Goal: Transaction & Acquisition: Purchase product/service

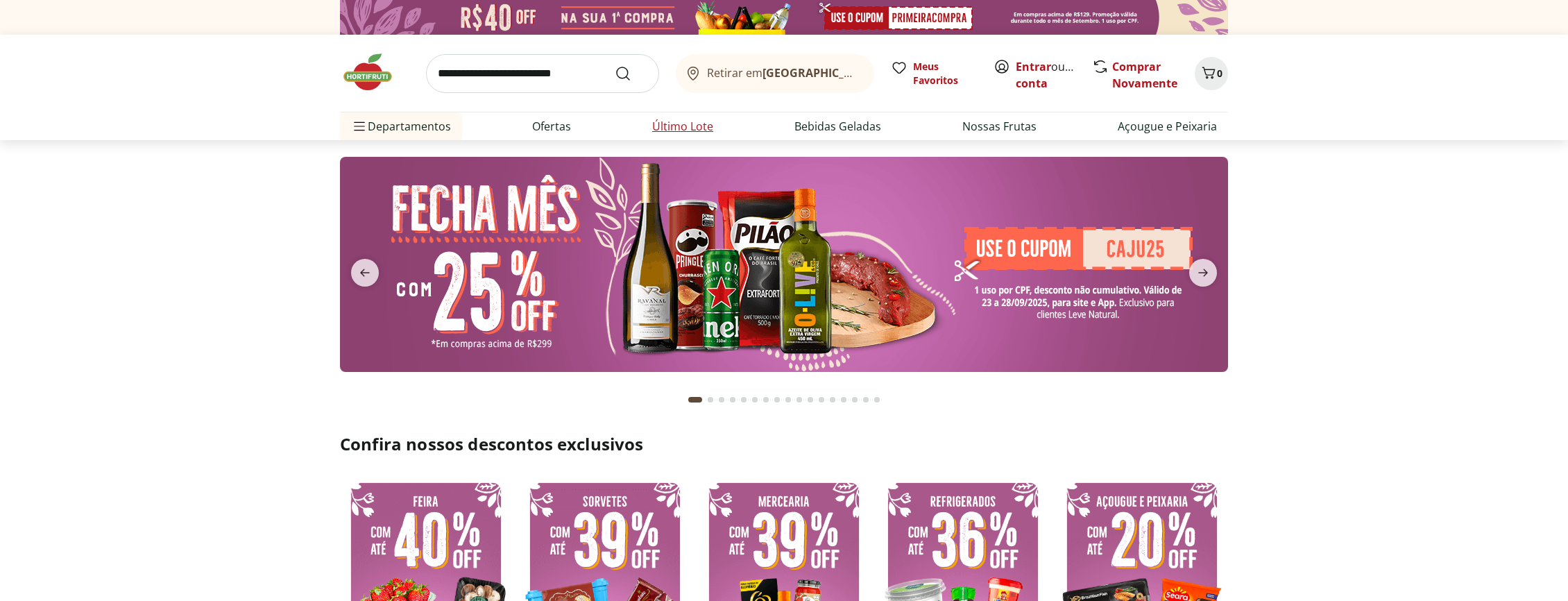
click at [660, 125] on link "Último Lote" at bounding box center [683, 126] width 61 height 17
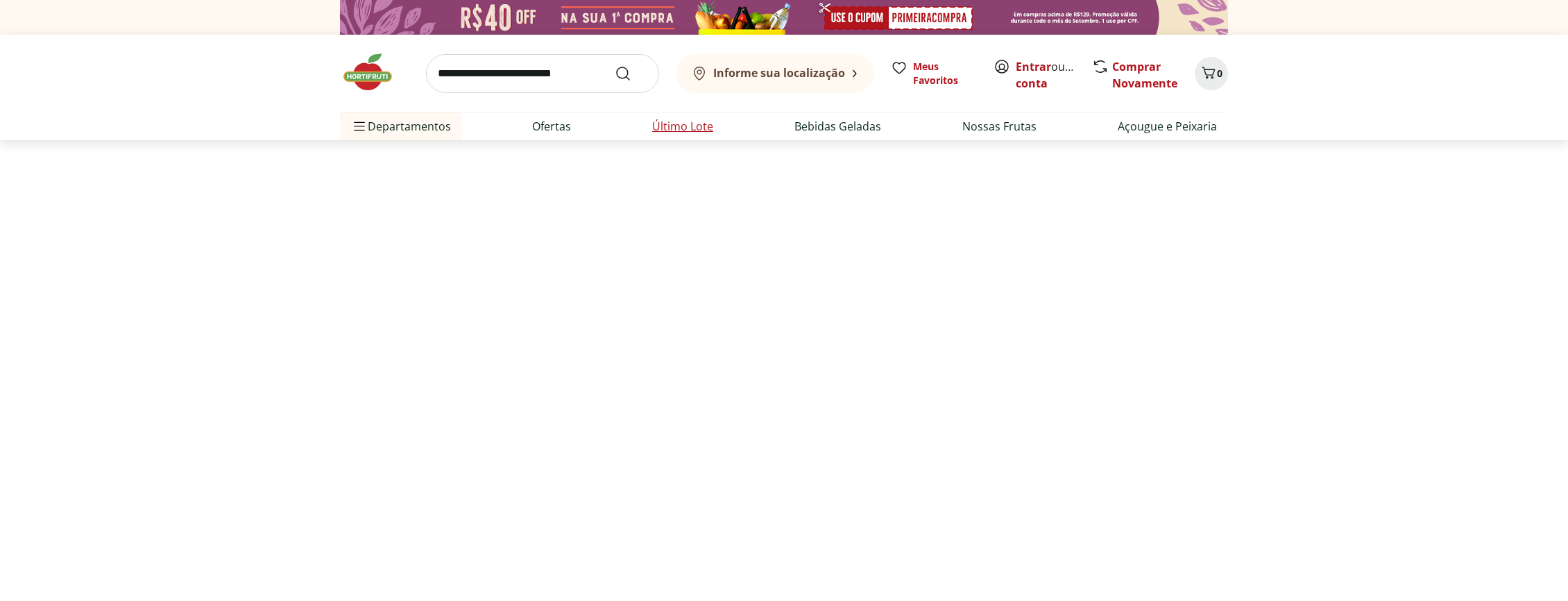
select select "**********"
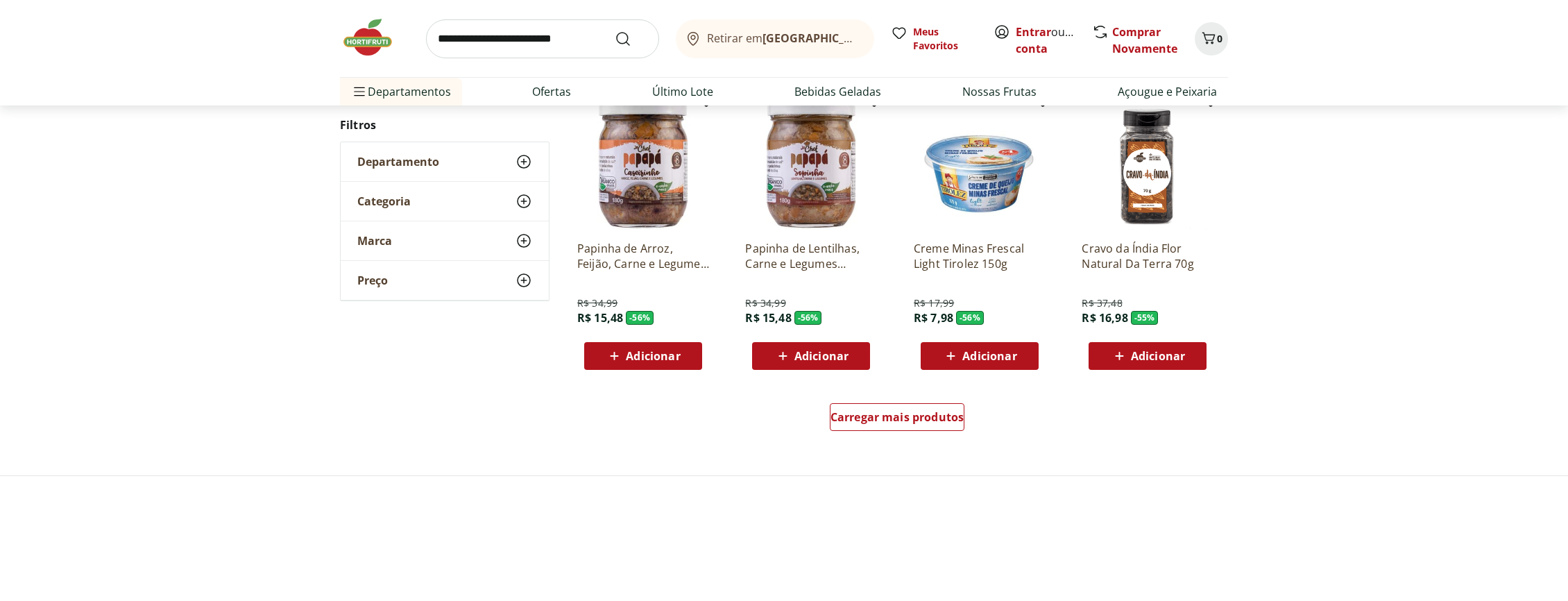
scroll to position [820, 0]
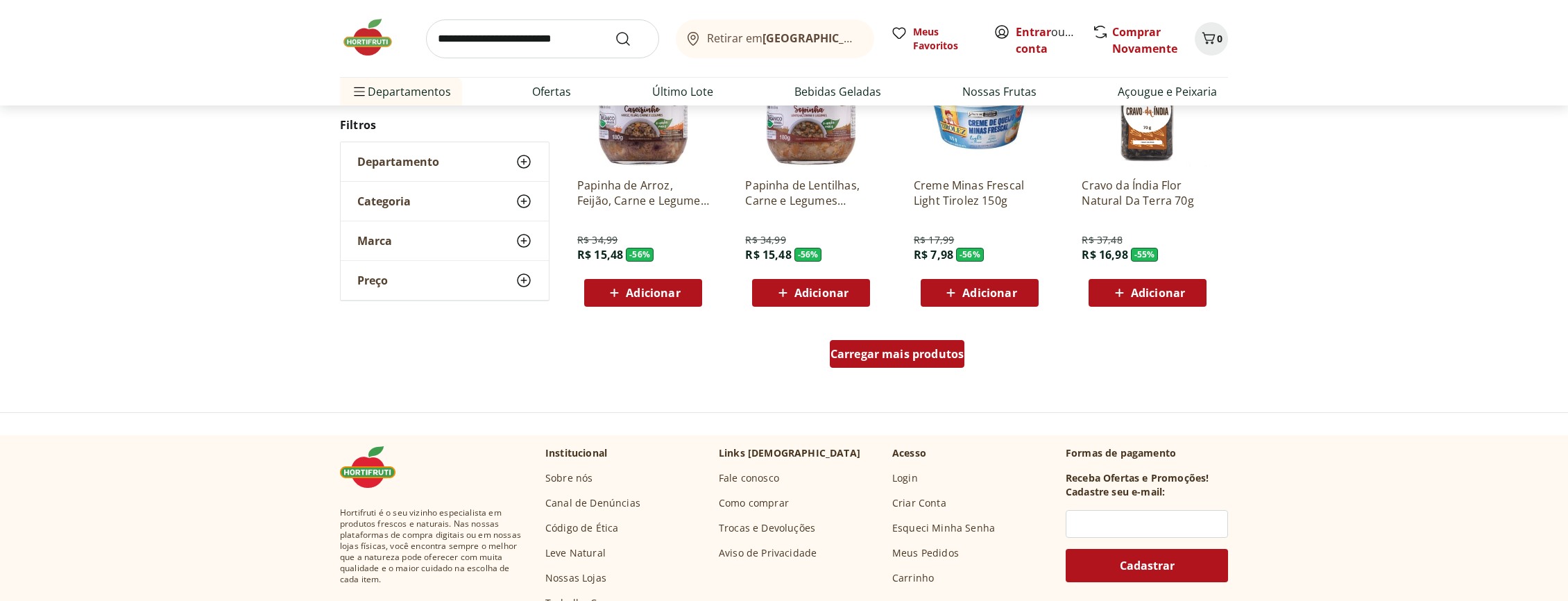
click at [894, 352] on span "Carregar mais produtos" at bounding box center [898, 354] width 134 height 11
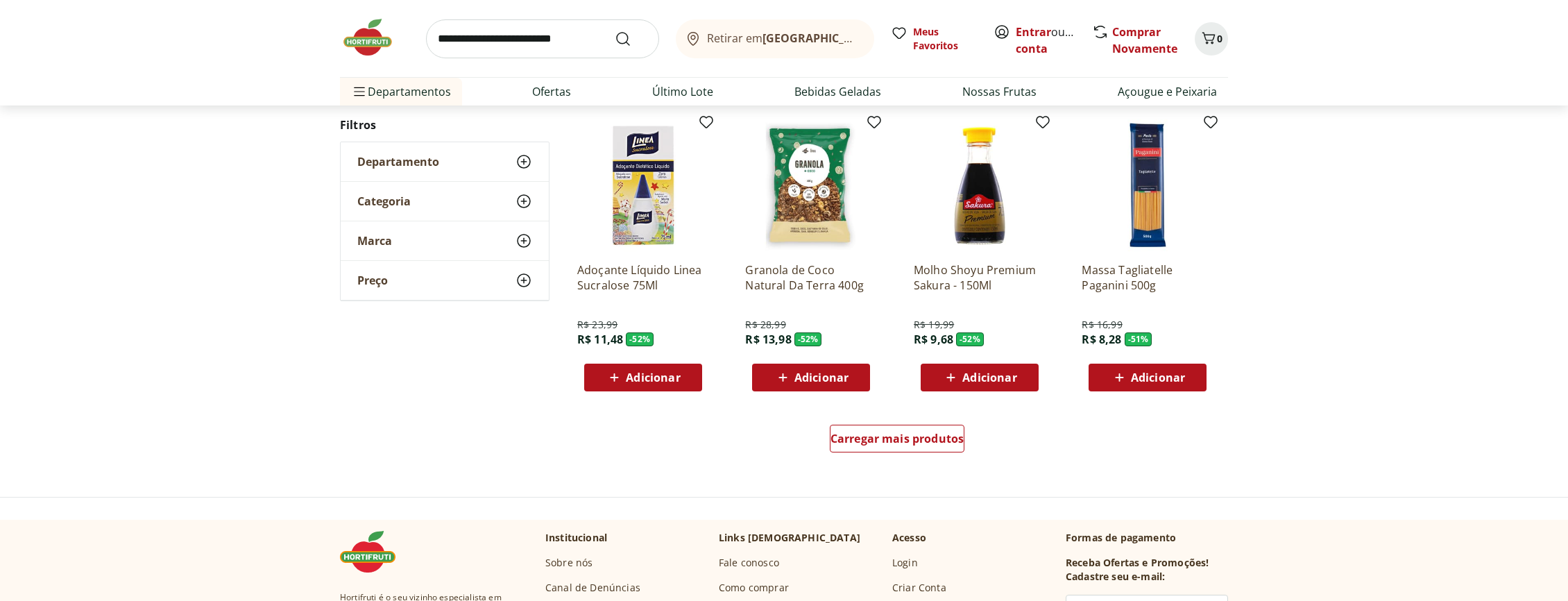
scroll to position [1703, 0]
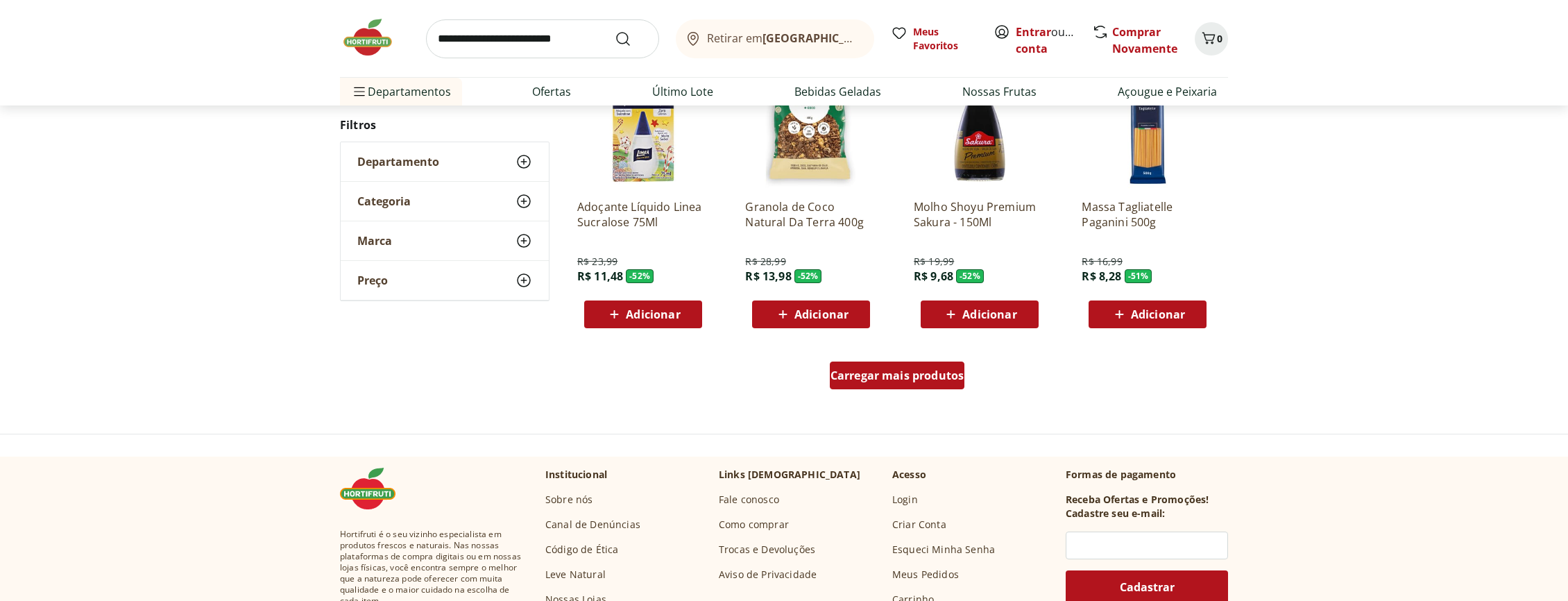
click at [885, 369] on span "Carregar mais produtos" at bounding box center [898, 374] width 134 height 11
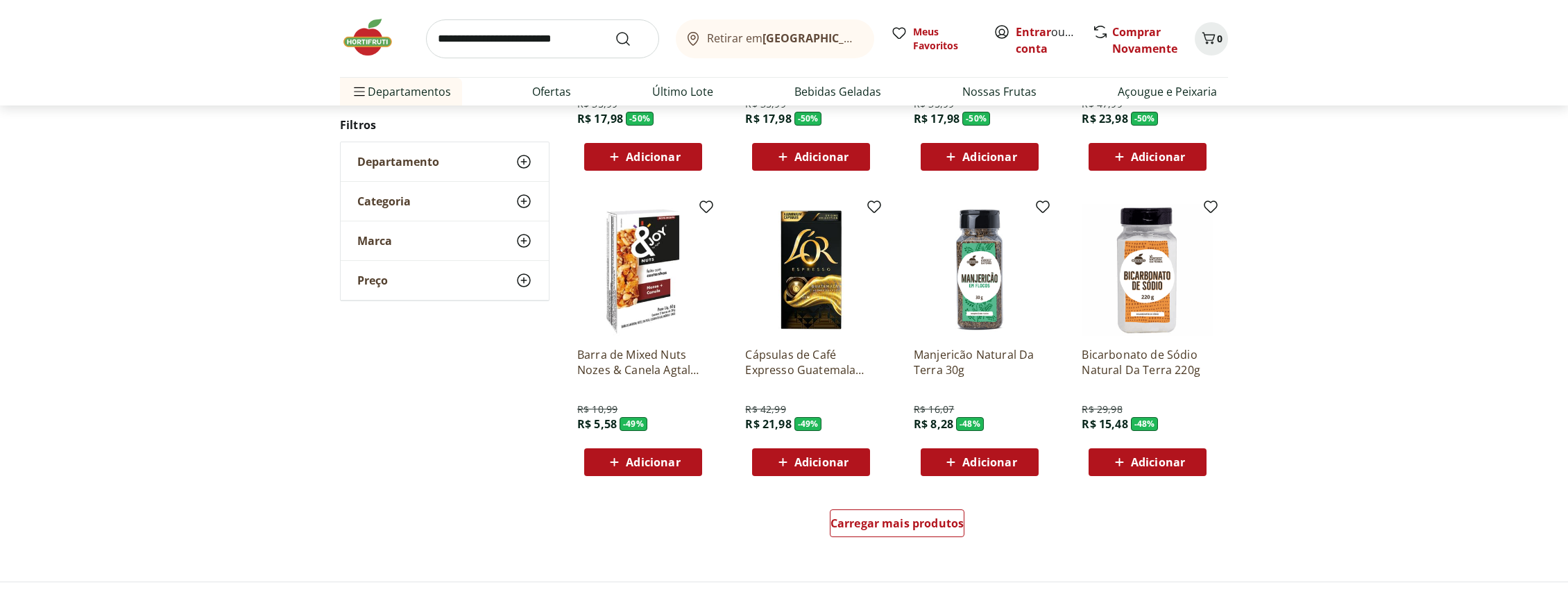
scroll to position [2649, 0]
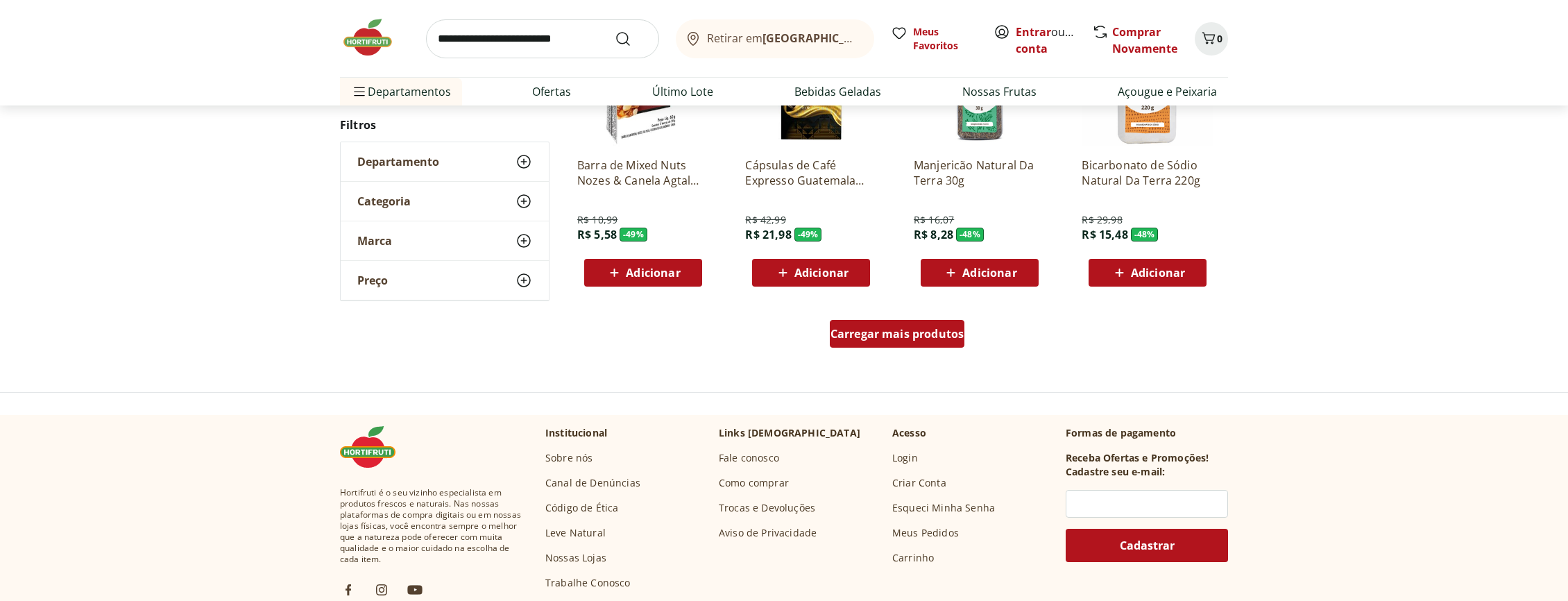
click at [909, 328] on span "Carregar mais produtos" at bounding box center [898, 333] width 134 height 11
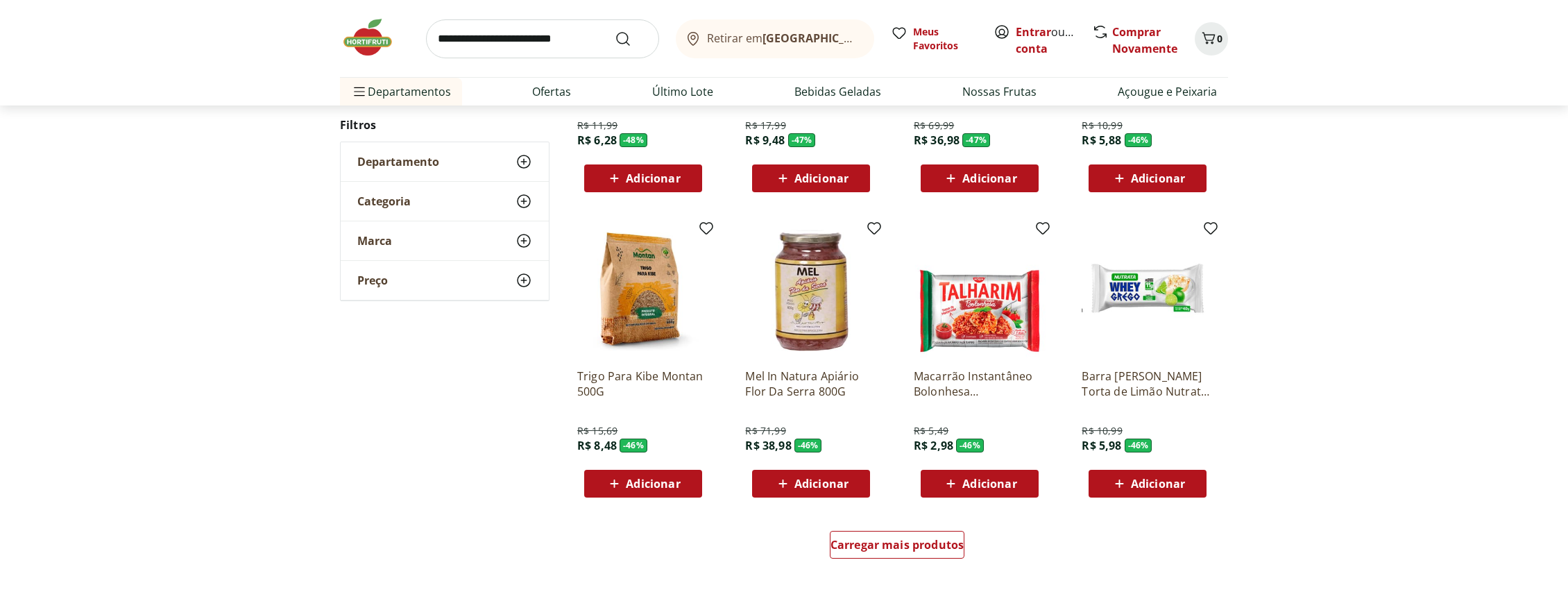
scroll to position [3469, 0]
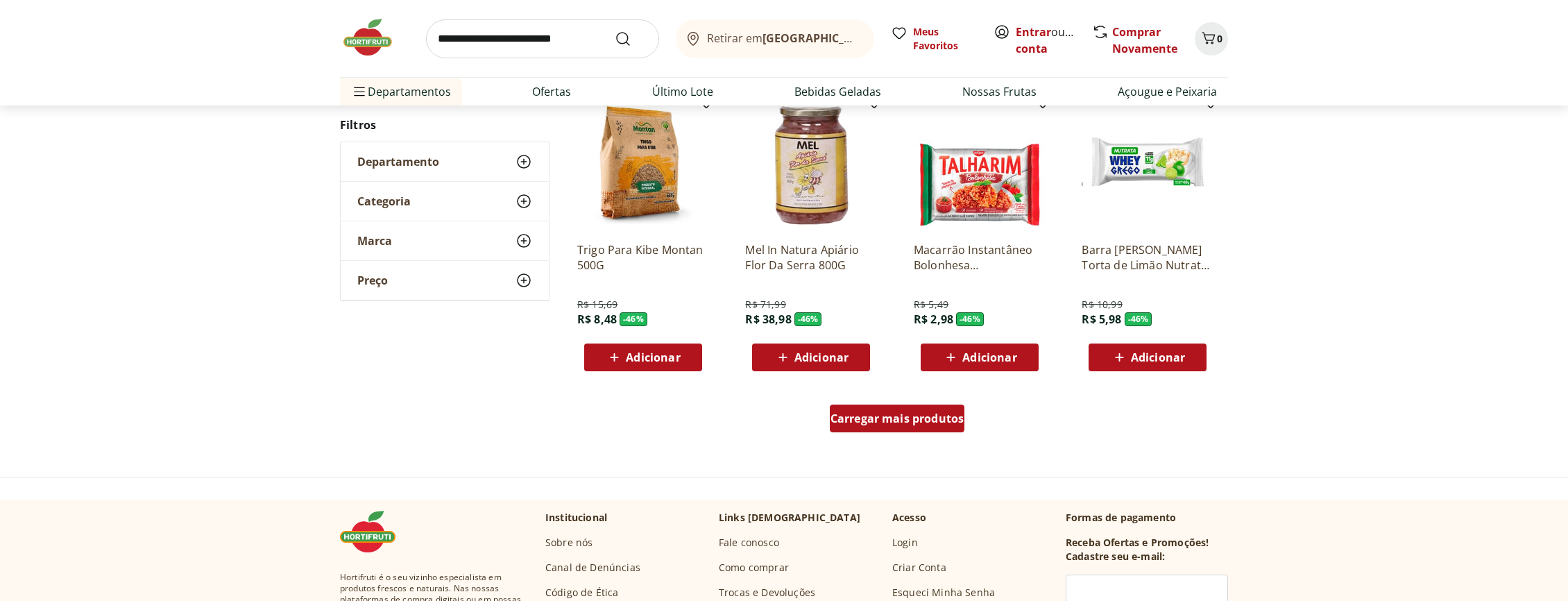
click at [895, 414] on span "Carregar mais produtos" at bounding box center [898, 418] width 134 height 11
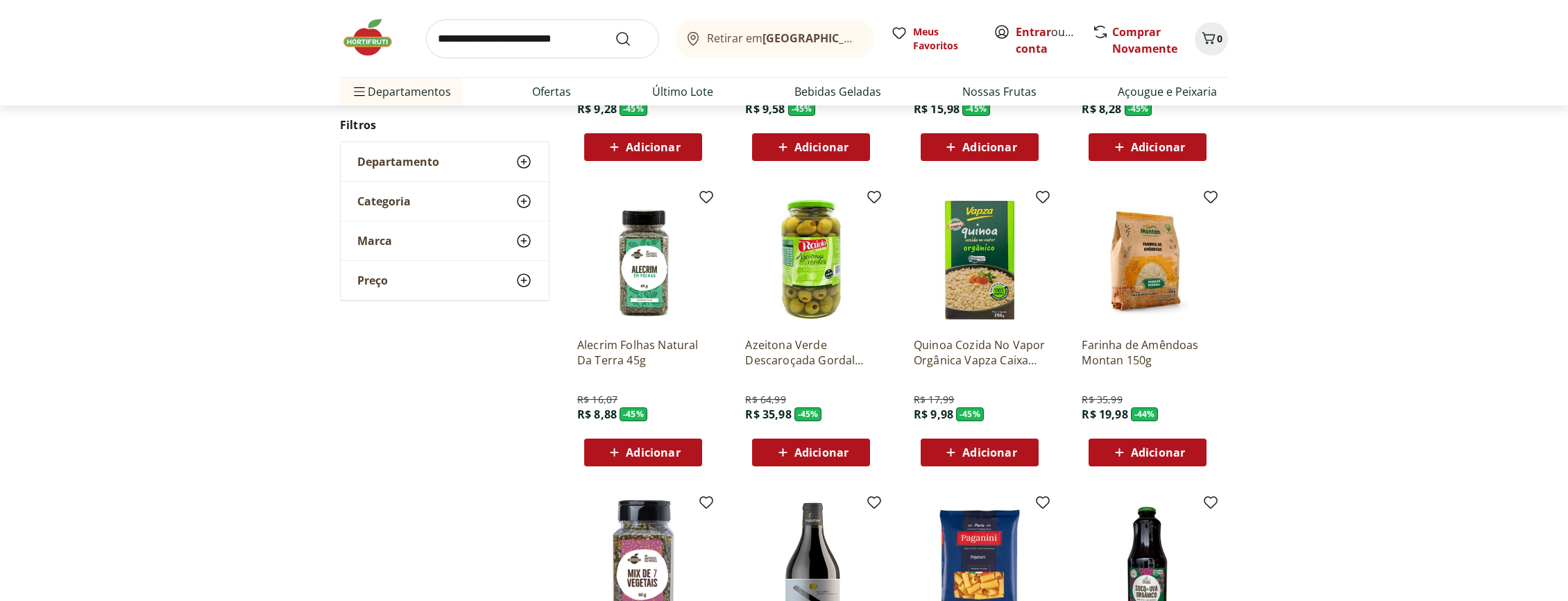
scroll to position [4036, 0]
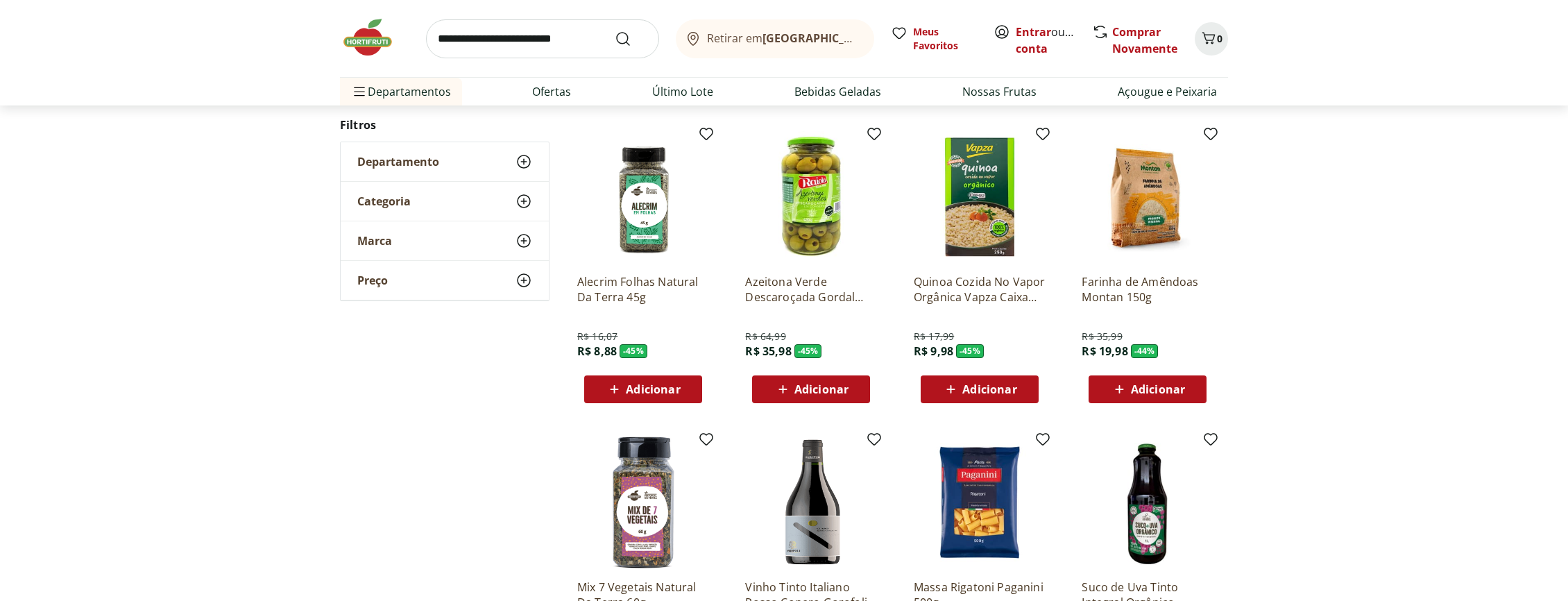
click at [1152, 392] on span "Adicionar" at bounding box center [1157, 389] width 54 height 11
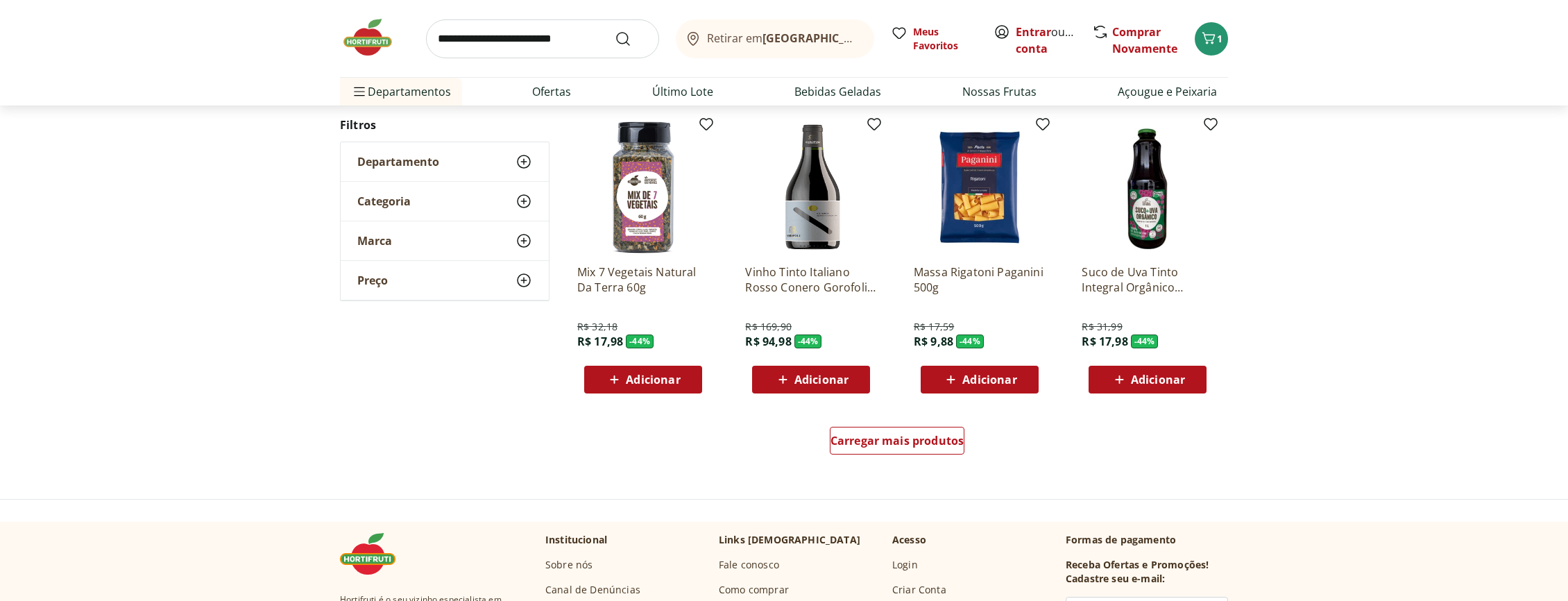
scroll to position [4414, 0]
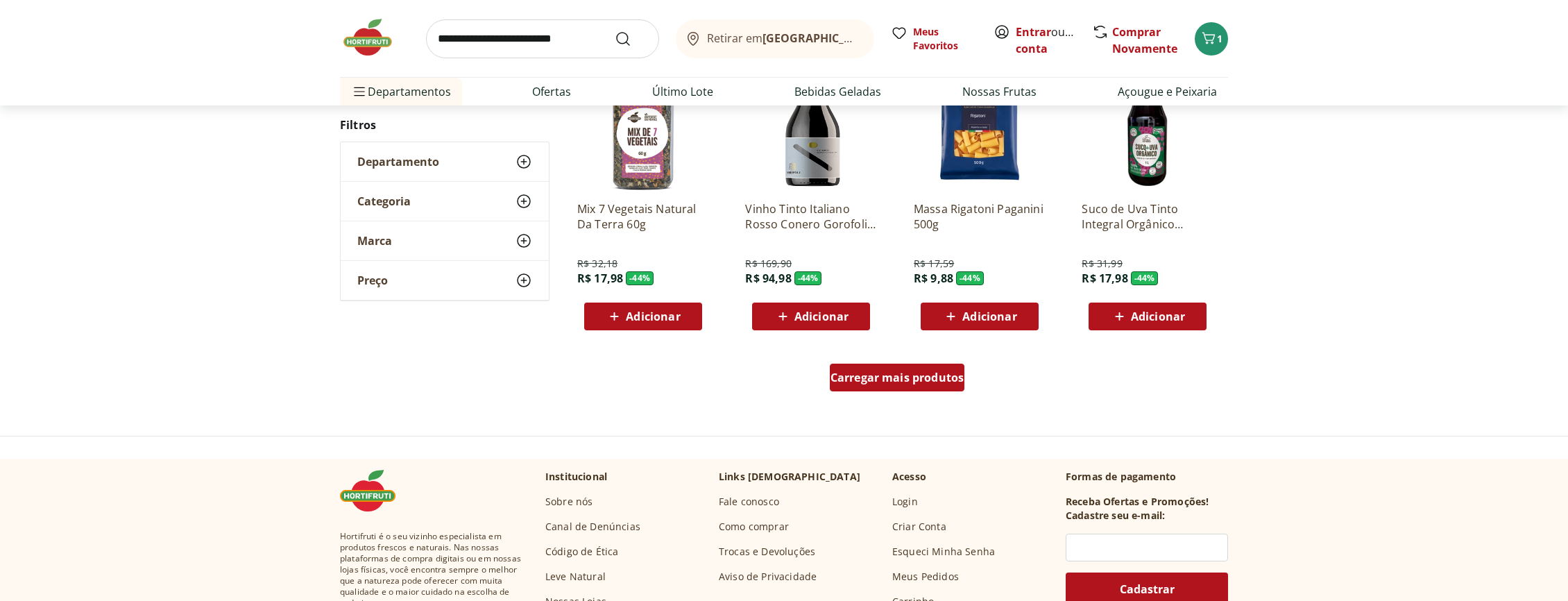
click at [886, 374] on span "Carregar mais produtos" at bounding box center [898, 377] width 134 height 11
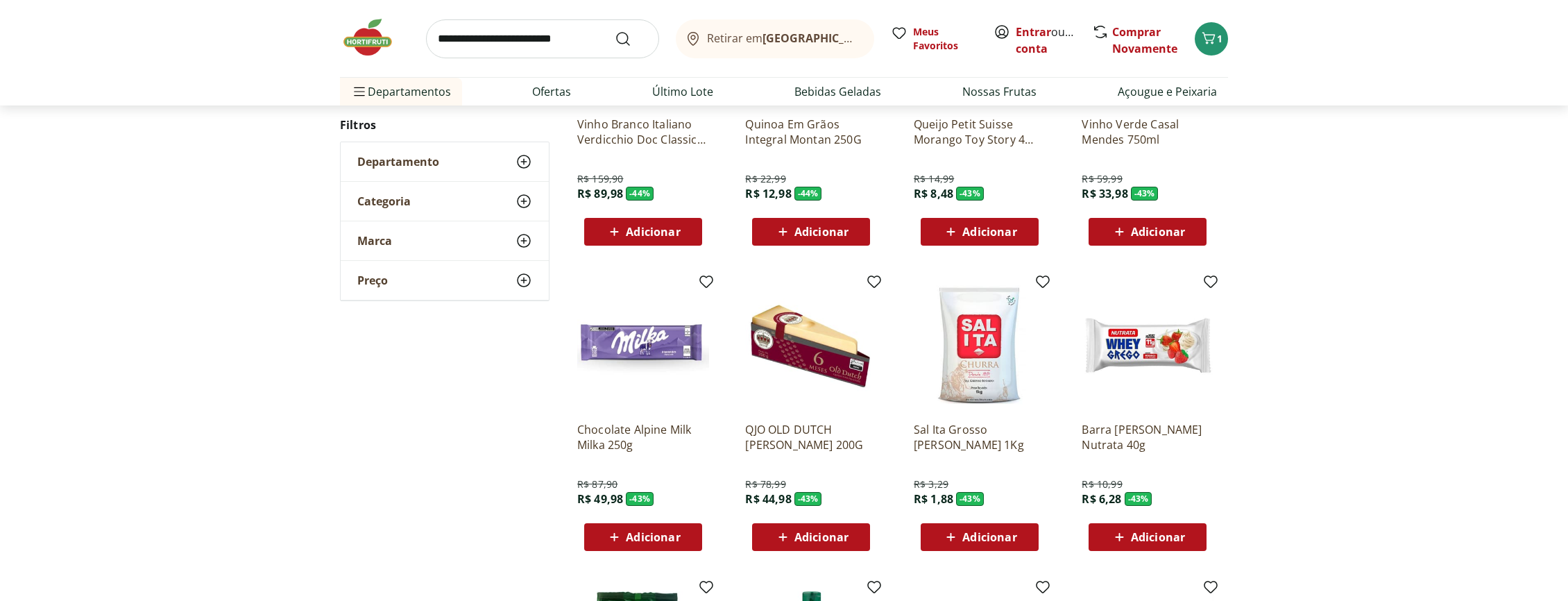
scroll to position [4856, 0]
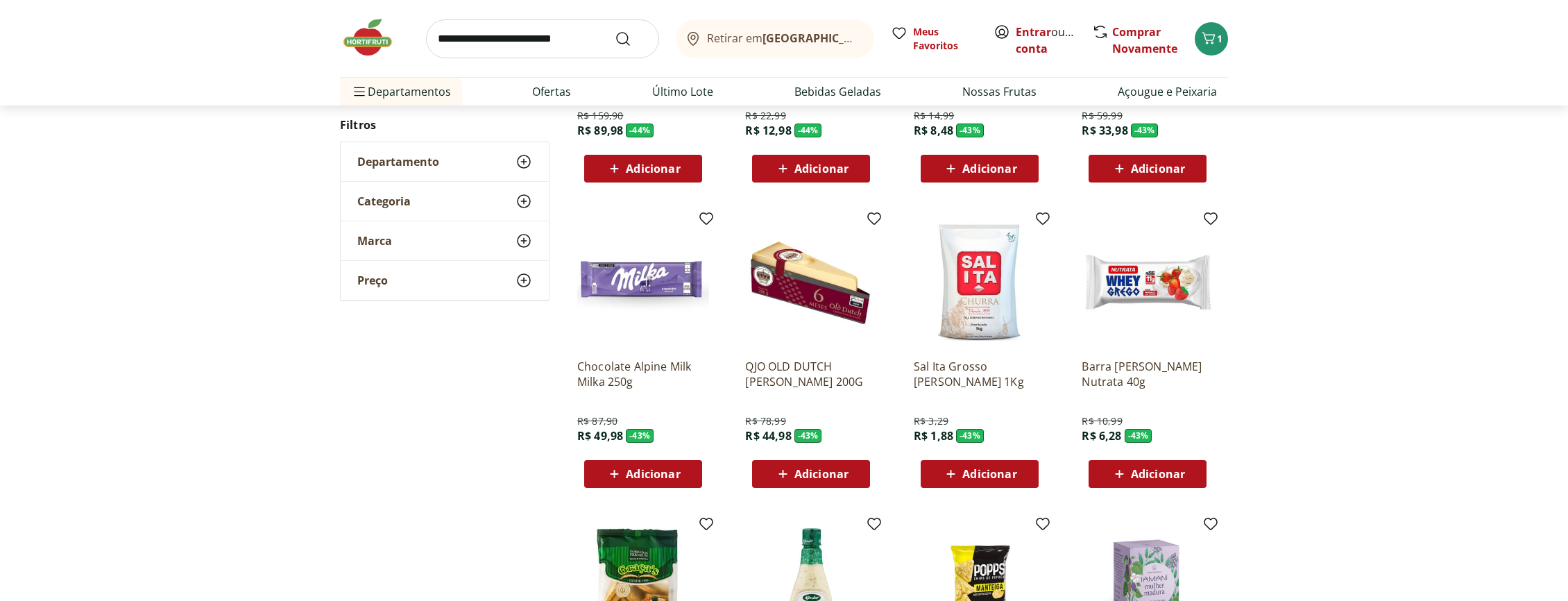
click at [820, 470] on span "Adicionar" at bounding box center [821, 473] width 54 height 11
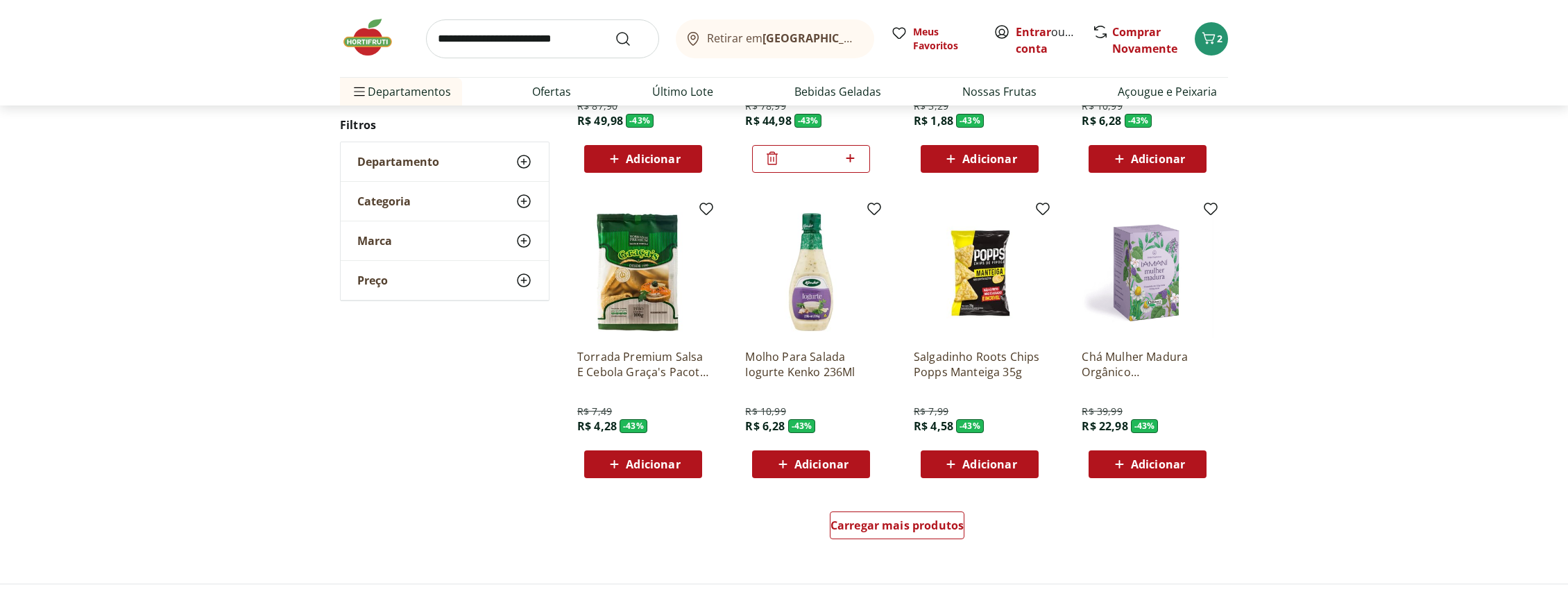
scroll to position [5234, 0]
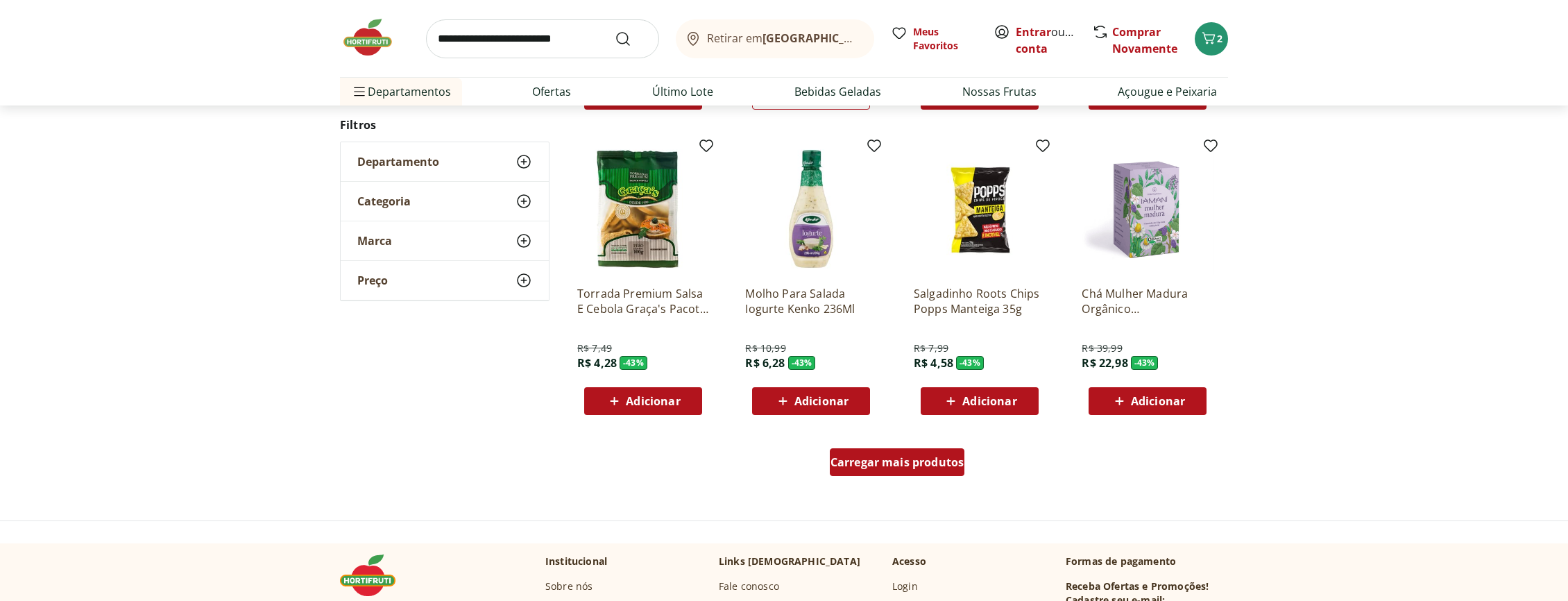
click at [866, 467] on span "Carregar mais produtos" at bounding box center [898, 462] width 134 height 11
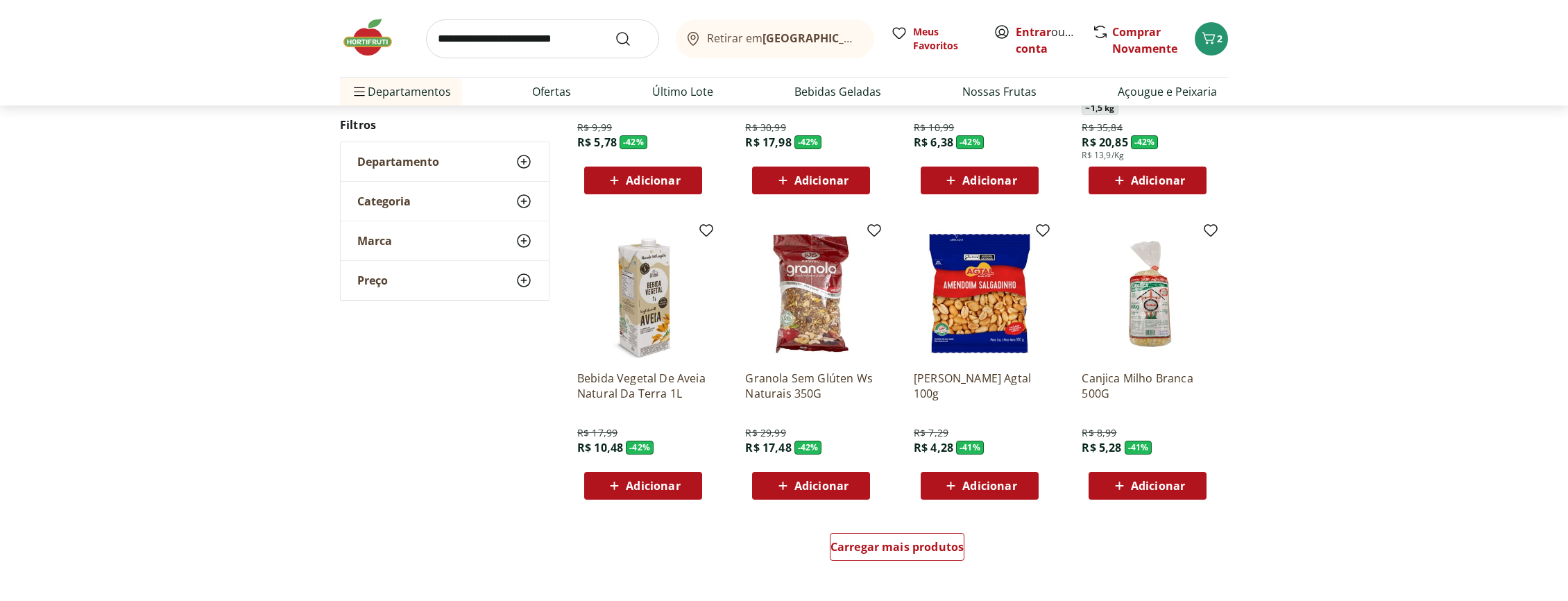
scroll to position [6118, 0]
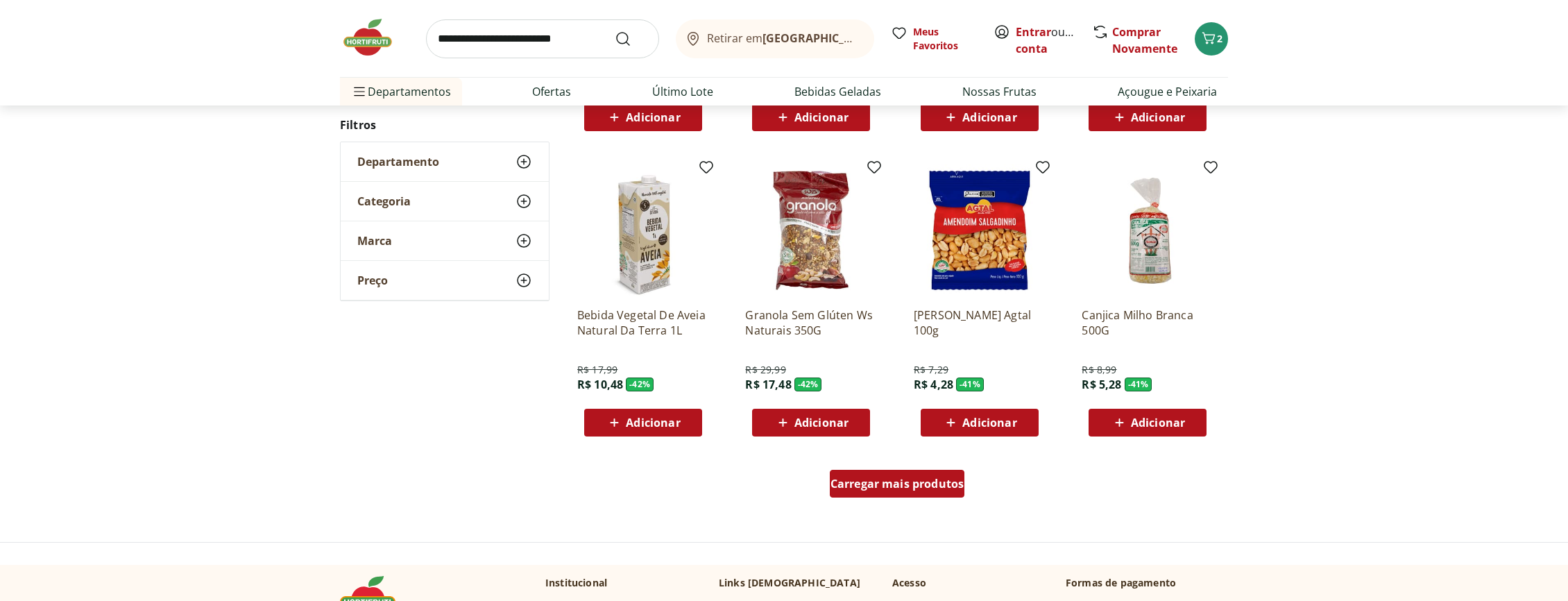
click at [875, 481] on span "Carregar mais produtos" at bounding box center [898, 483] width 134 height 11
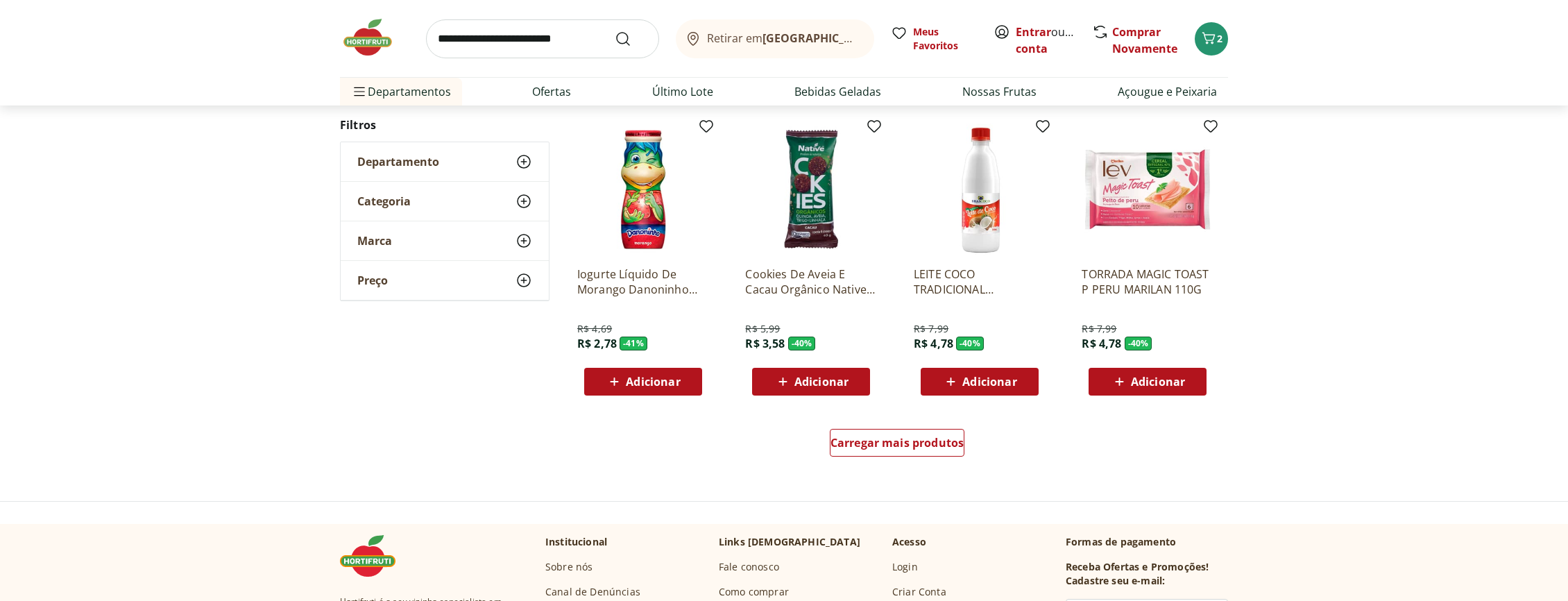
scroll to position [7252, 0]
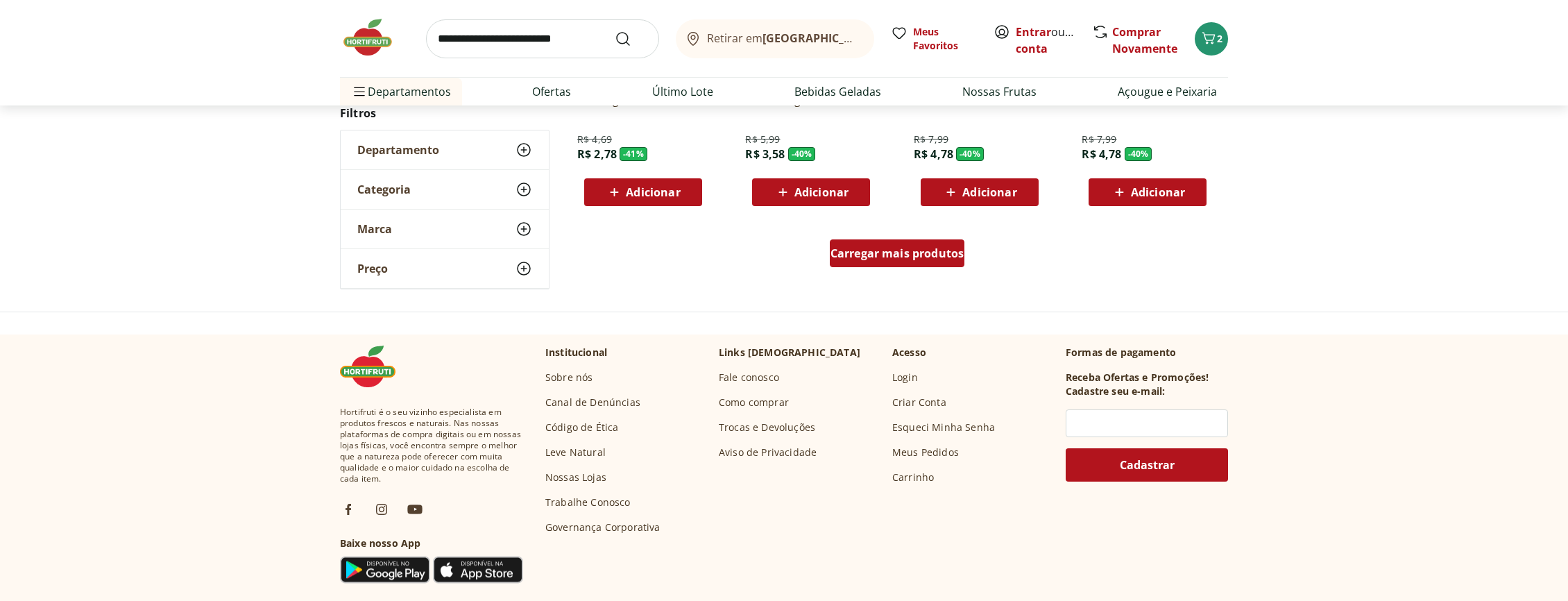
click at [903, 261] on div "Carregar mais produtos" at bounding box center [897, 253] width 135 height 27
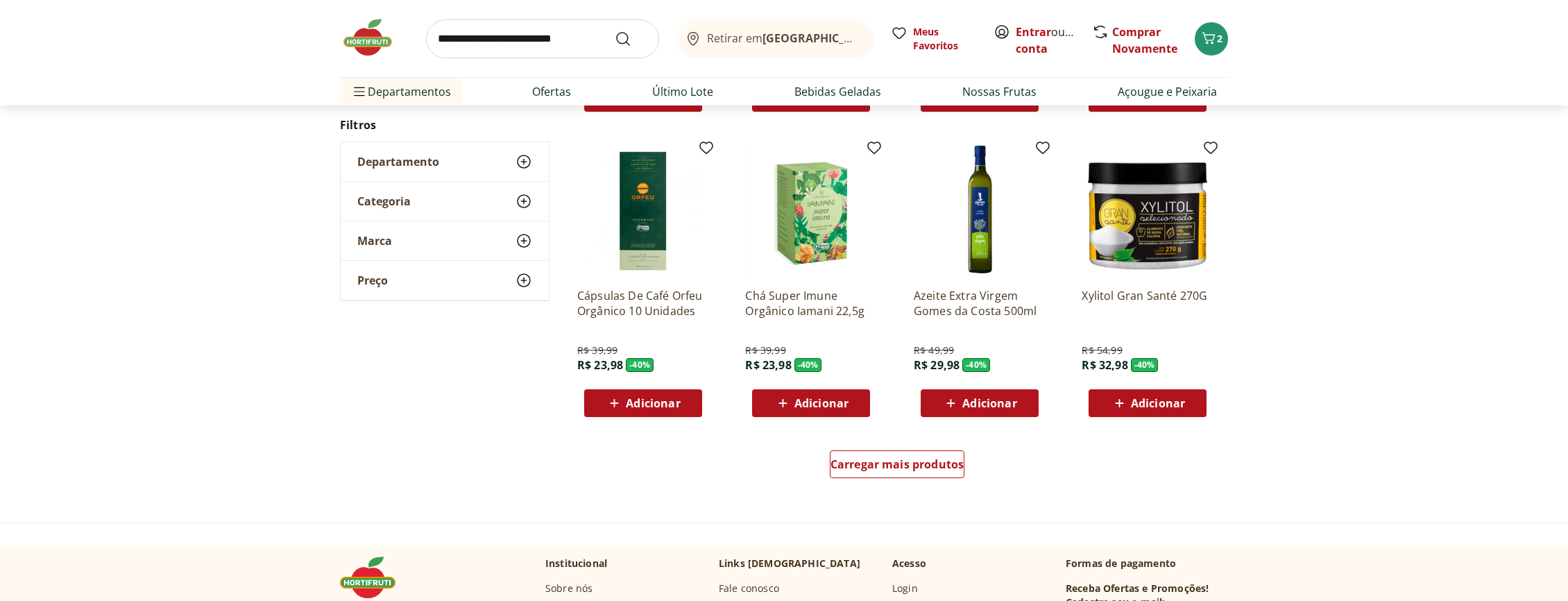
scroll to position [8009, 0]
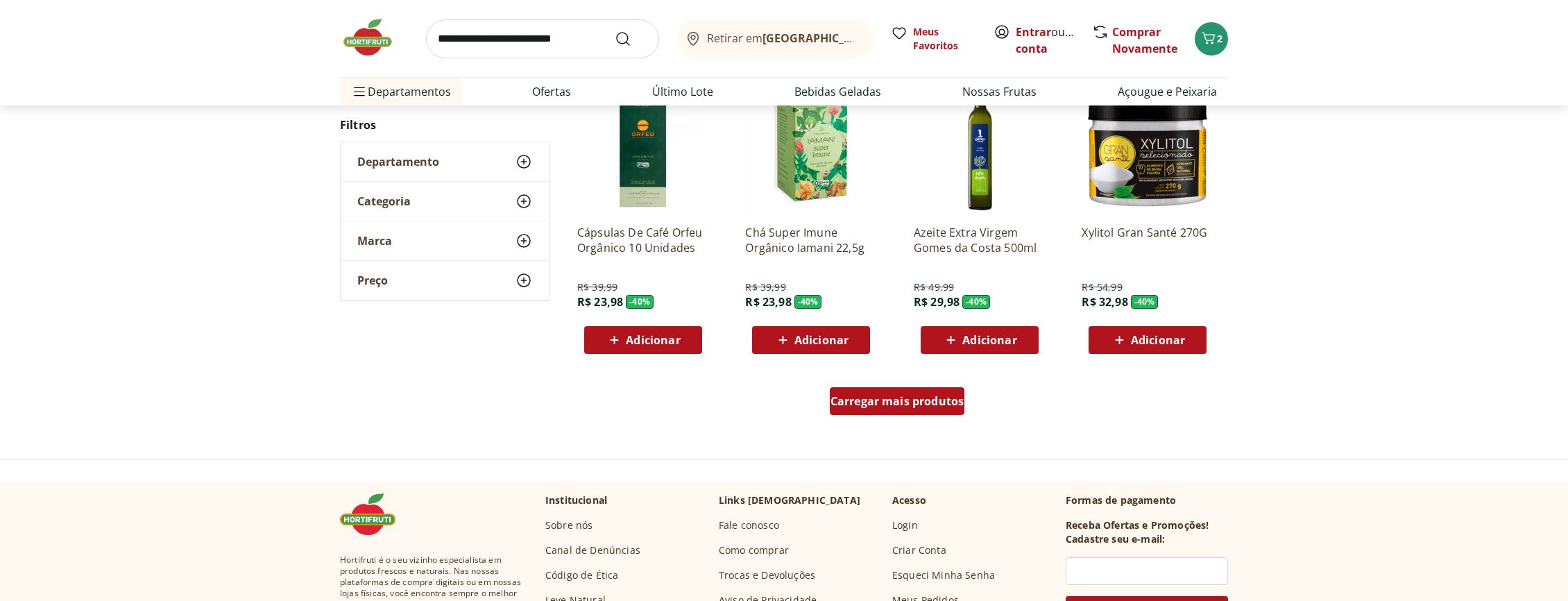
click at [918, 395] on span "Carregar mais produtos" at bounding box center [898, 400] width 134 height 11
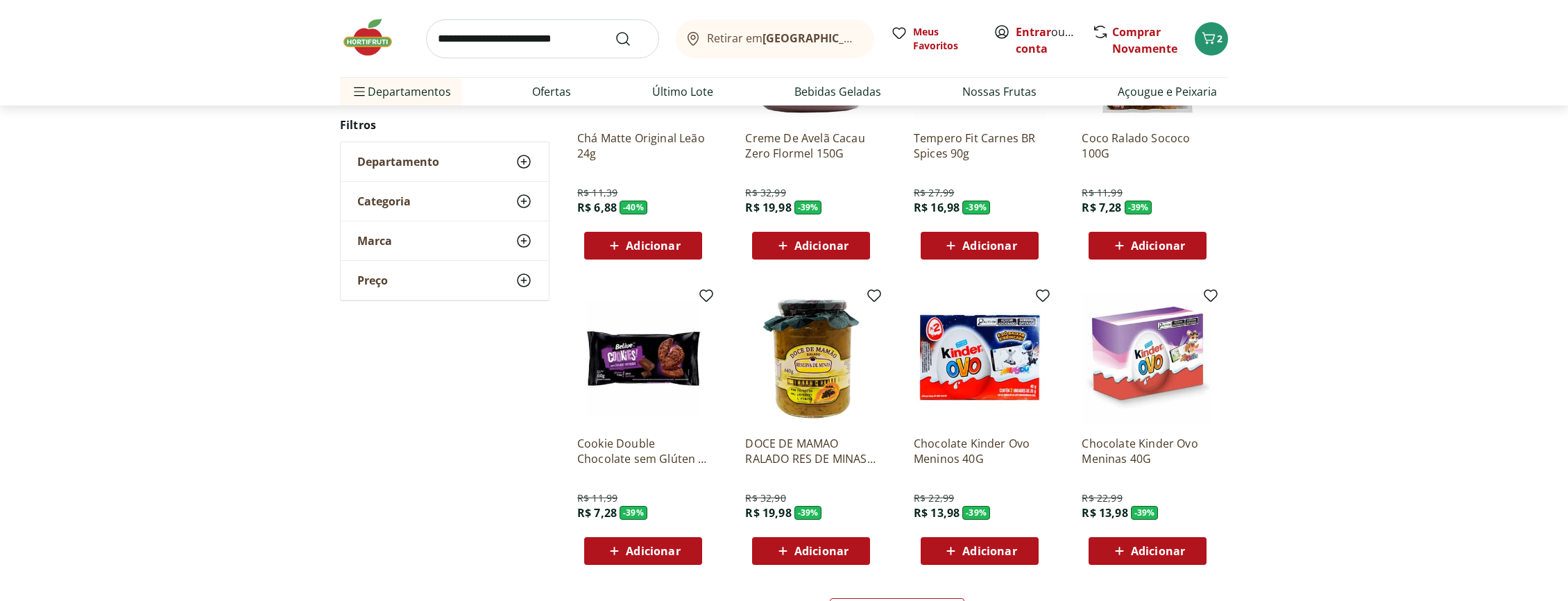
scroll to position [8829, 0]
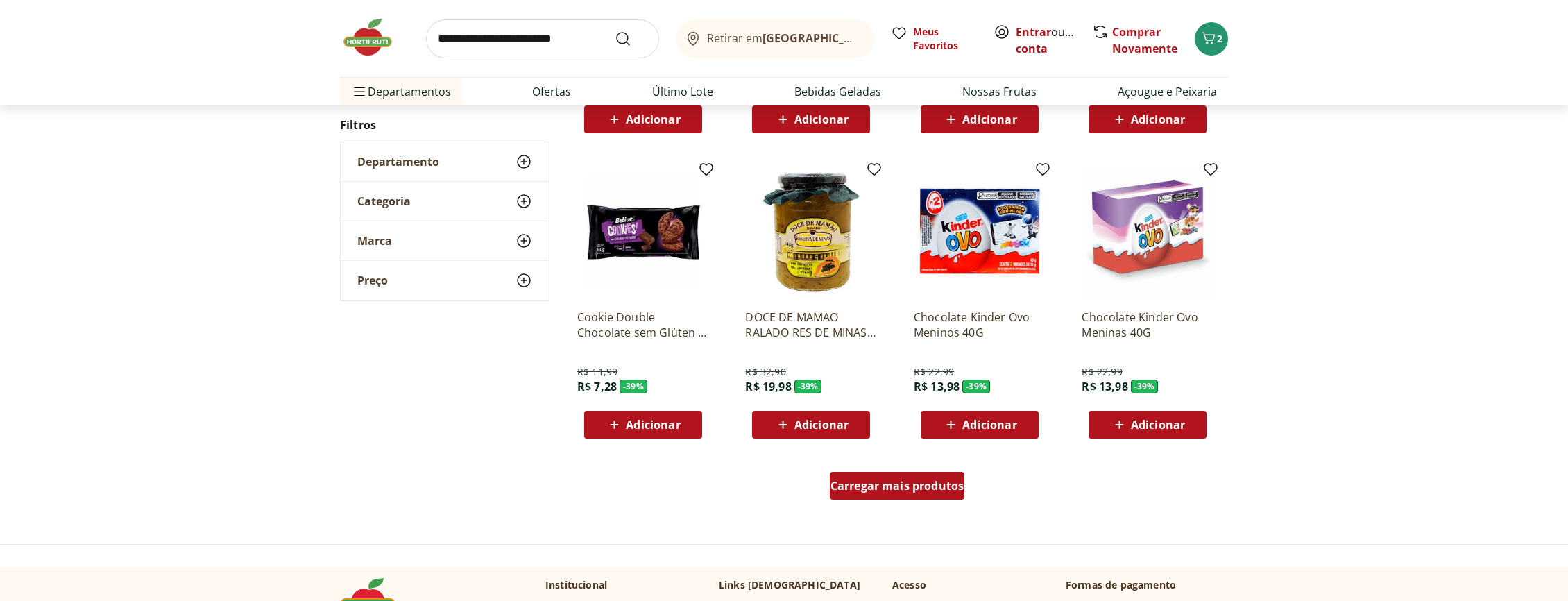
click at [886, 491] on span "Carregar mais produtos" at bounding box center [898, 485] width 134 height 11
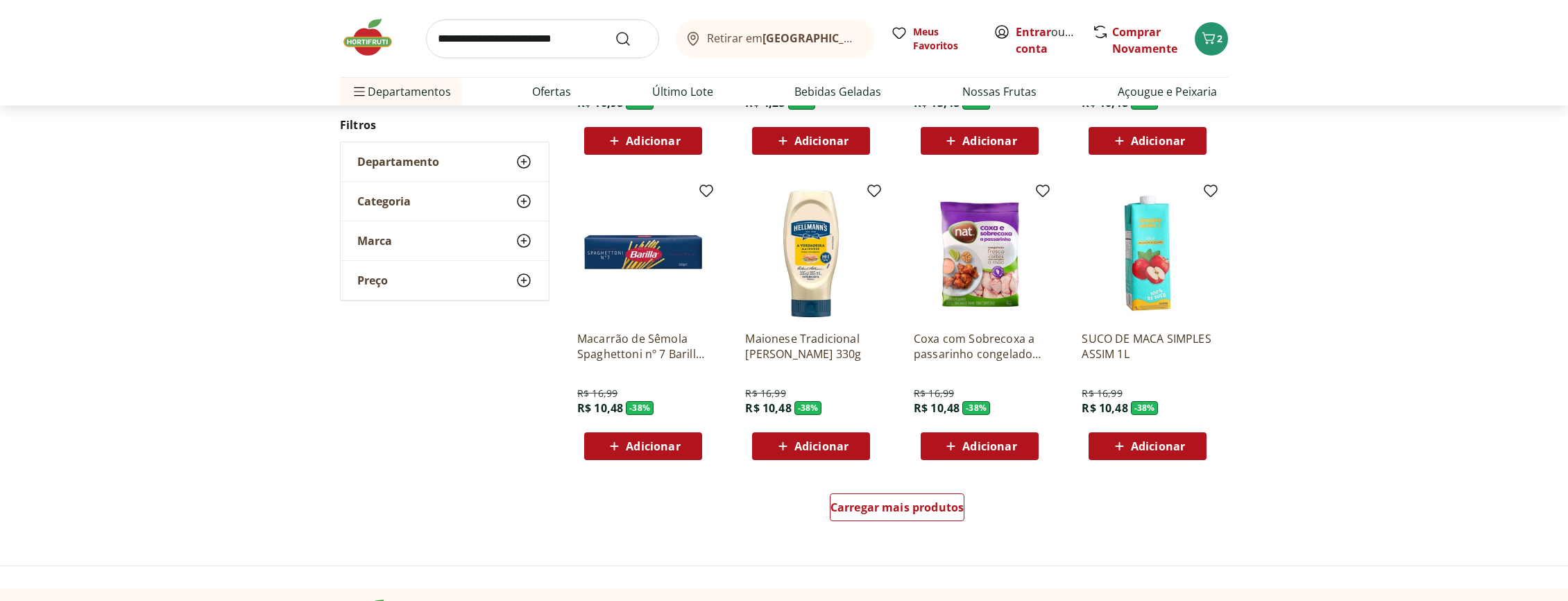
scroll to position [9775, 0]
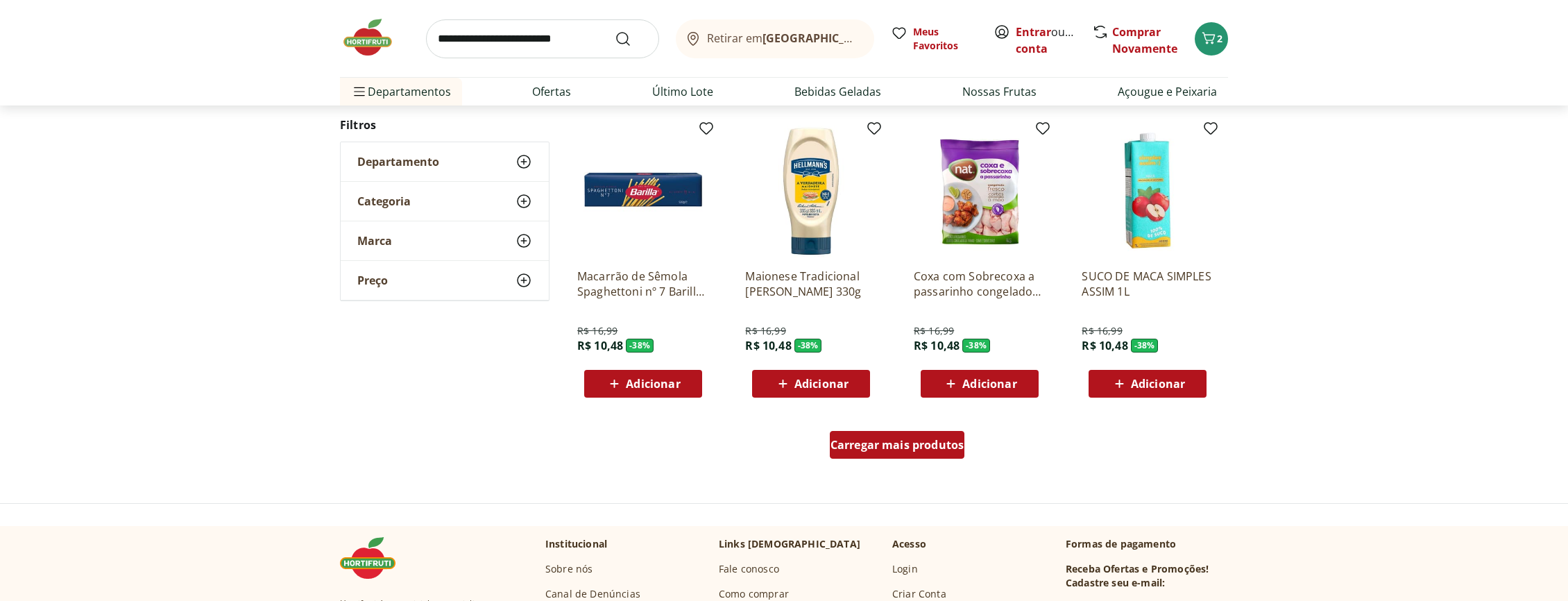
click at [871, 449] on span "Carregar mais produtos" at bounding box center [898, 444] width 134 height 11
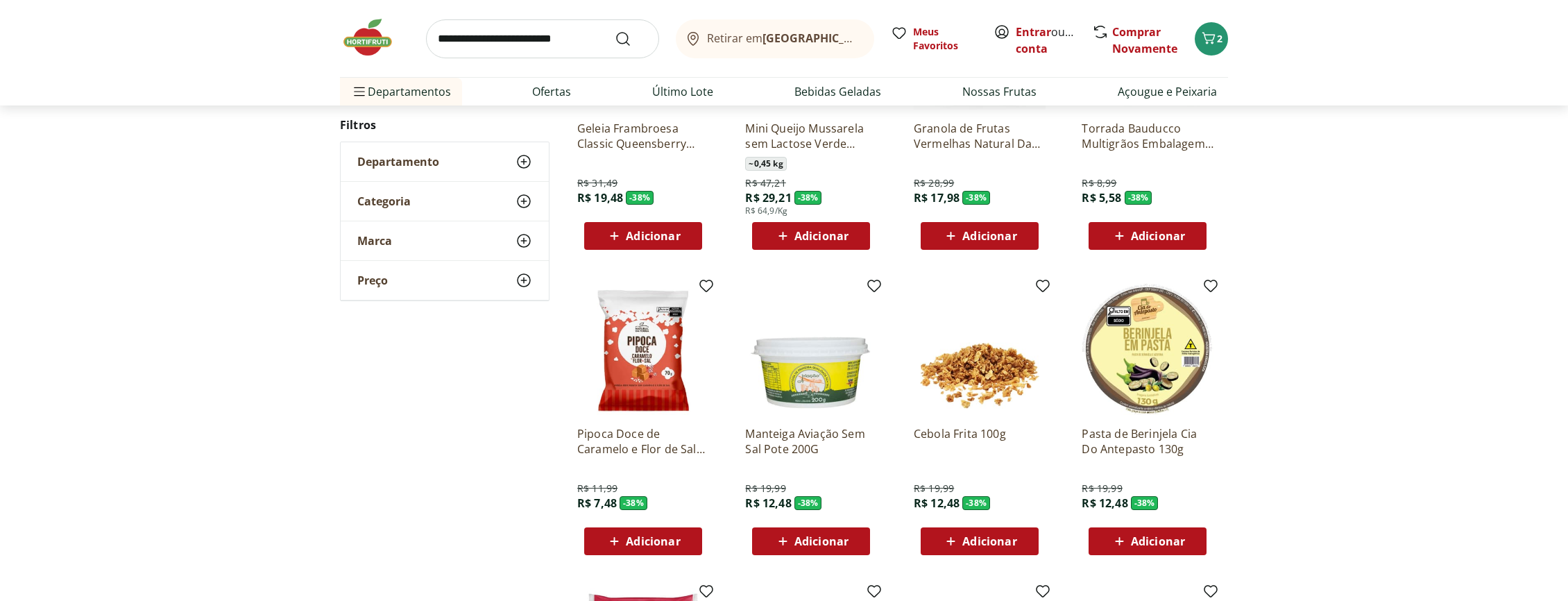
scroll to position [10090, 0]
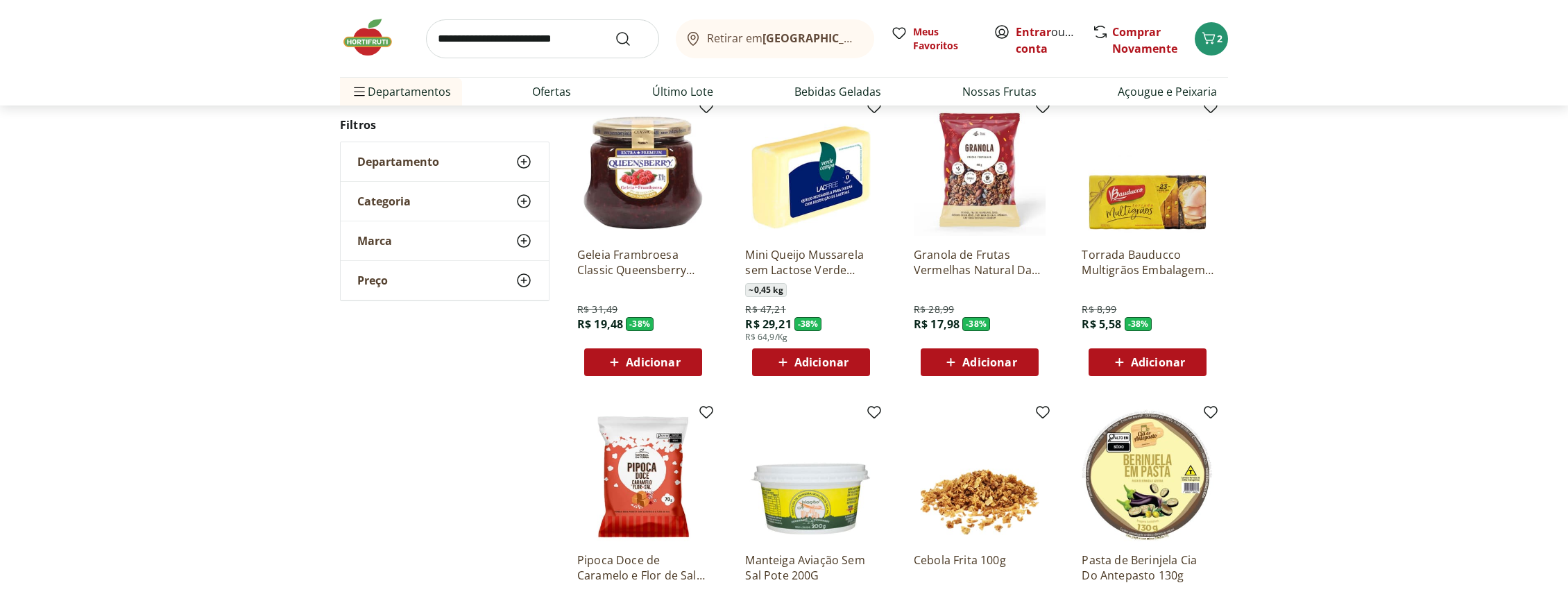
click at [1155, 362] on span "Adicionar" at bounding box center [1157, 361] width 54 height 11
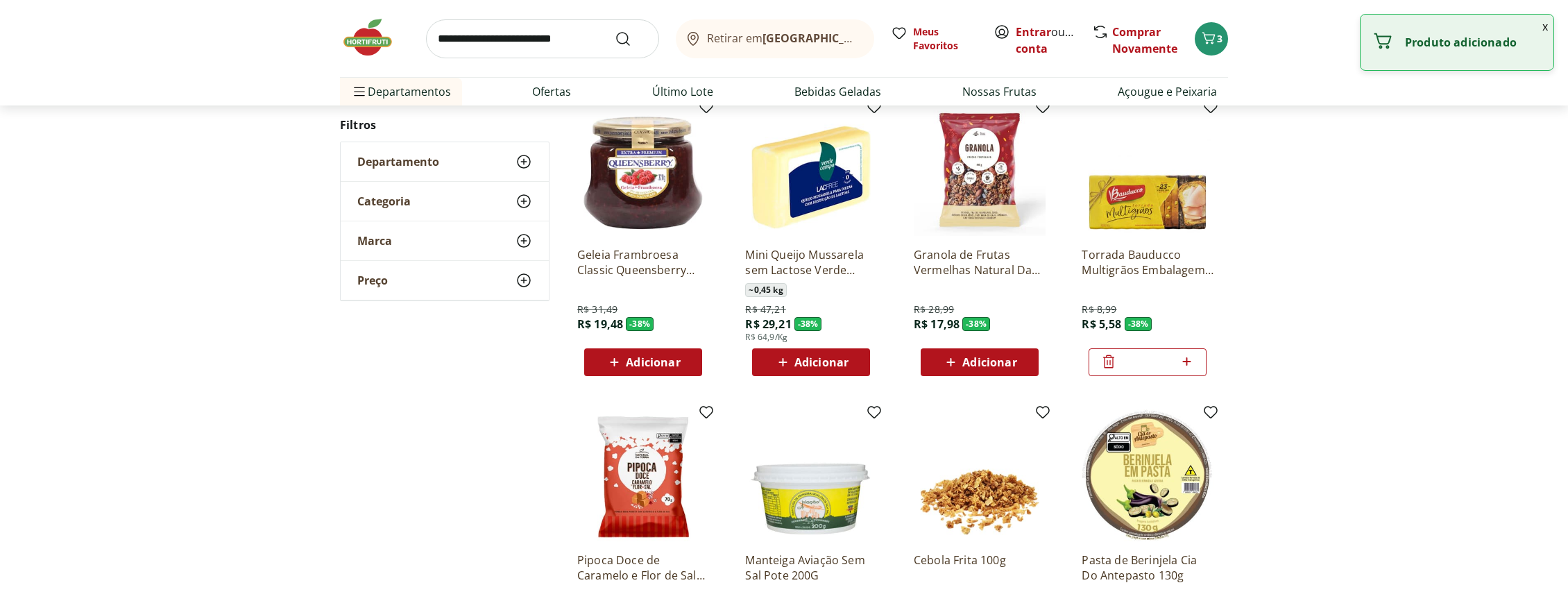
click at [1186, 361] on icon at bounding box center [1187, 361] width 17 height 17
type input "*"
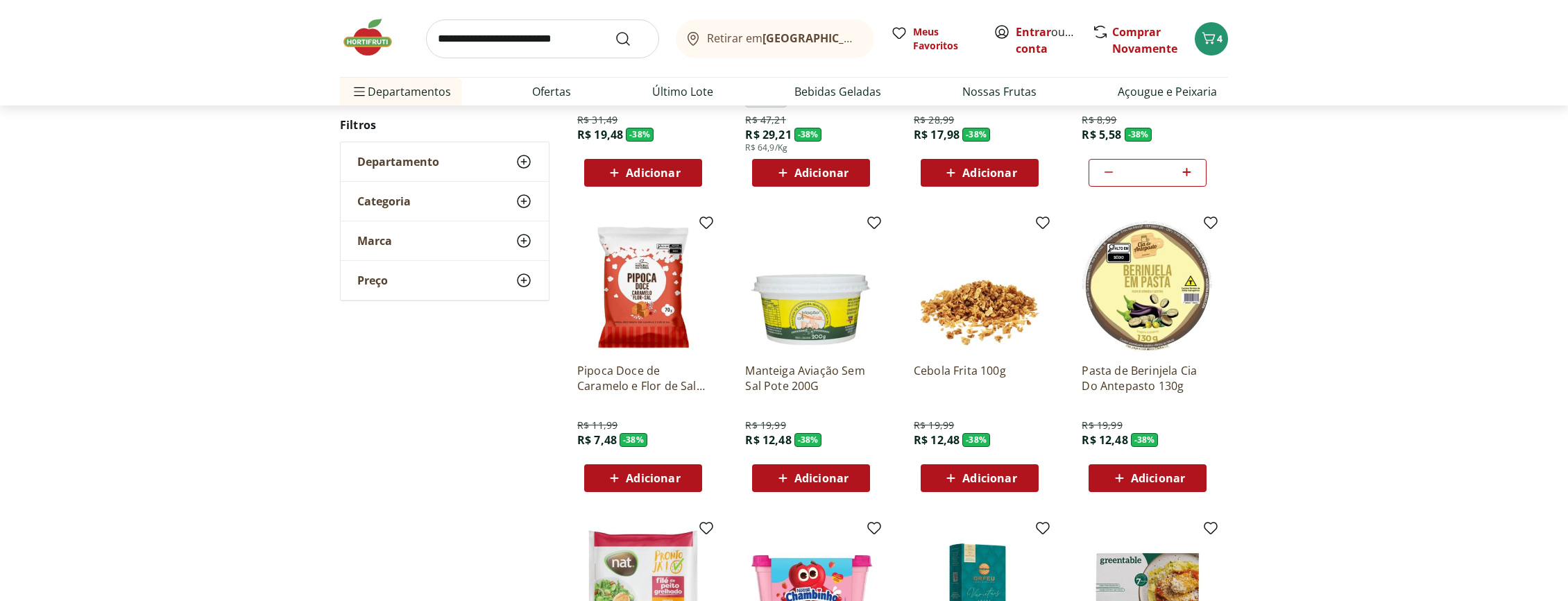
scroll to position [10532, 0]
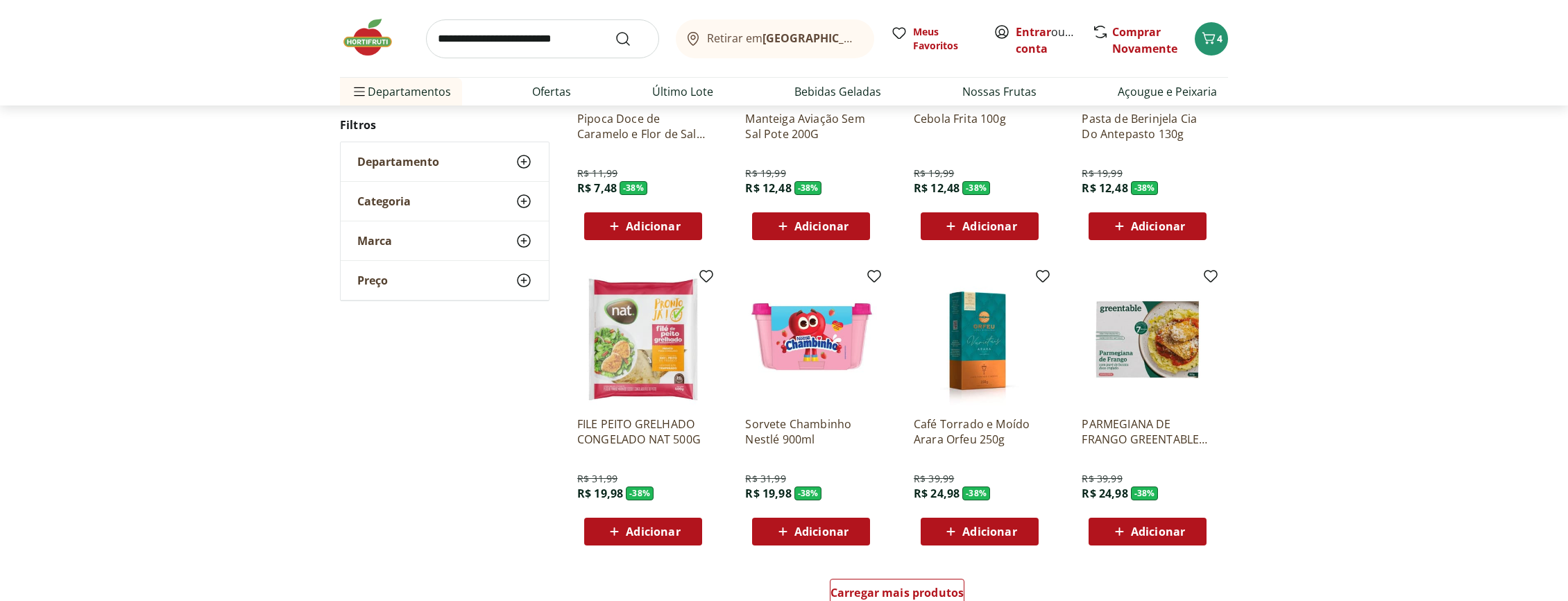
click at [978, 533] on span "Adicionar" at bounding box center [989, 531] width 54 height 11
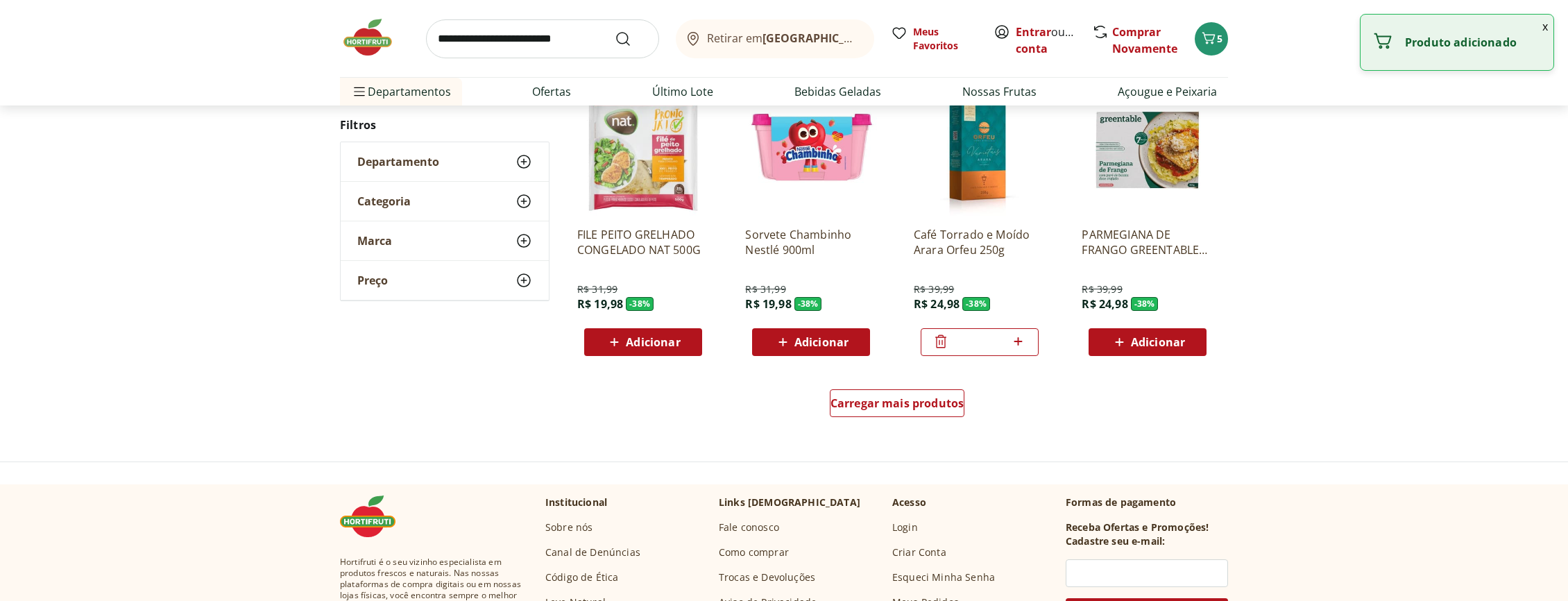
scroll to position [10784, 0]
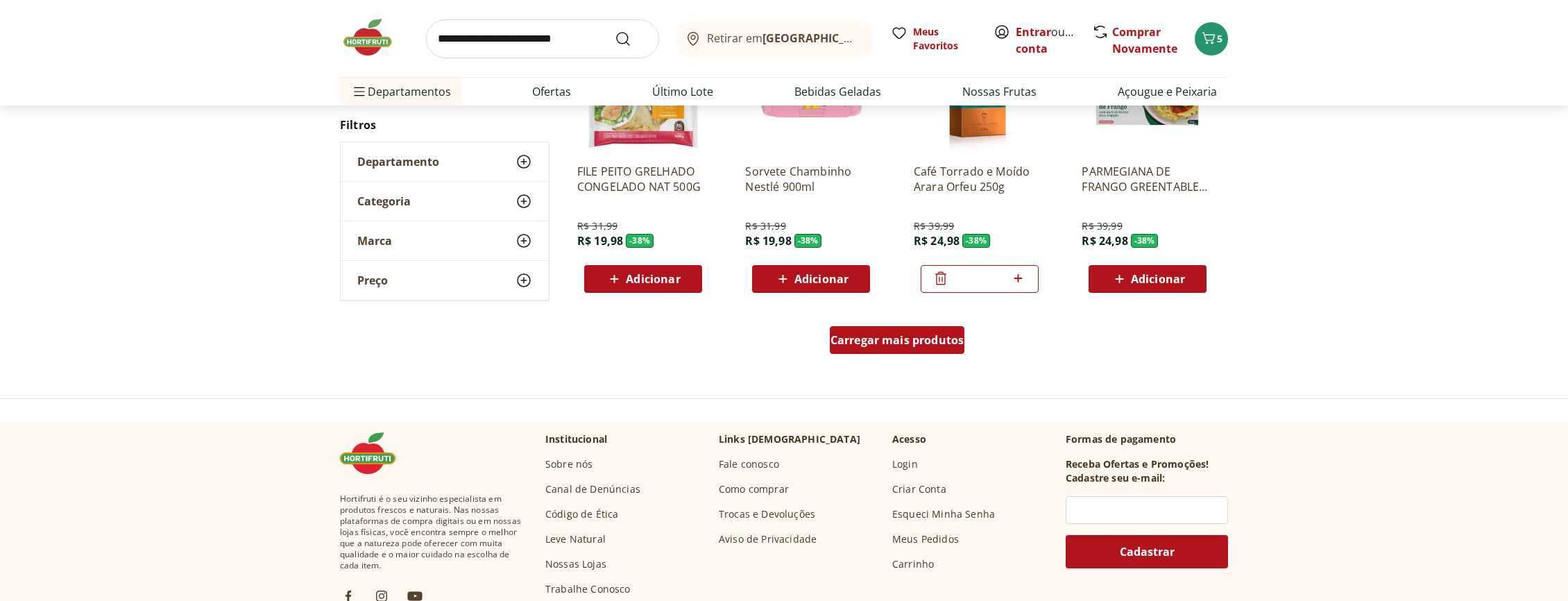
click at [899, 340] on span "Carregar mais produtos" at bounding box center [898, 339] width 134 height 11
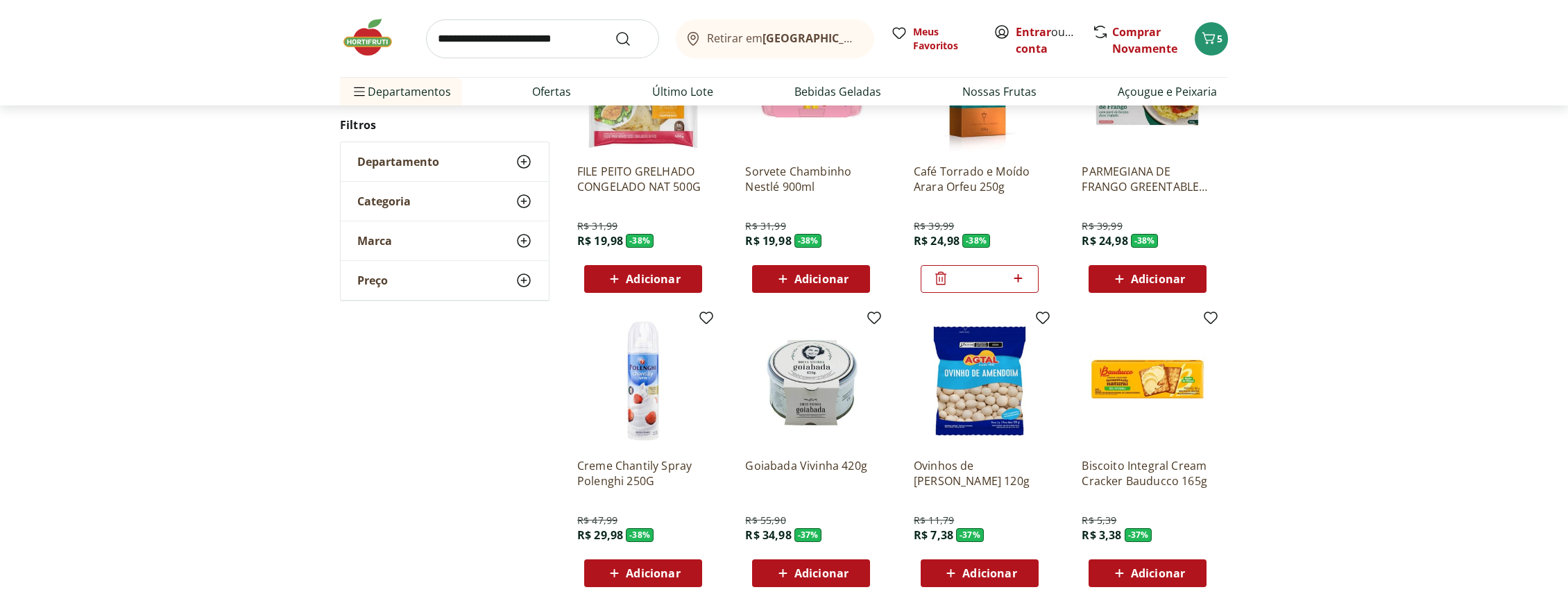
scroll to position [10973, 0]
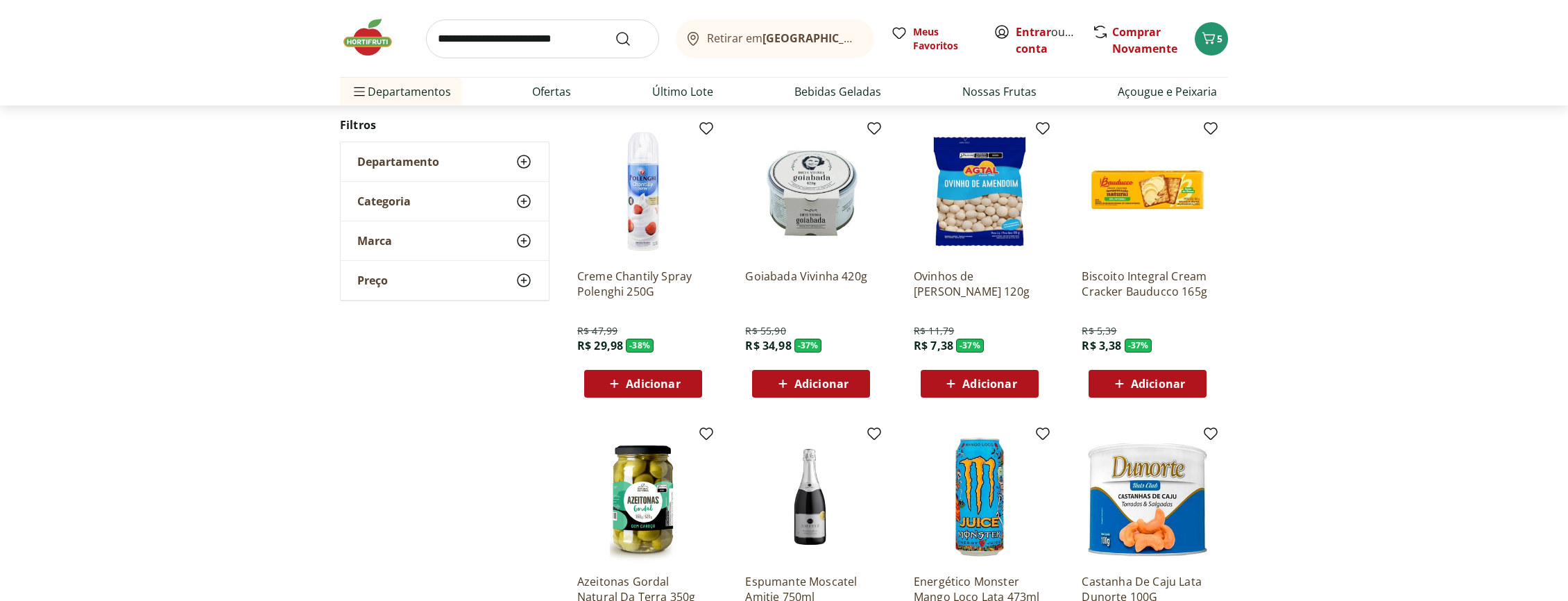
click at [820, 388] on span "Adicionar" at bounding box center [821, 383] width 54 height 11
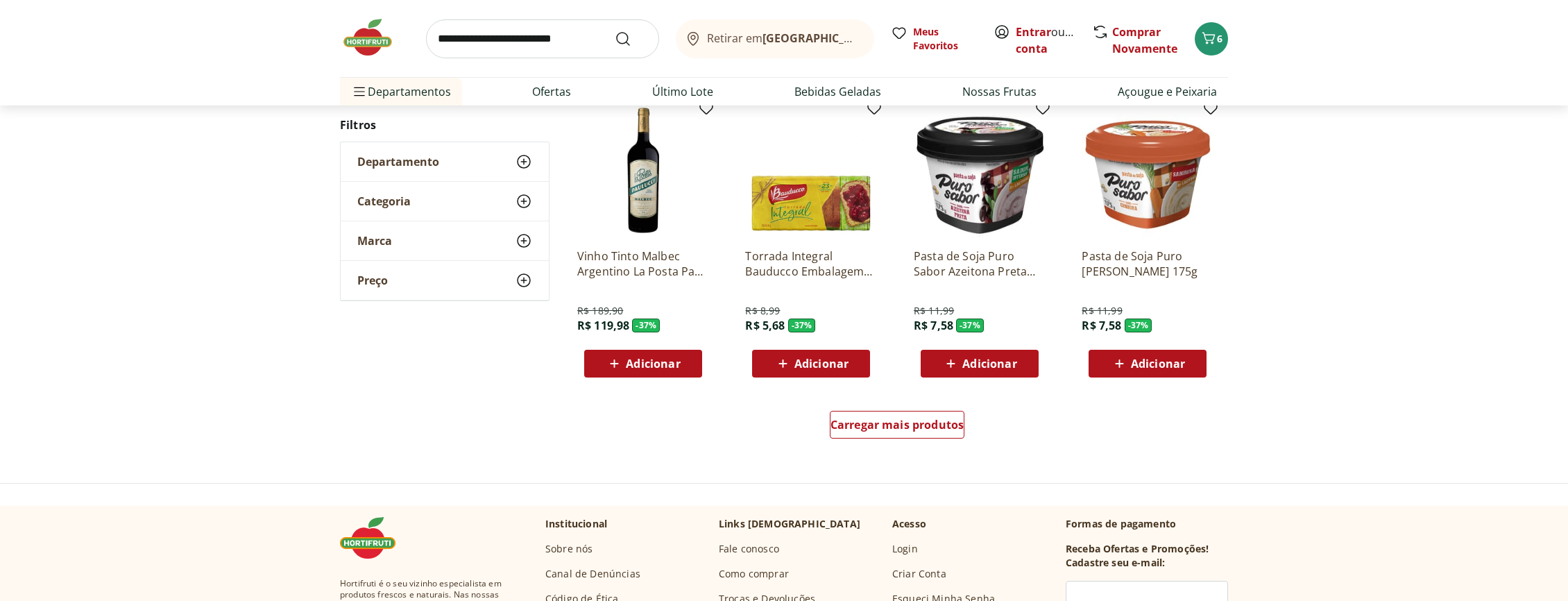
scroll to position [11667, 0]
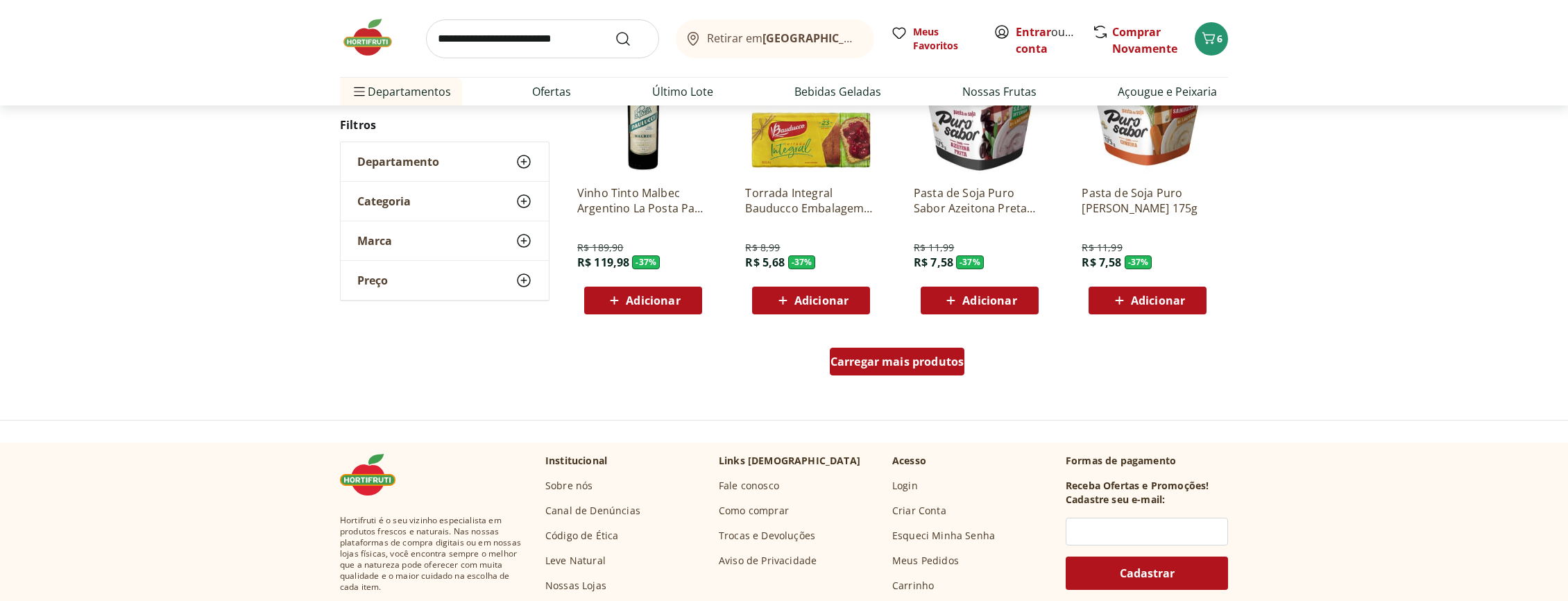
click at [912, 369] on div "Carregar mais produtos" at bounding box center [897, 361] width 135 height 27
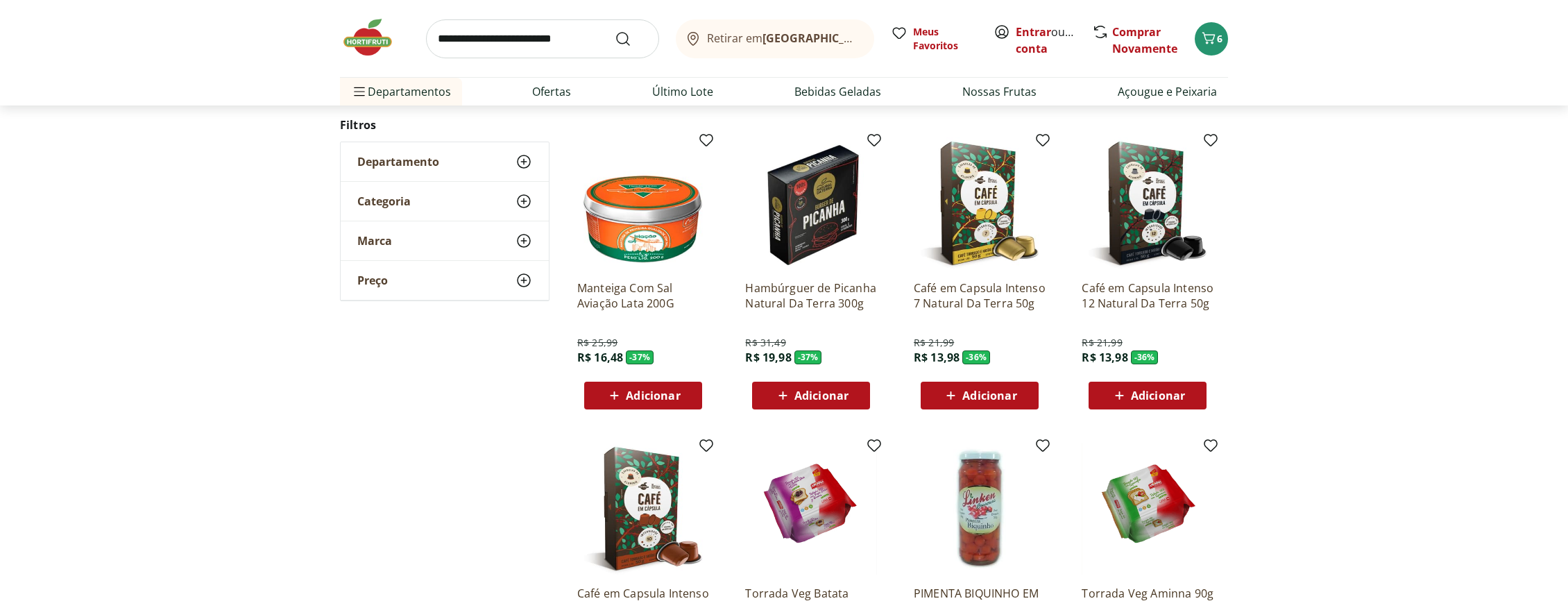
scroll to position [12361, 0]
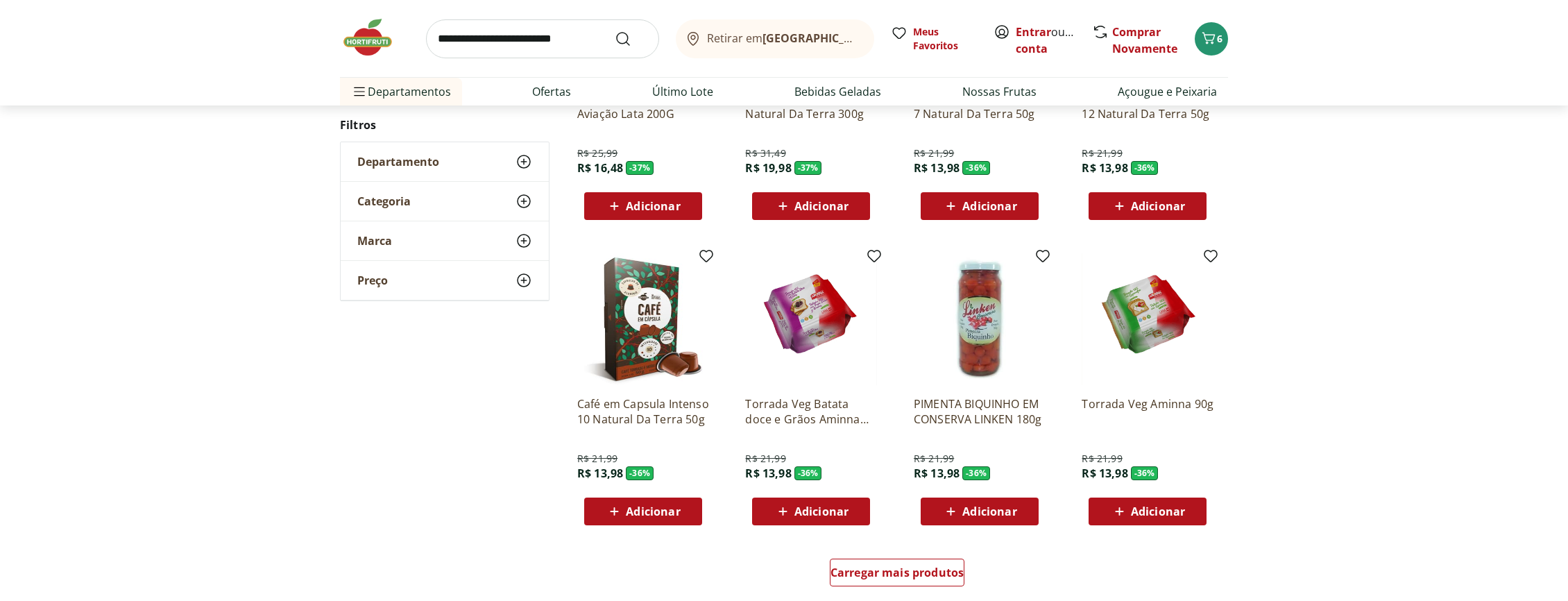
click at [981, 510] on span "Adicionar" at bounding box center [989, 511] width 54 height 11
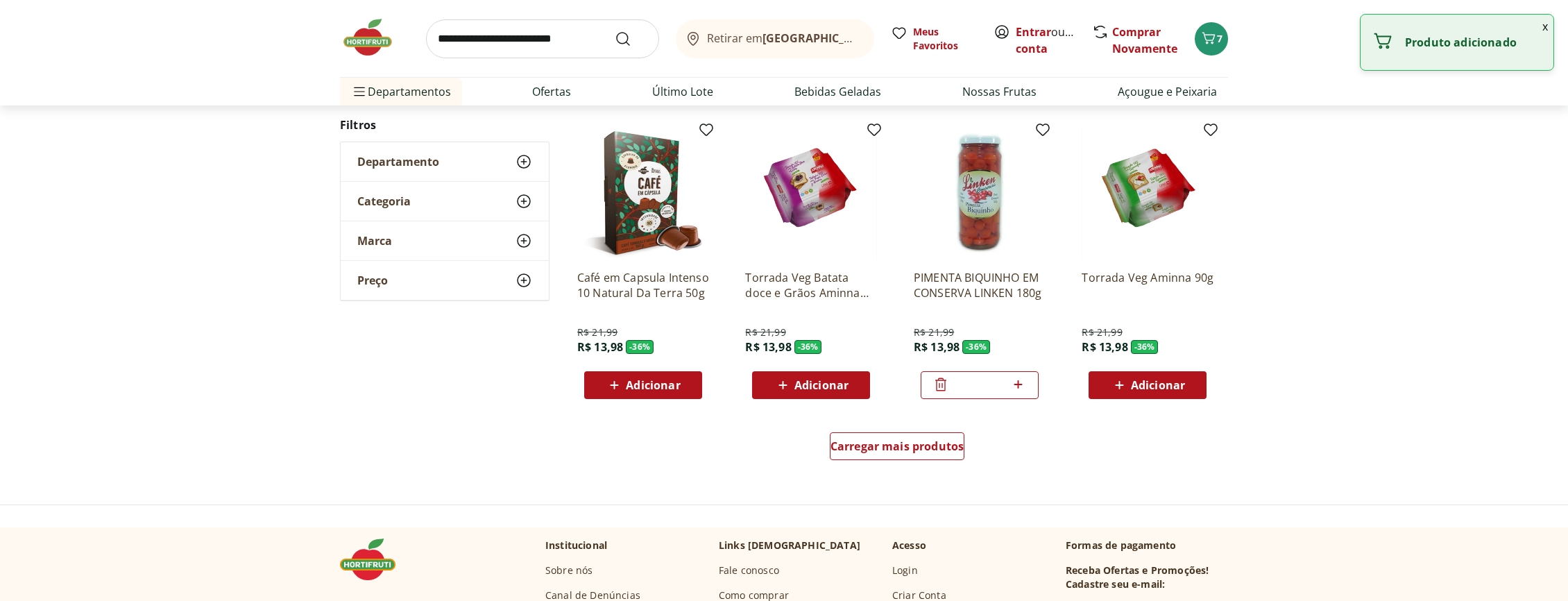
scroll to position [12550, 0]
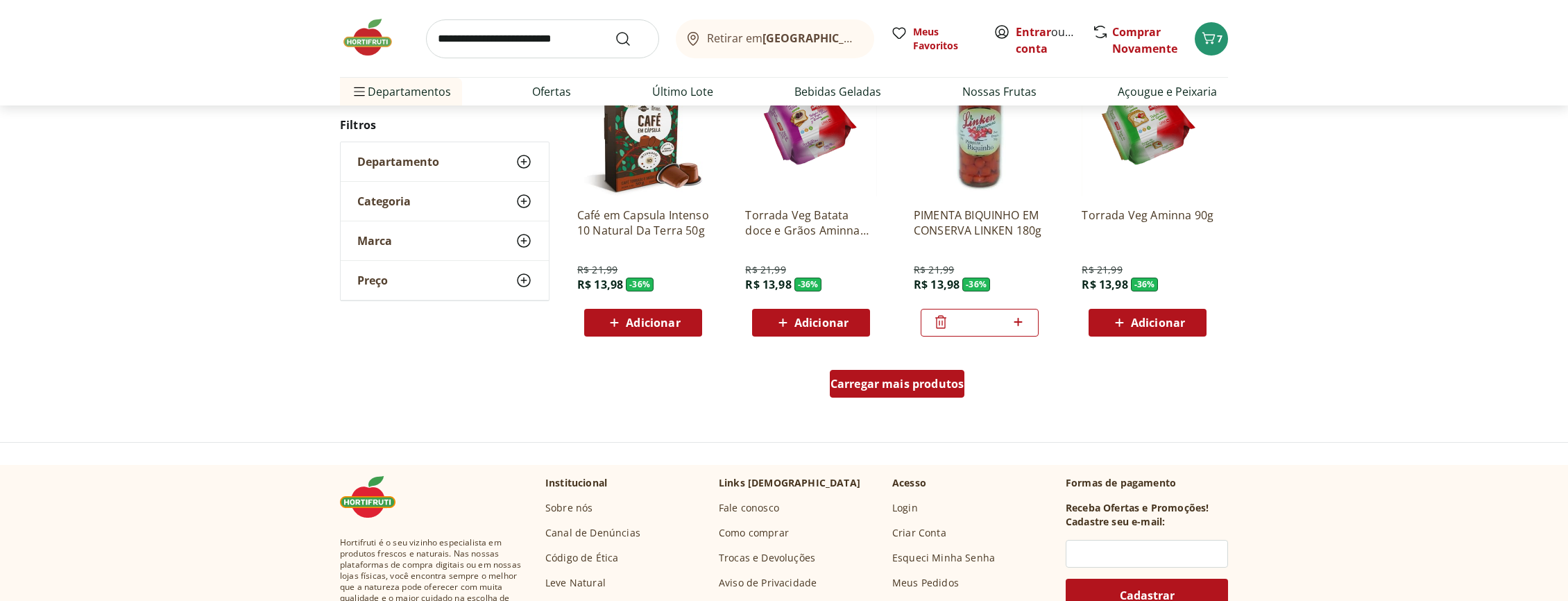
click at [892, 378] on span "Carregar mais produtos" at bounding box center [898, 383] width 134 height 11
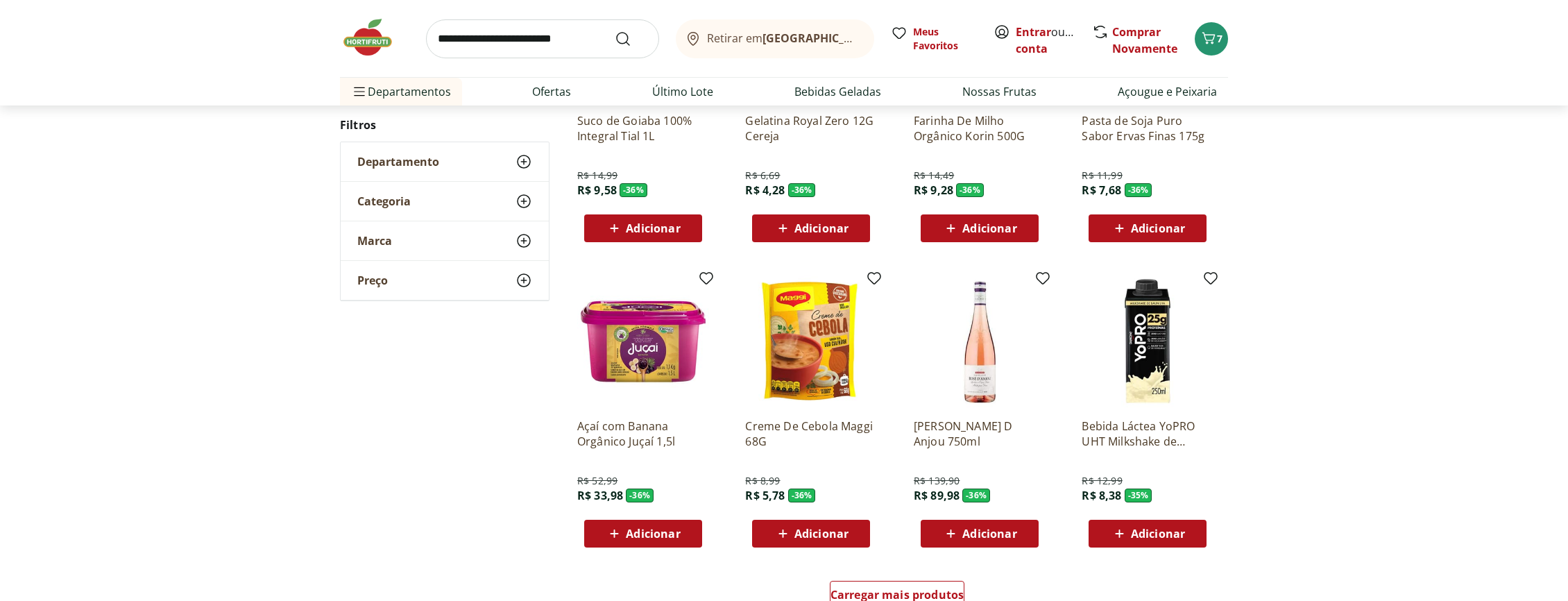
scroll to position [13433, 0]
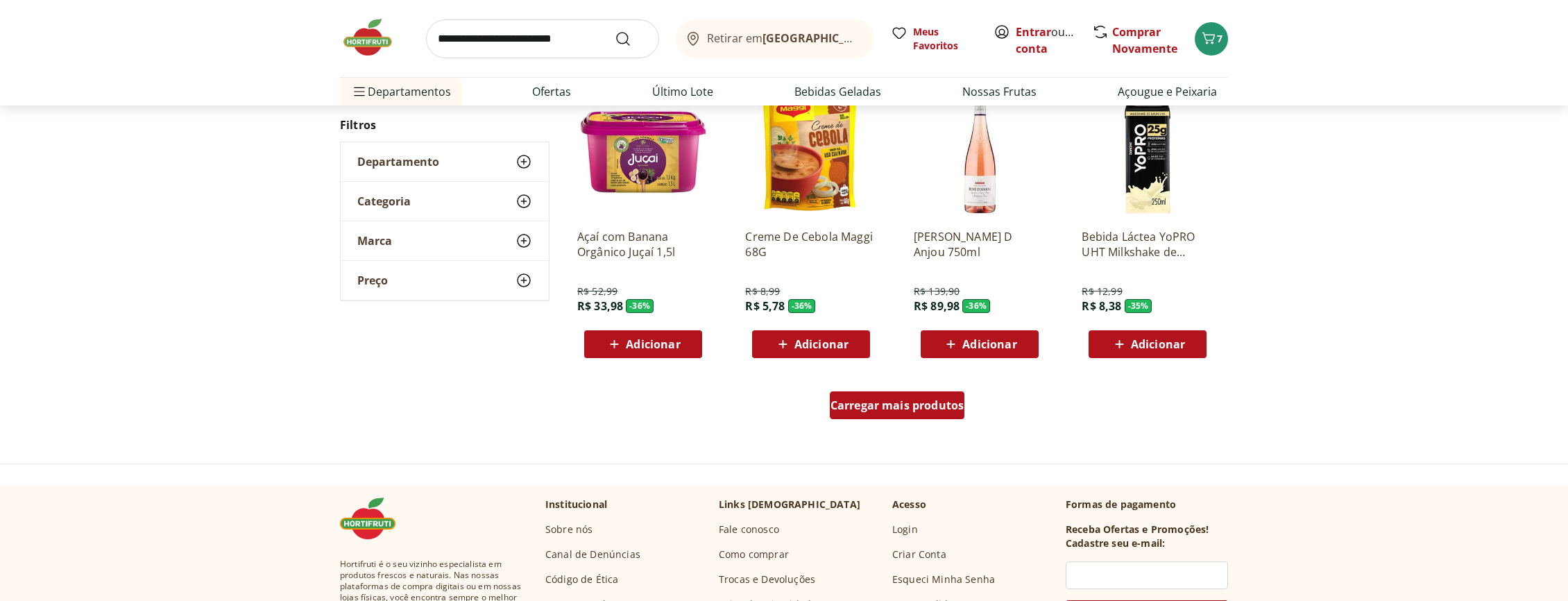
click at [910, 405] on span "Carregar mais produtos" at bounding box center [898, 405] width 134 height 11
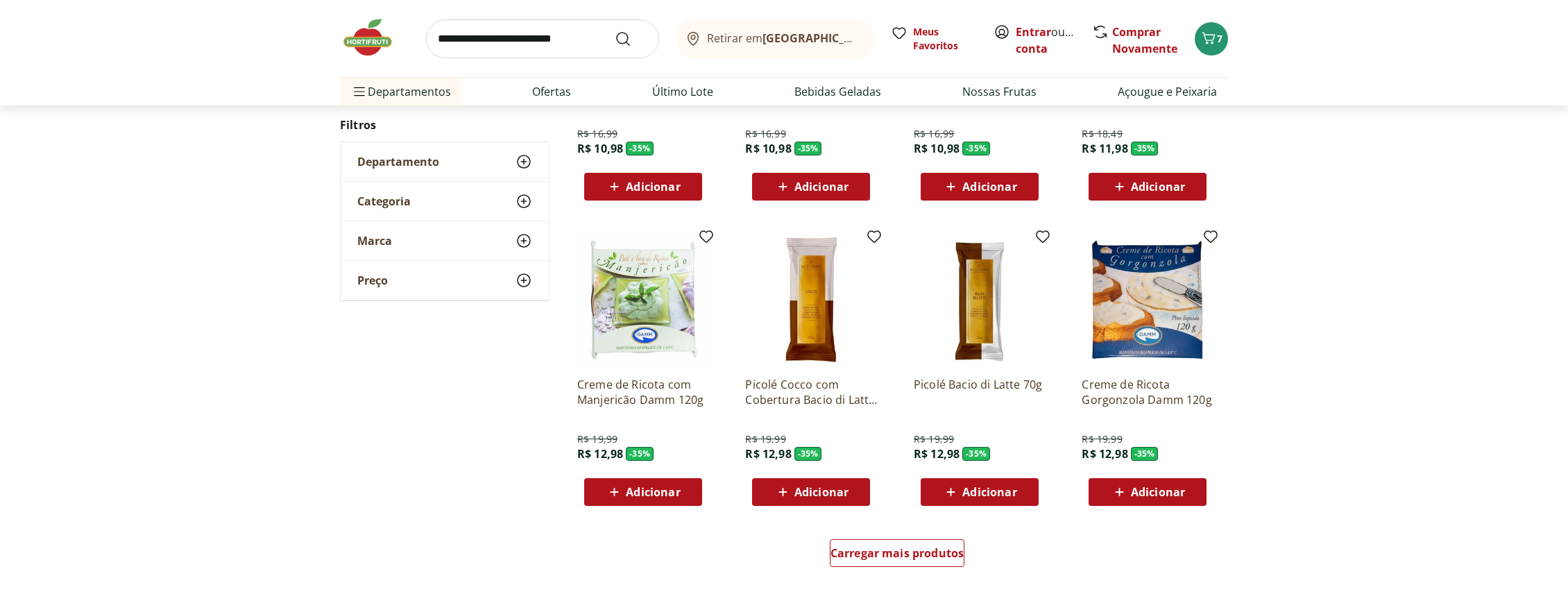
scroll to position [14252, 0]
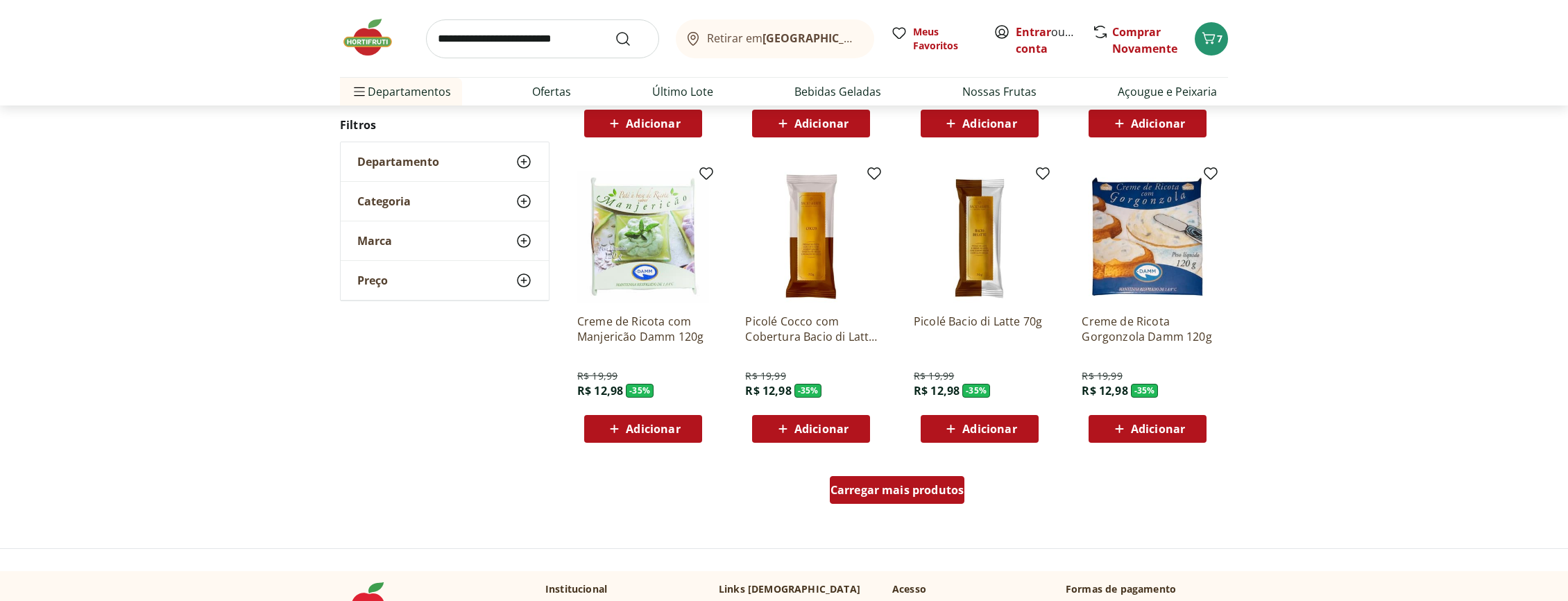
click at [848, 489] on span "Carregar mais produtos" at bounding box center [898, 489] width 134 height 11
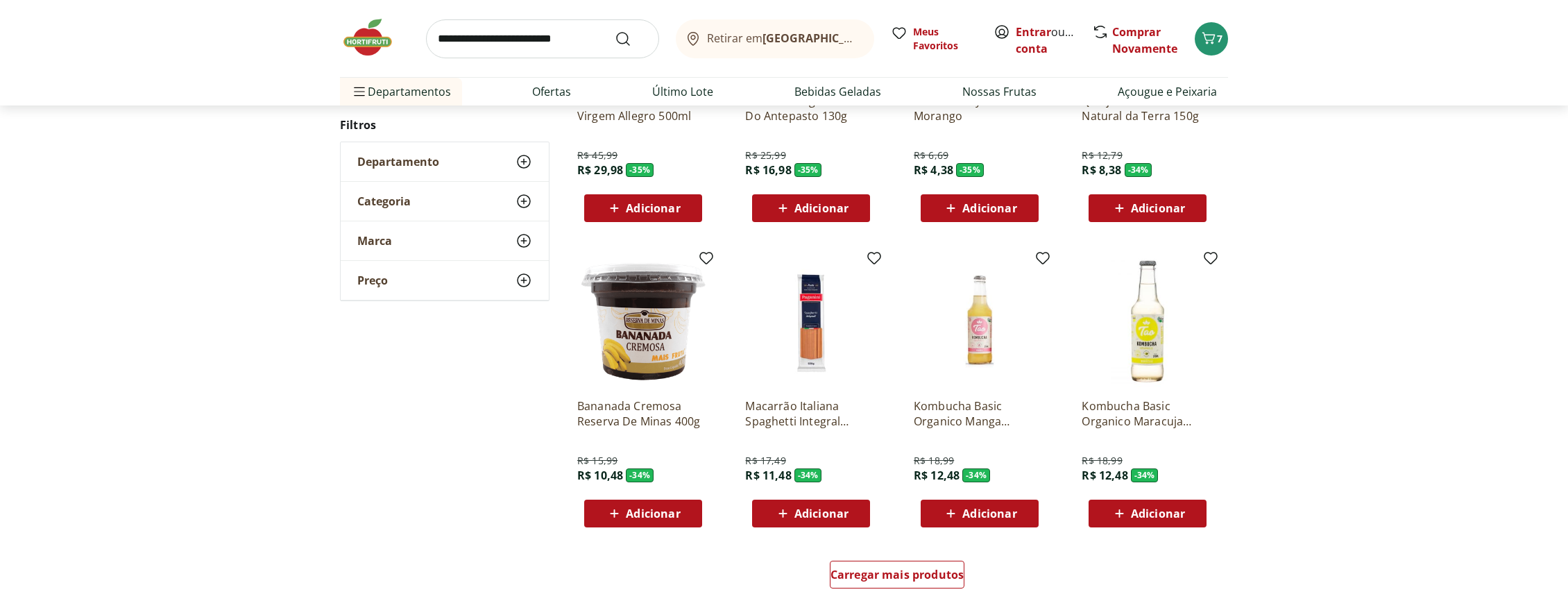
scroll to position [15199, 0]
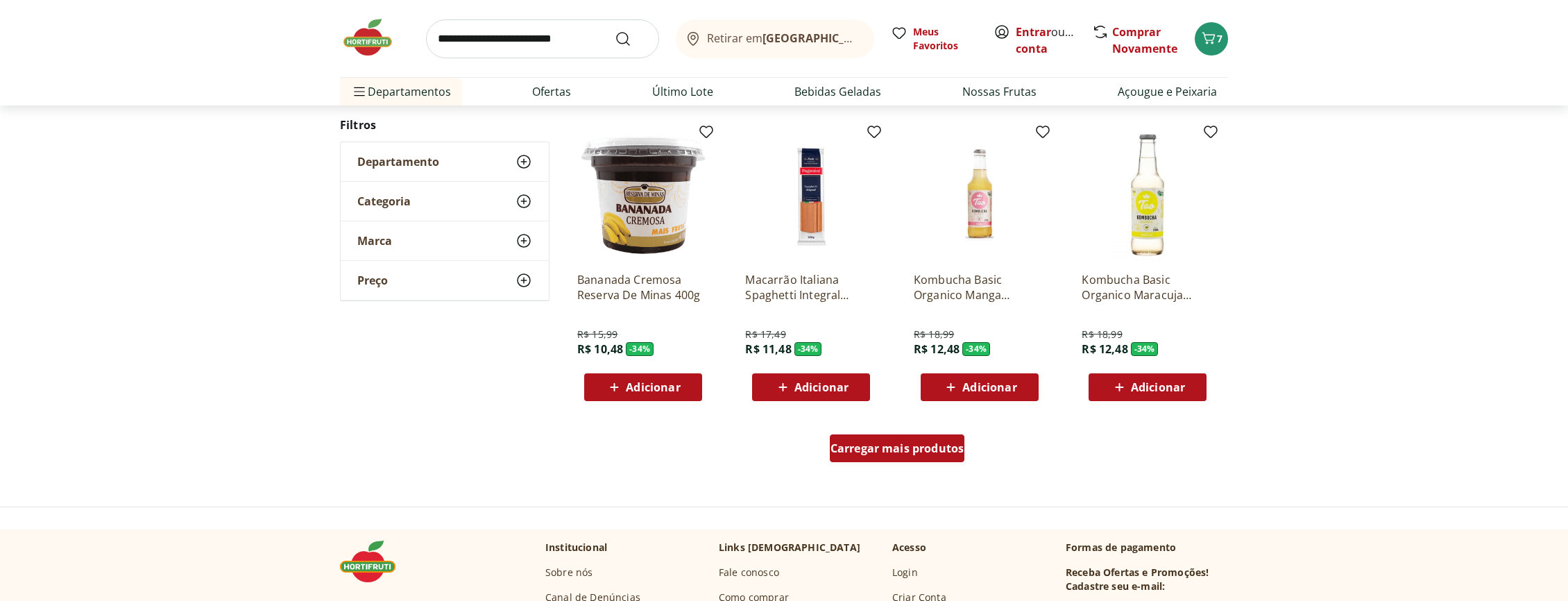
click at [875, 449] on span "Carregar mais produtos" at bounding box center [898, 447] width 134 height 11
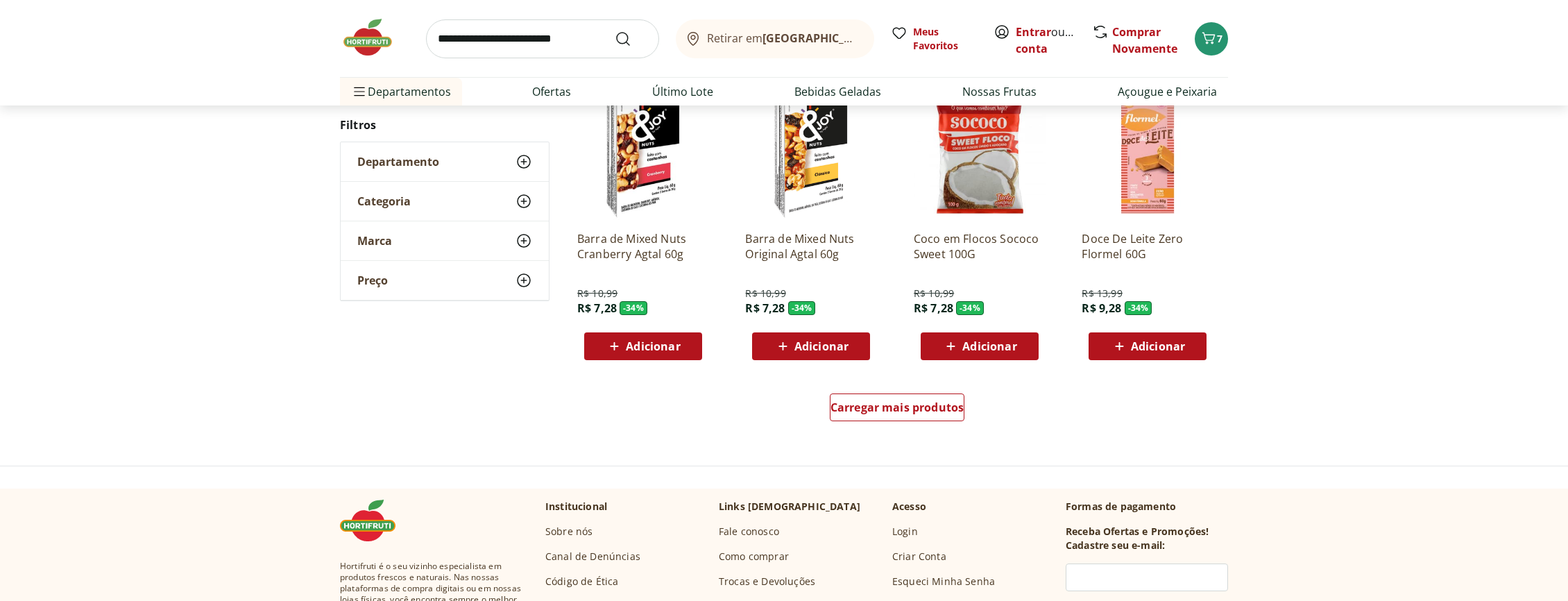
scroll to position [16208, 0]
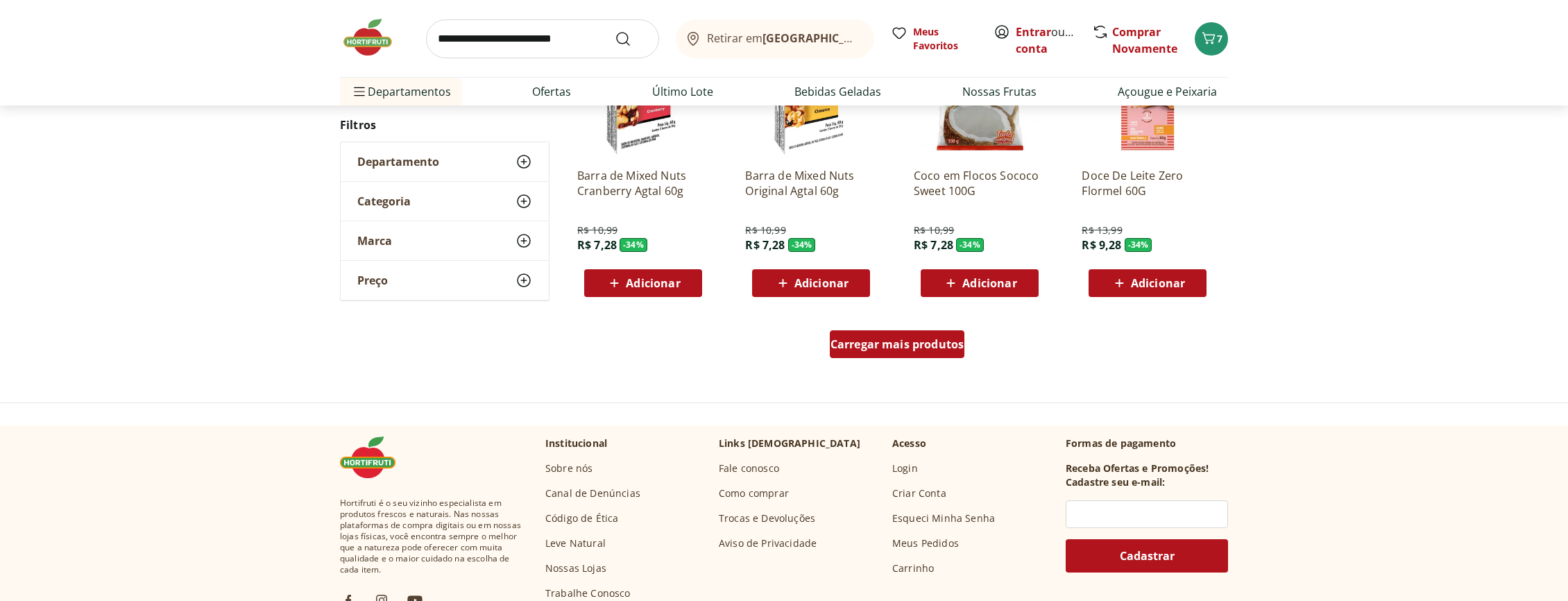
click at [927, 351] on div "Carregar mais produtos" at bounding box center [897, 344] width 135 height 27
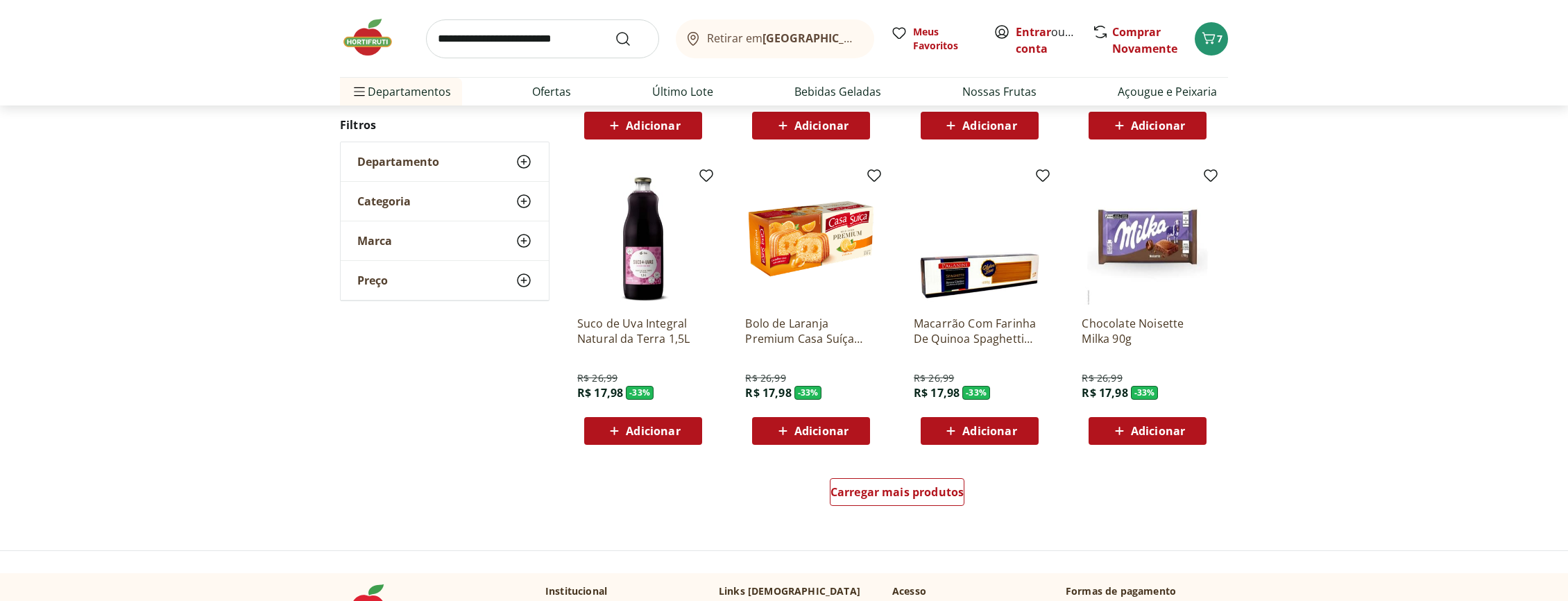
scroll to position [17154, 0]
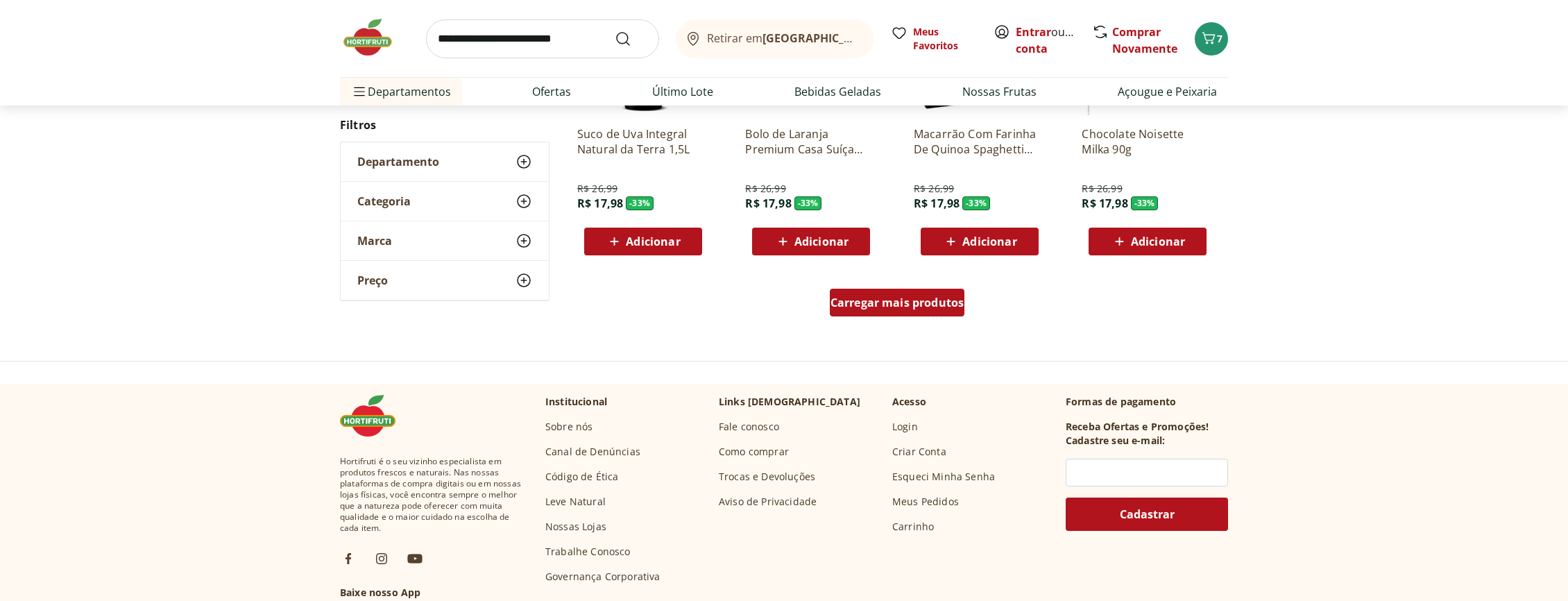
click at [890, 305] on span "Carregar mais produtos" at bounding box center [898, 302] width 134 height 11
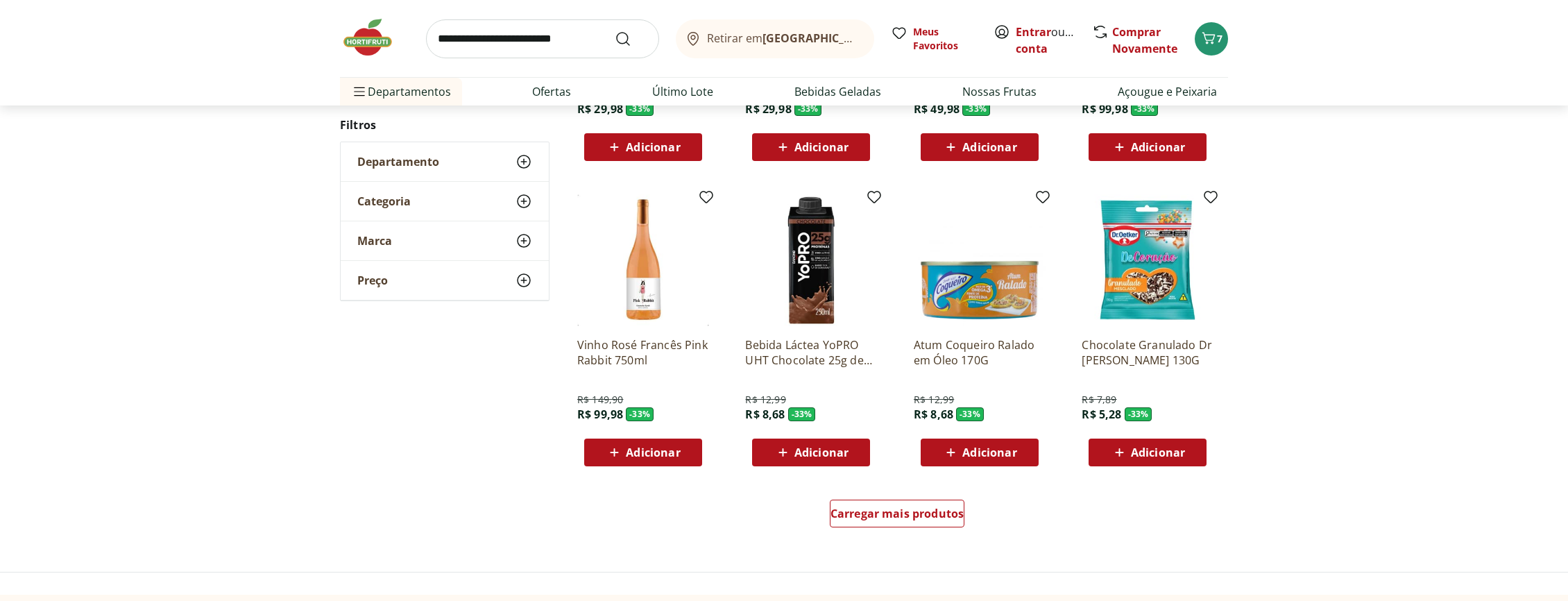
scroll to position [17911, 0]
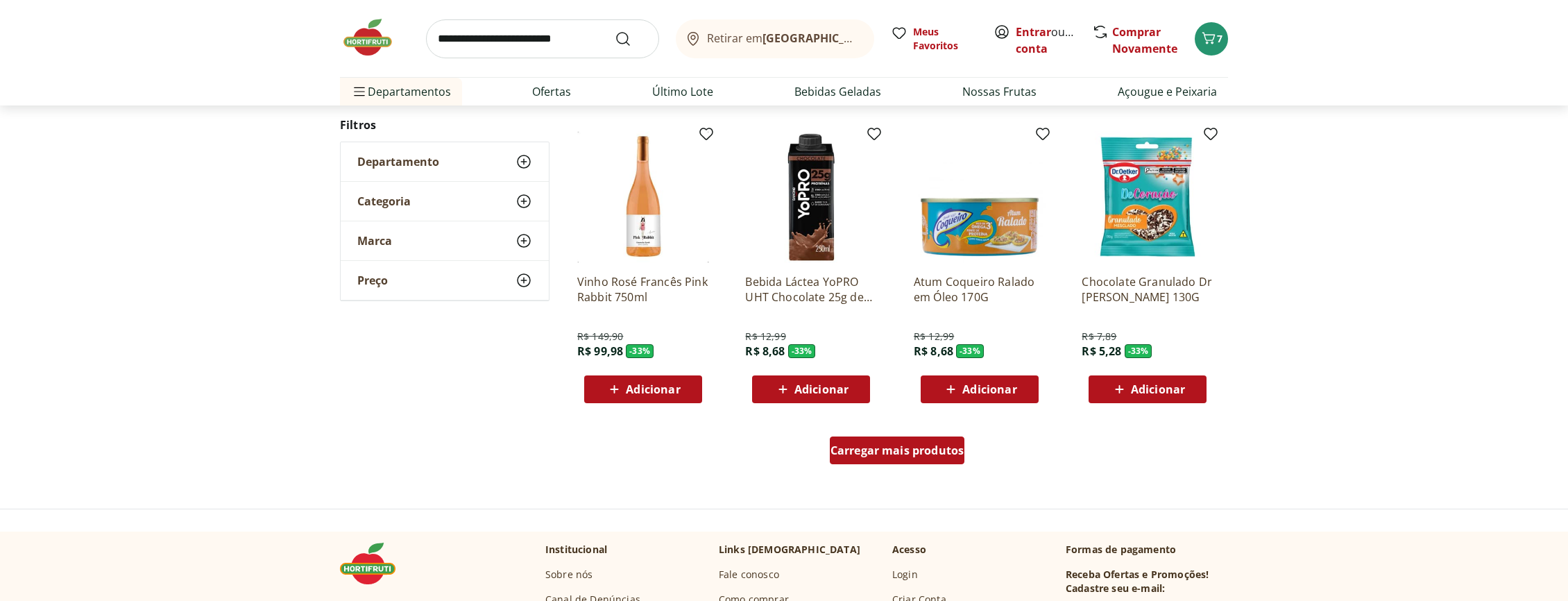
click at [898, 453] on span "Carregar mais produtos" at bounding box center [898, 449] width 134 height 11
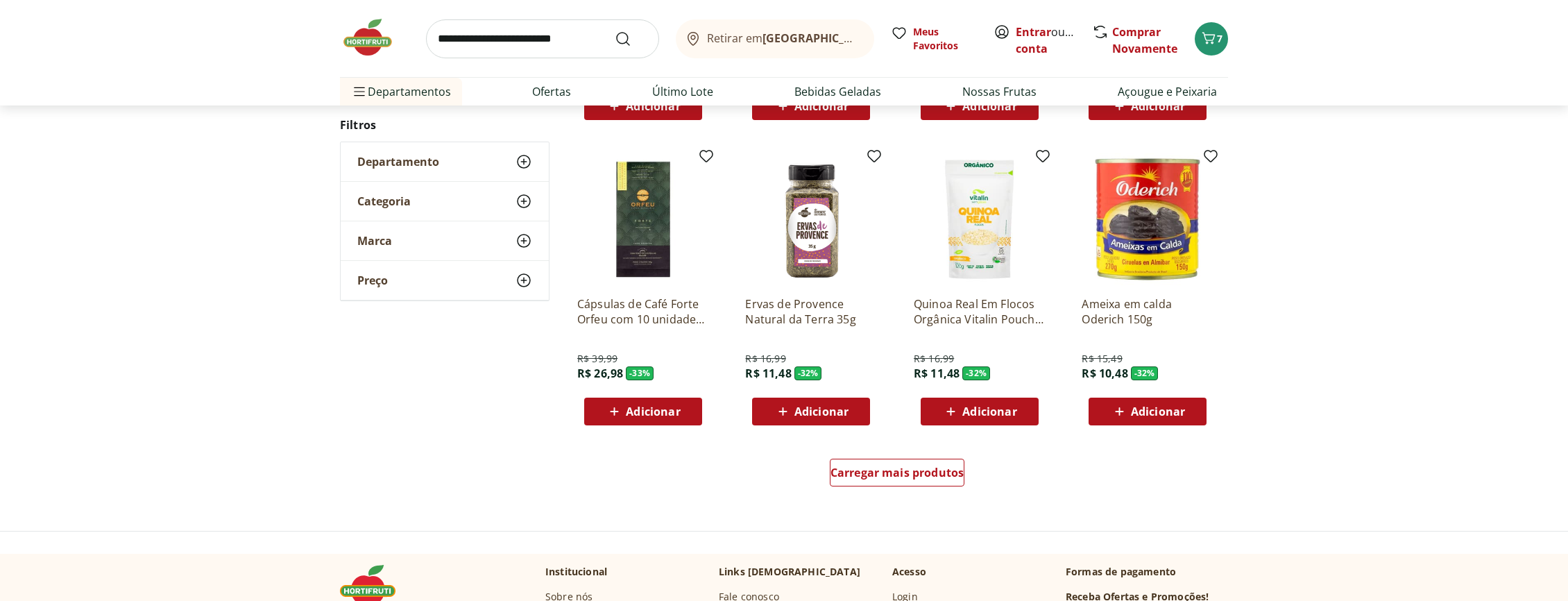
scroll to position [18856, 0]
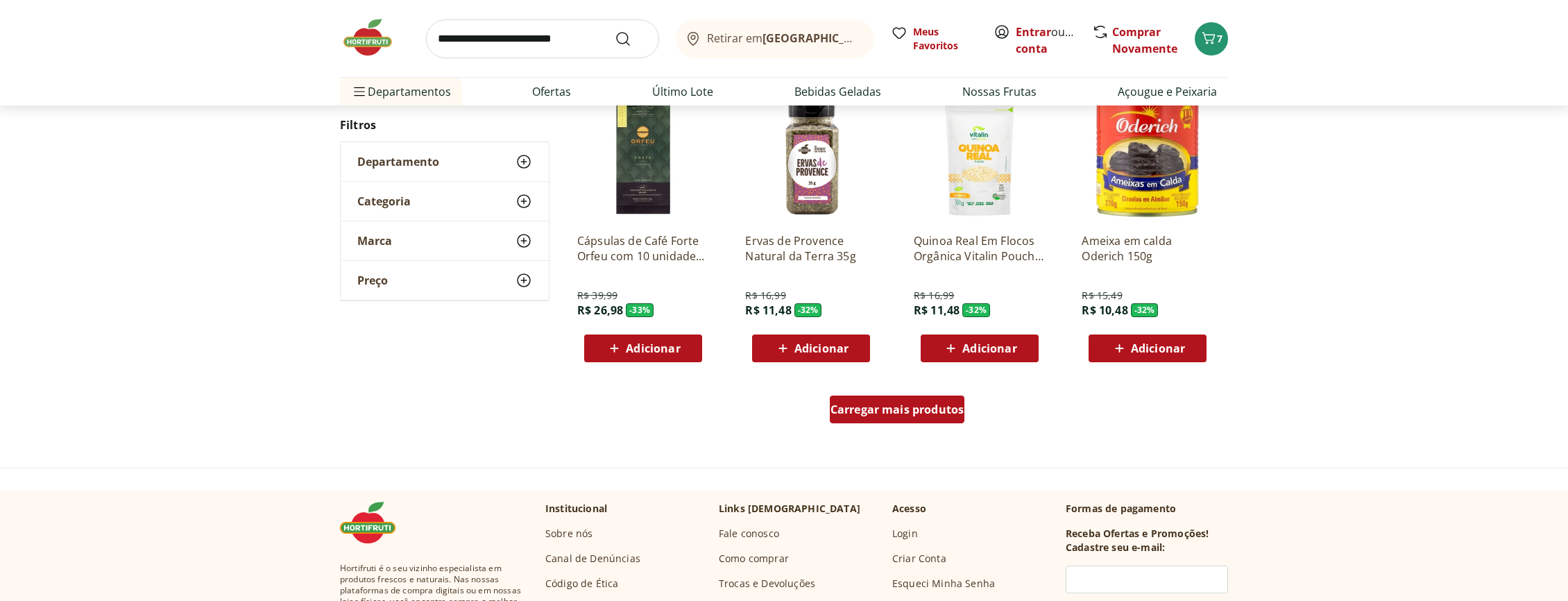
click at [916, 409] on span "Carregar mais produtos" at bounding box center [898, 409] width 134 height 11
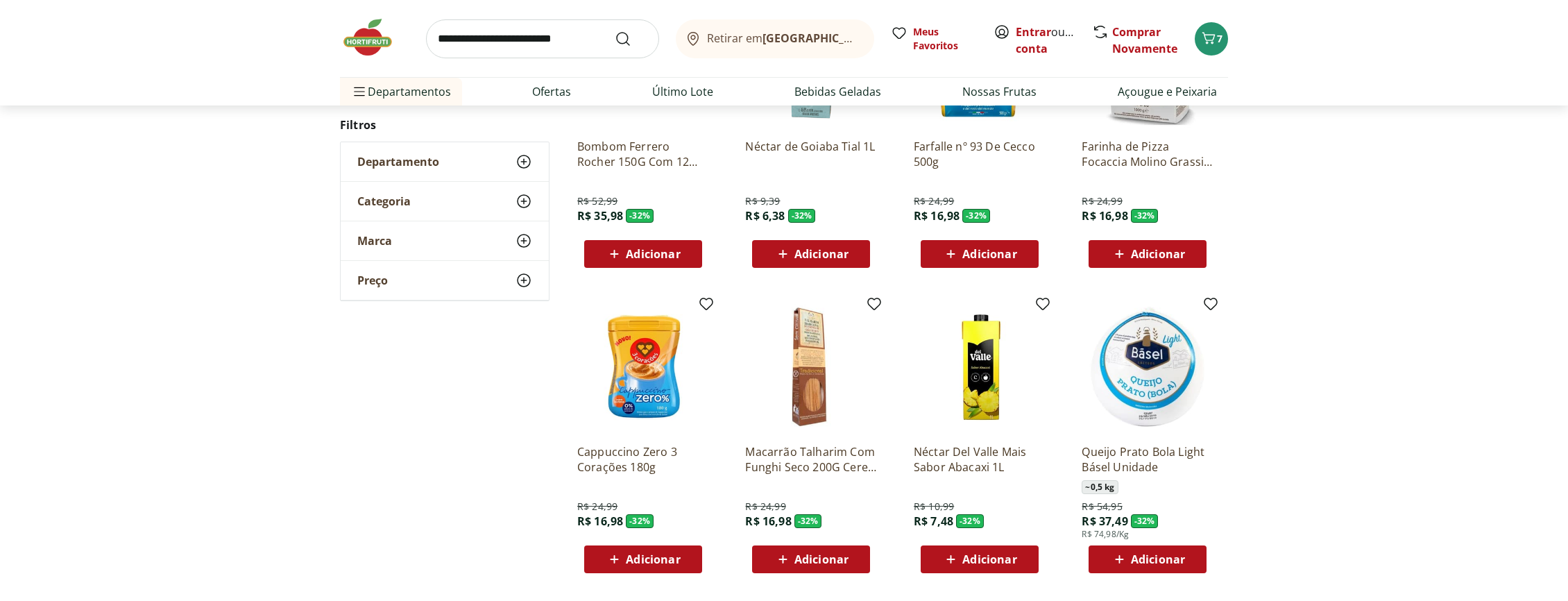
scroll to position [19739, 0]
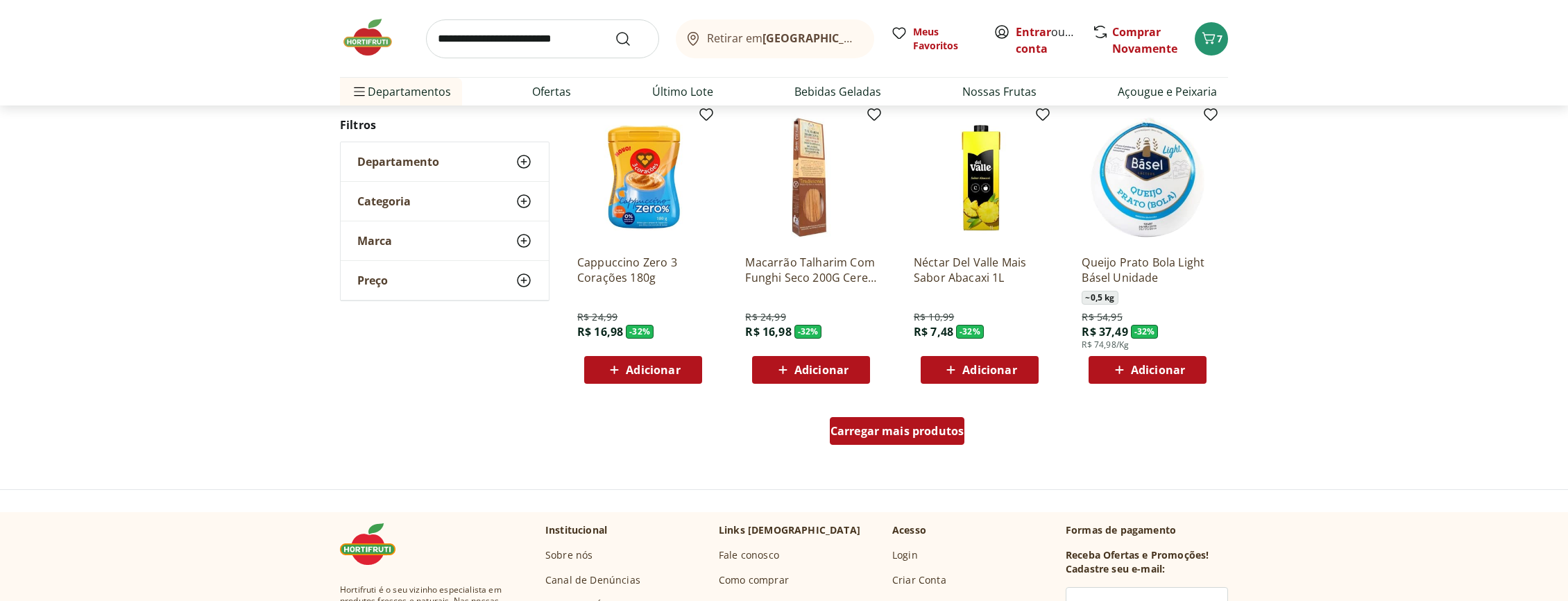
click at [909, 428] on span "Carregar mais produtos" at bounding box center [898, 430] width 134 height 11
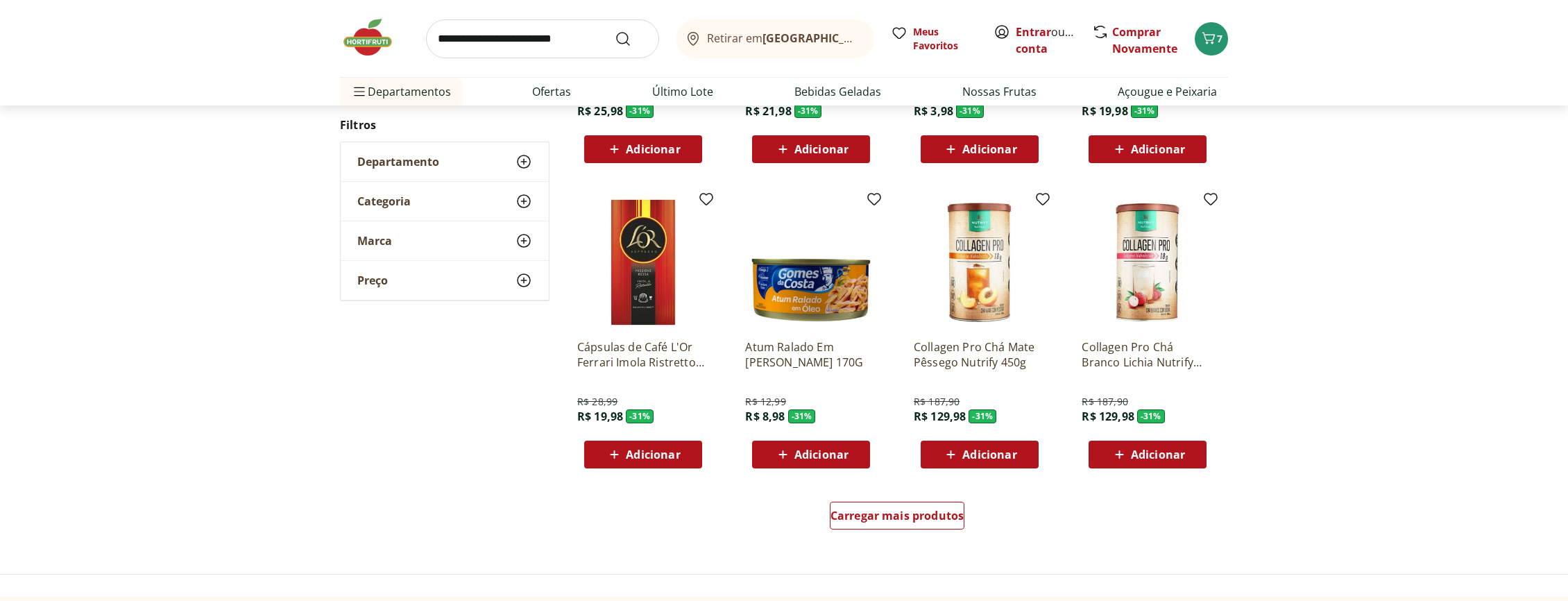
scroll to position [20622, 0]
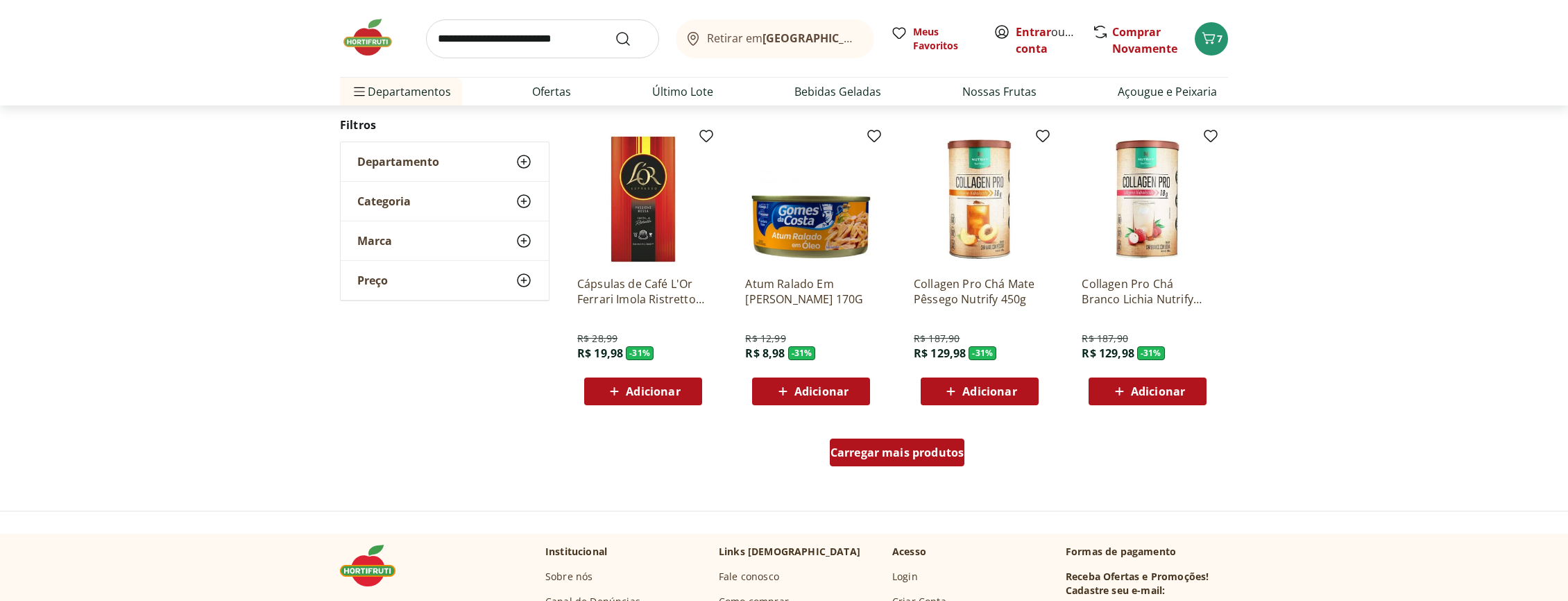
click at [917, 458] on div "Carregar mais produtos" at bounding box center [897, 452] width 135 height 27
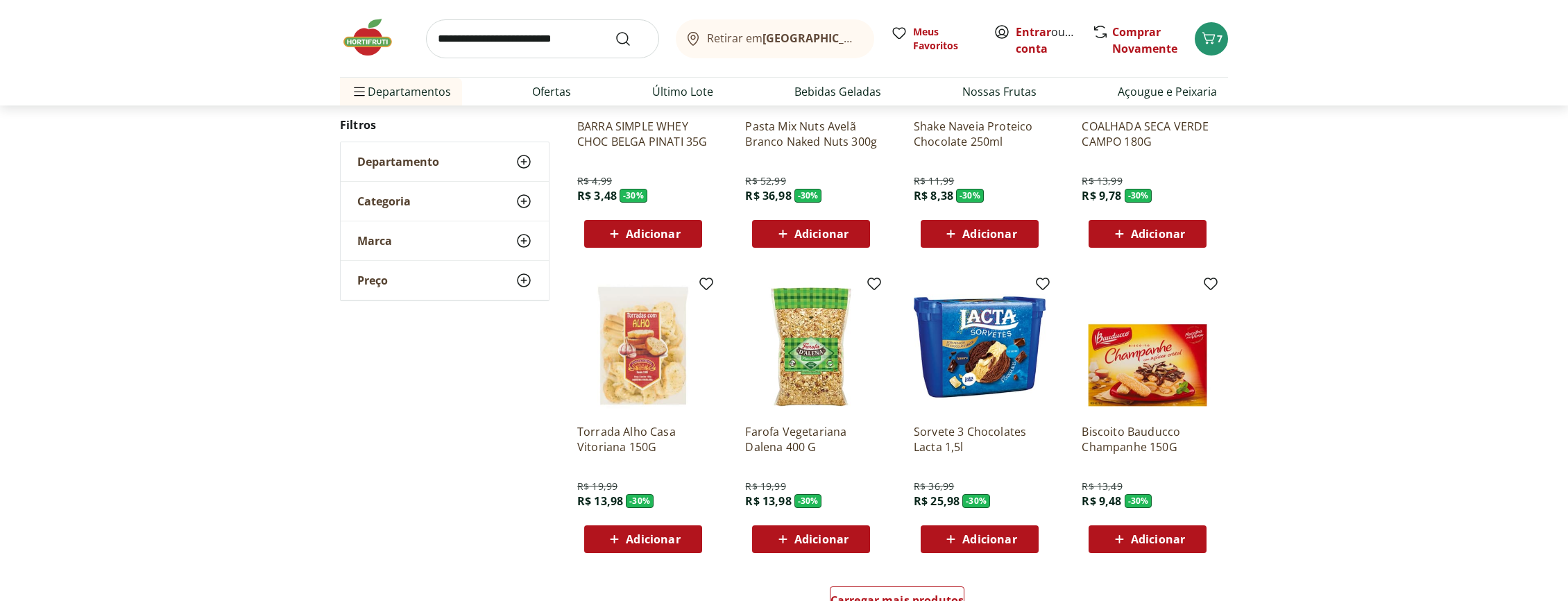
scroll to position [21505, 0]
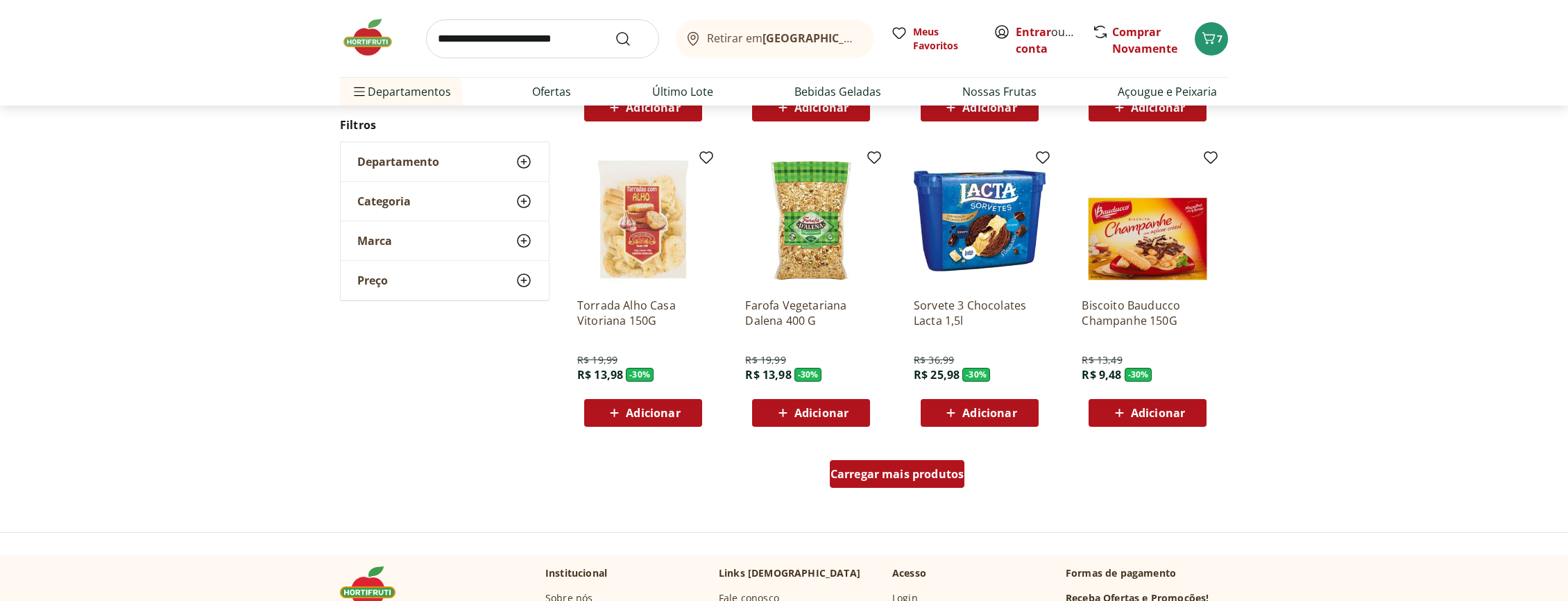
click at [907, 468] on span "Carregar mais produtos" at bounding box center [898, 473] width 134 height 11
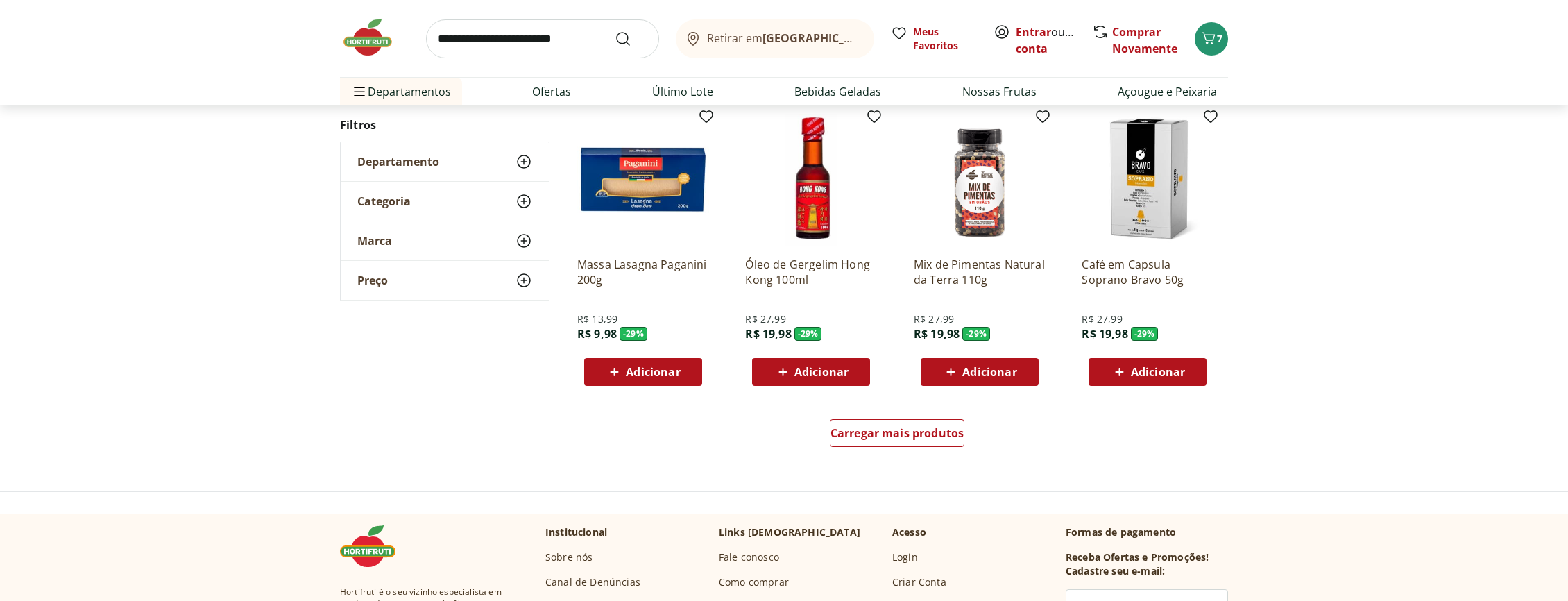
scroll to position [22514, 0]
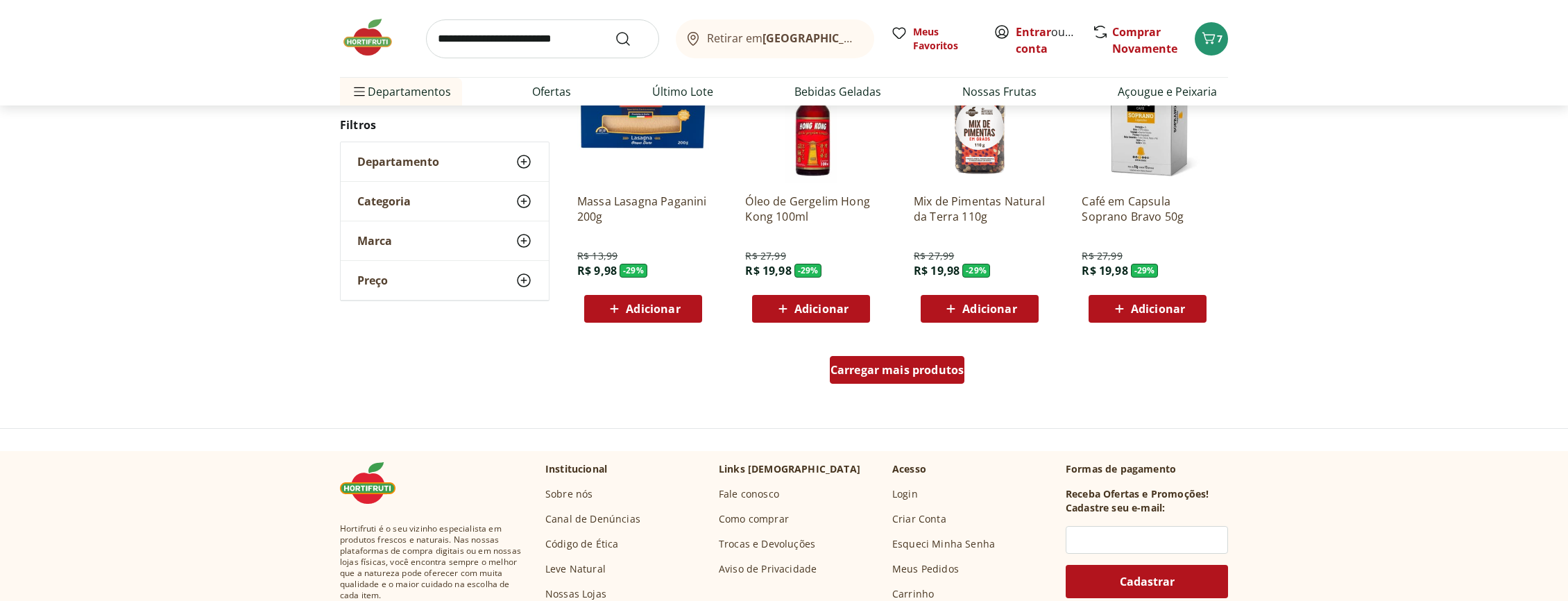
click at [933, 366] on span "Carregar mais produtos" at bounding box center [898, 369] width 134 height 11
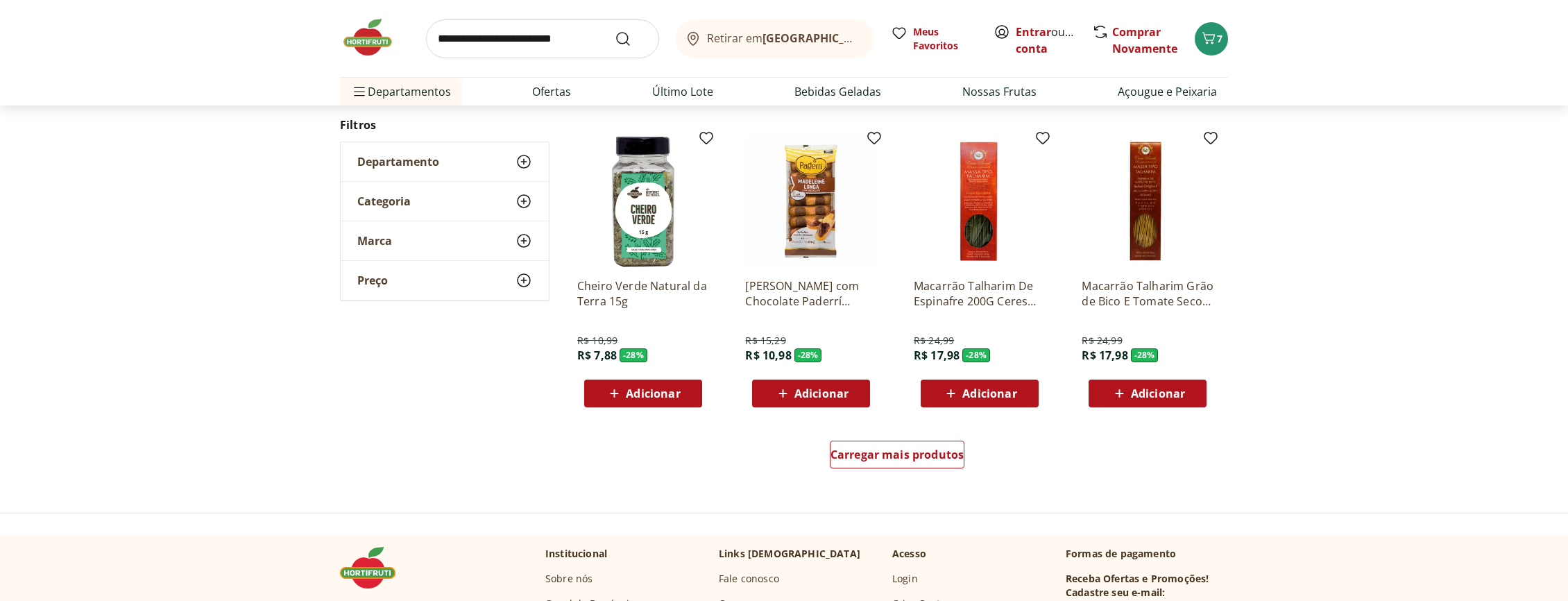
scroll to position [23397, 0]
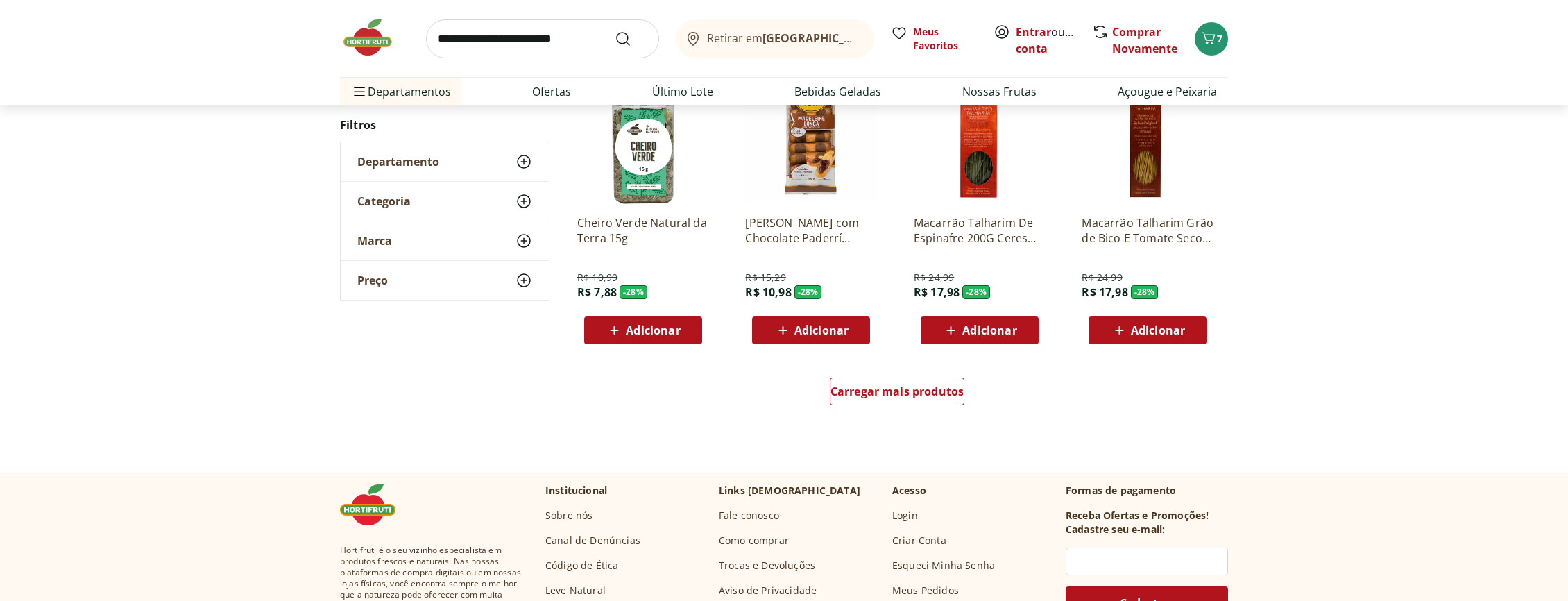
click at [918, 373] on div "Carregar mais produtos" at bounding box center [897, 394] width 673 height 66
click at [916, 386] on span "Carregar mais produtos" at bounding box center [898, 391] width 134 height 11
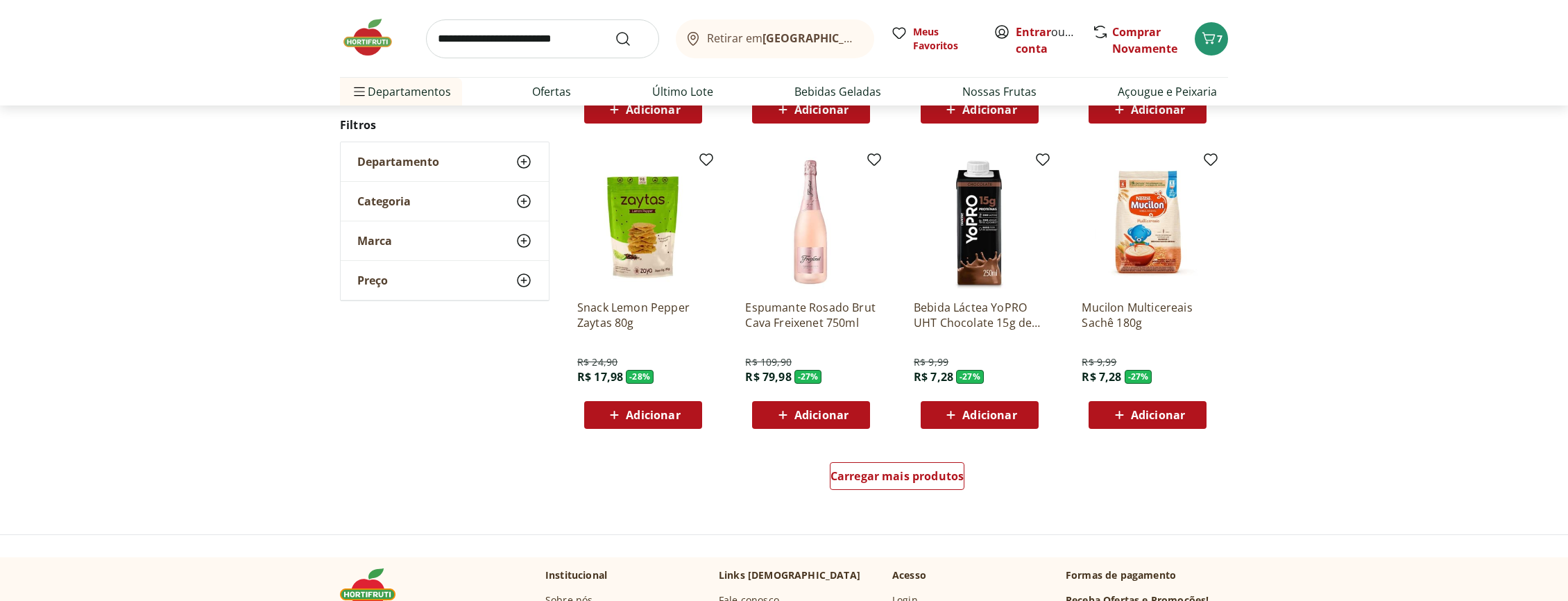
scroll to position [24280, 0]
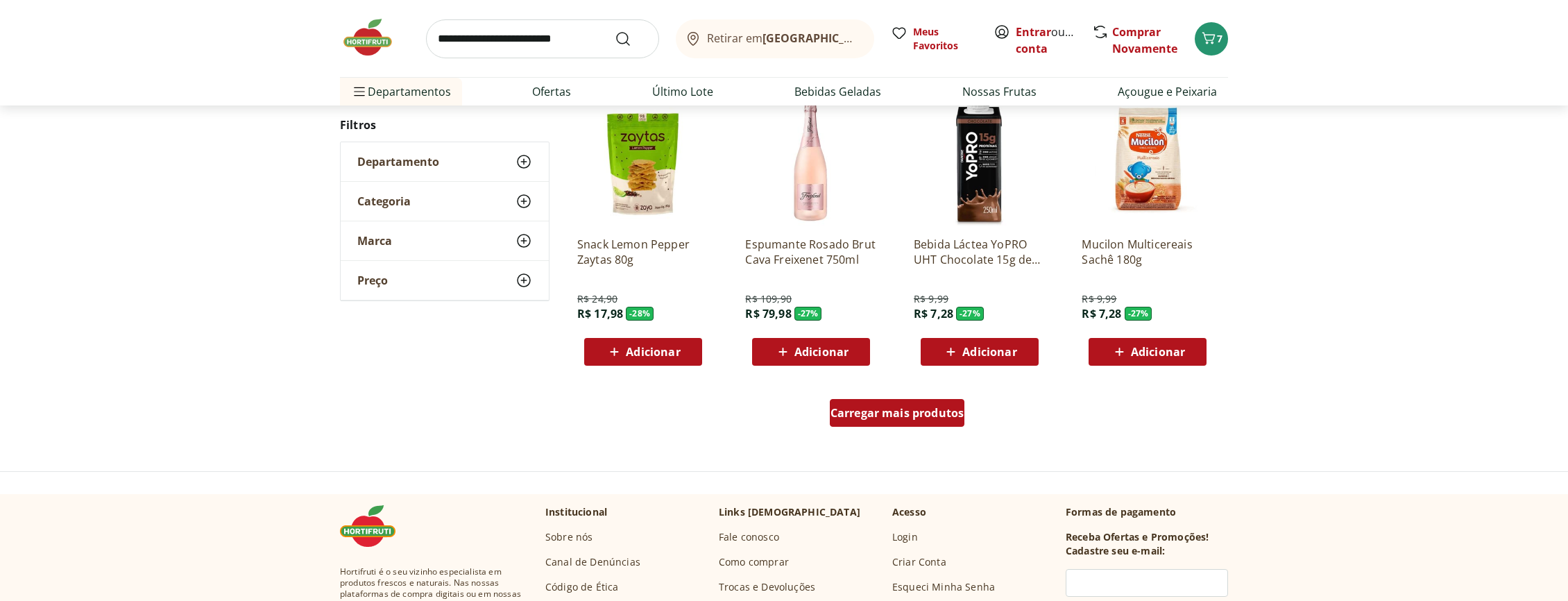
click at [946, 426] on link "Carregar mais produtos" at bounding box center [897, 416] width 135 height 33
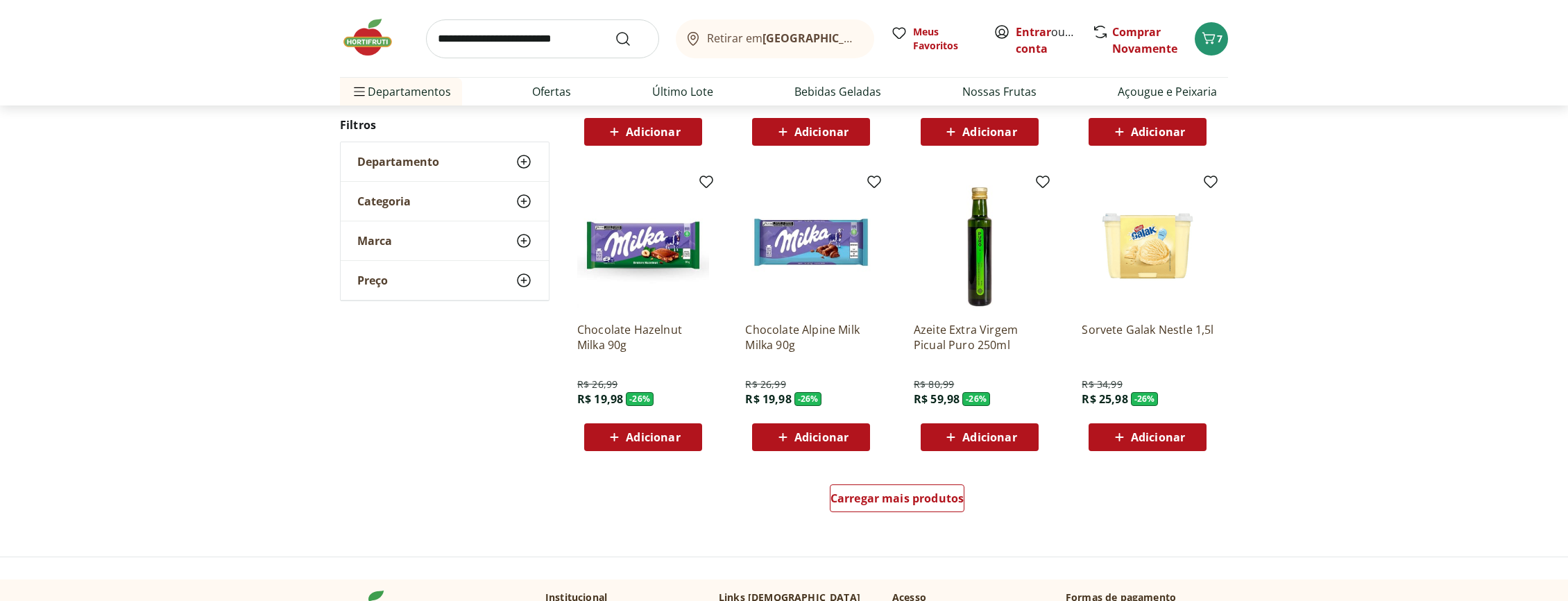
scroll to position [25163, 0]
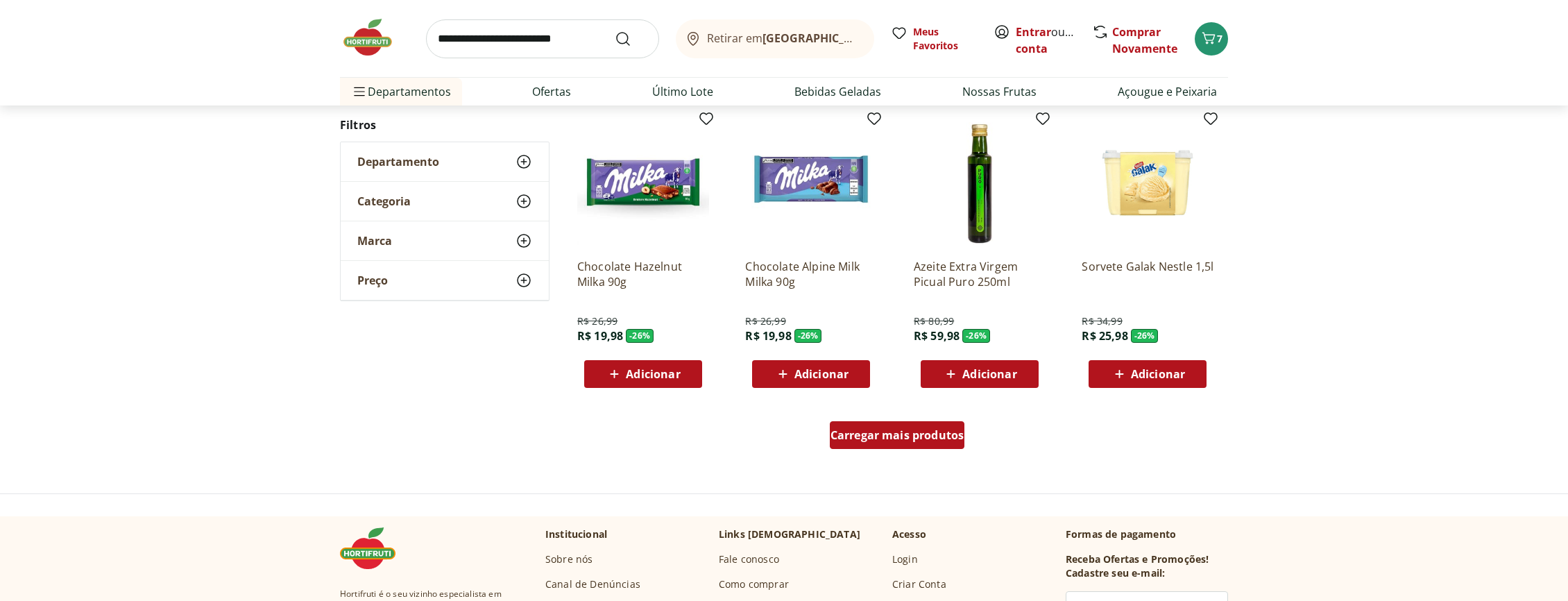
click at [892, 421] on div "Carregar mais produtos" at bounding box center [897, 435] width 135 height 27
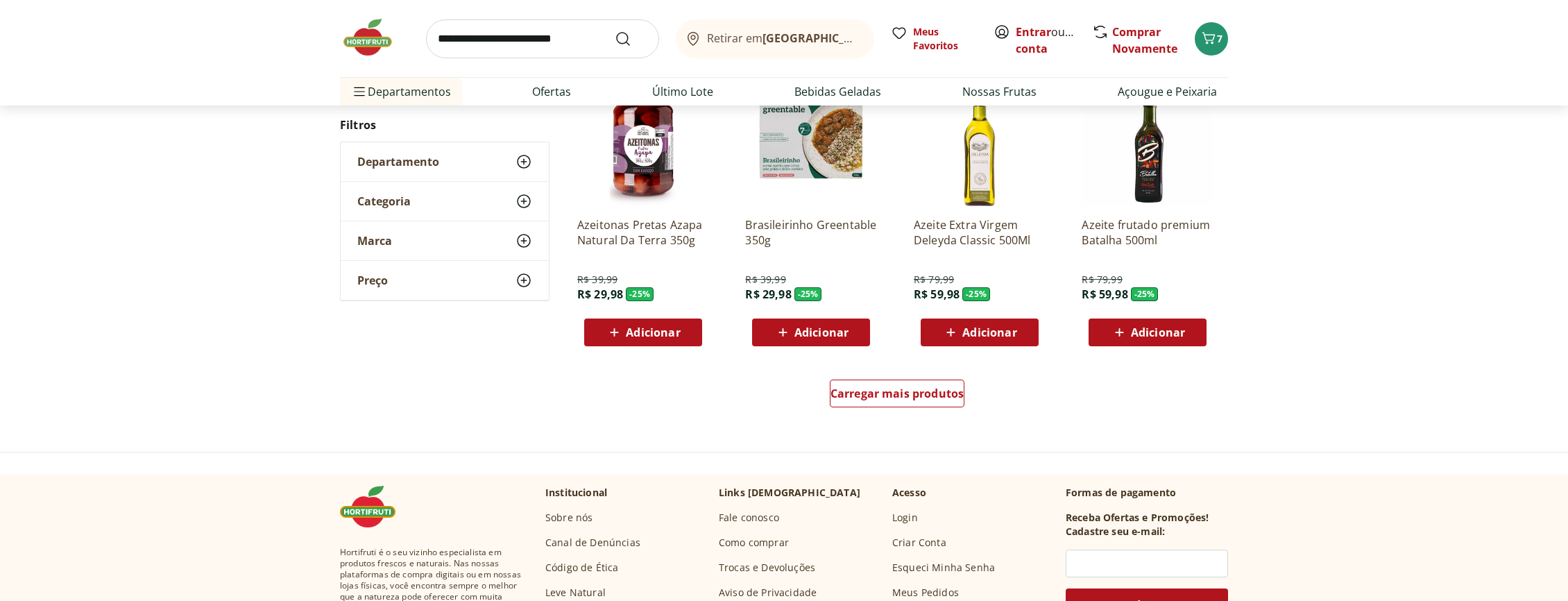
scroll to position [26172, 0]
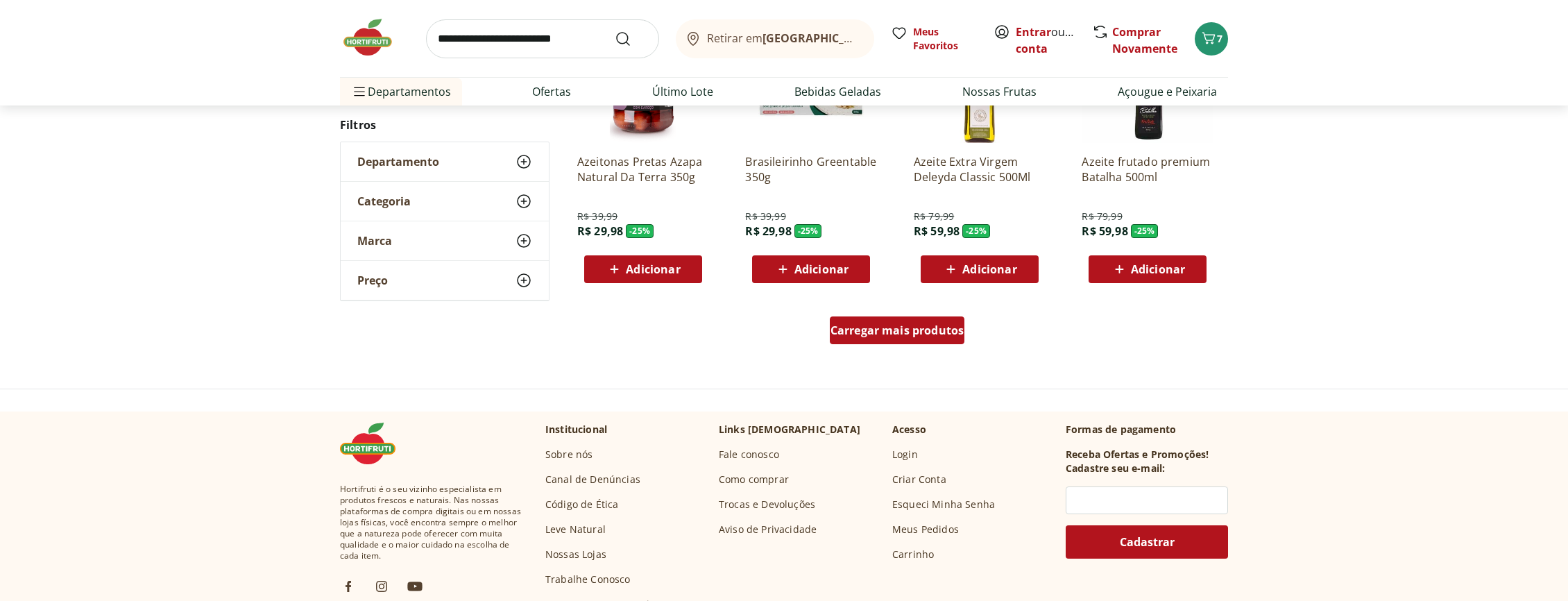
click at [913, 338] on div "Carregar mais produtos" at bounding box center [897, 330] width 135 height 27
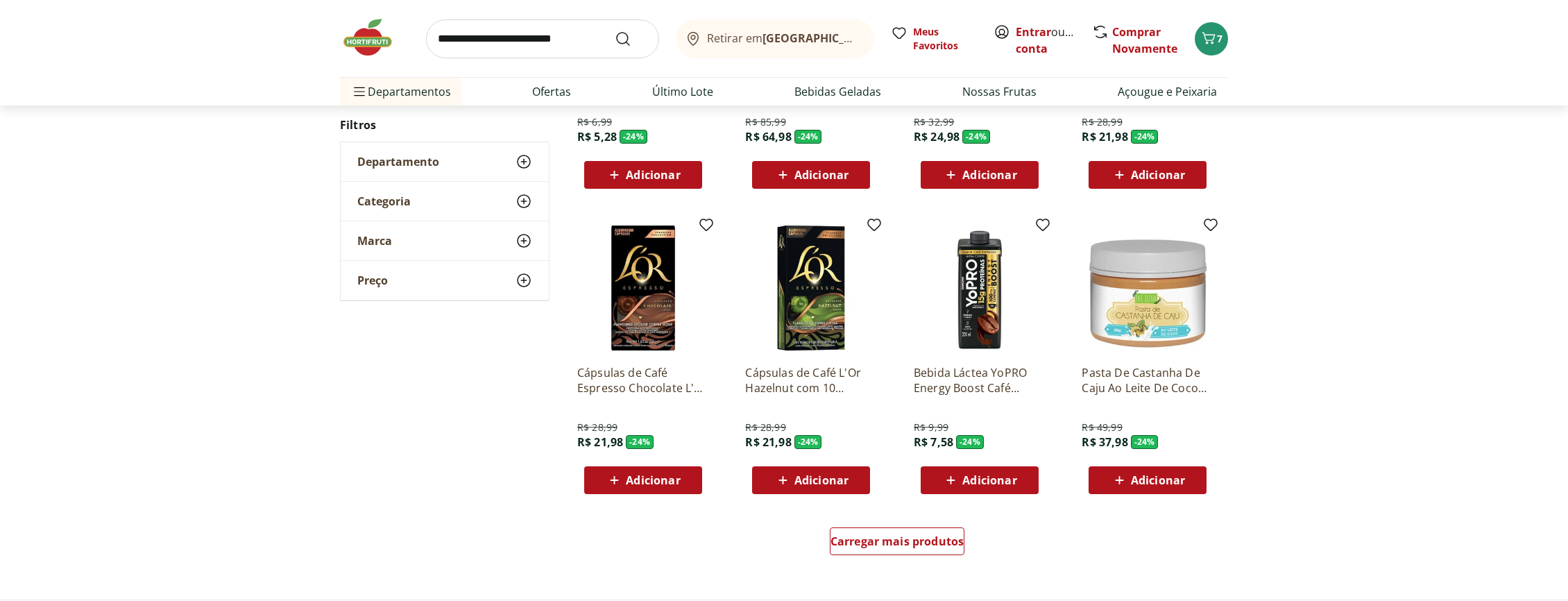
scroll to position [26992, 0]
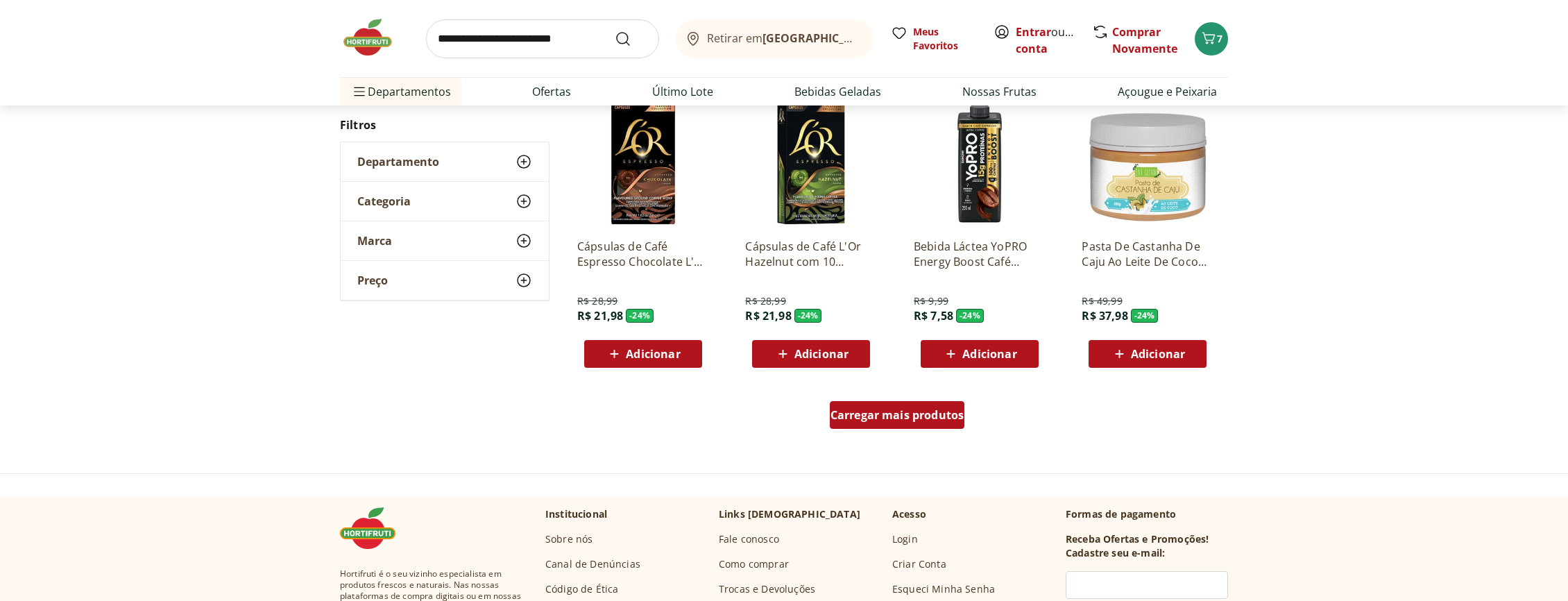
click at [911, 409] on span "Carregar mais produtos" at bounding box center [898, 414] width 134 height 11
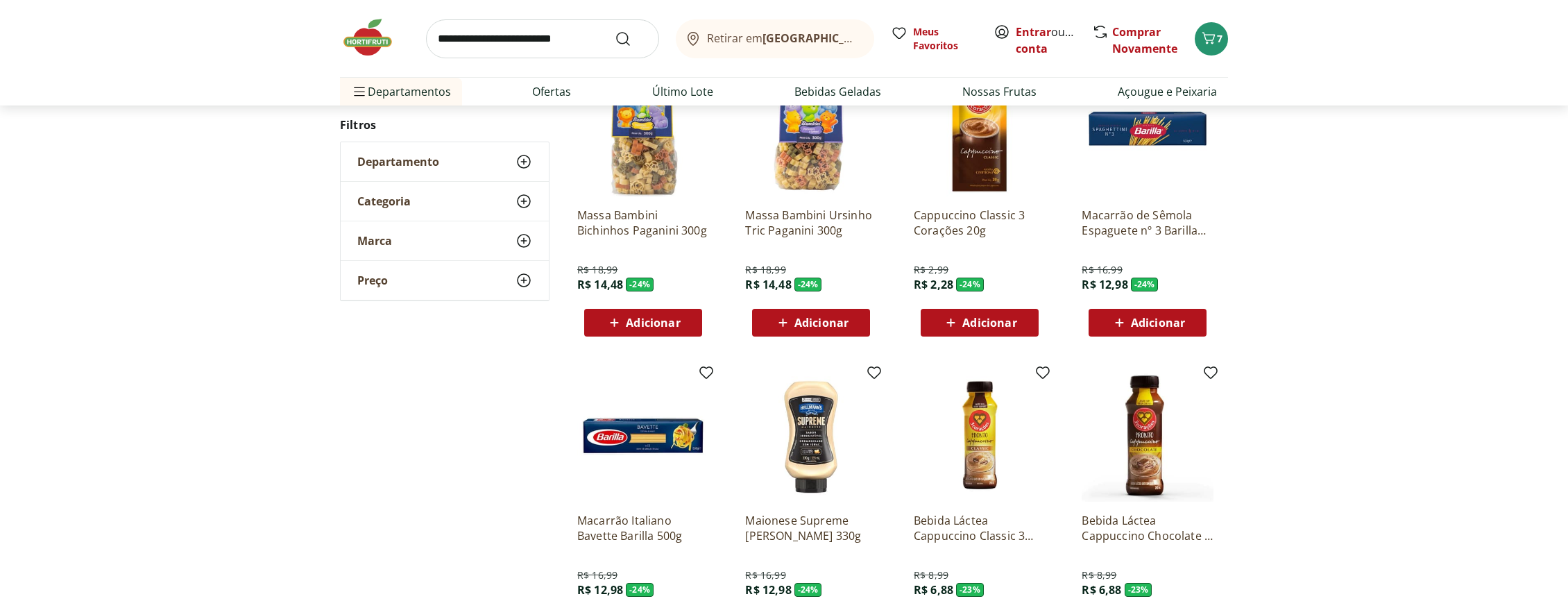
scroll to position [27875, 0]
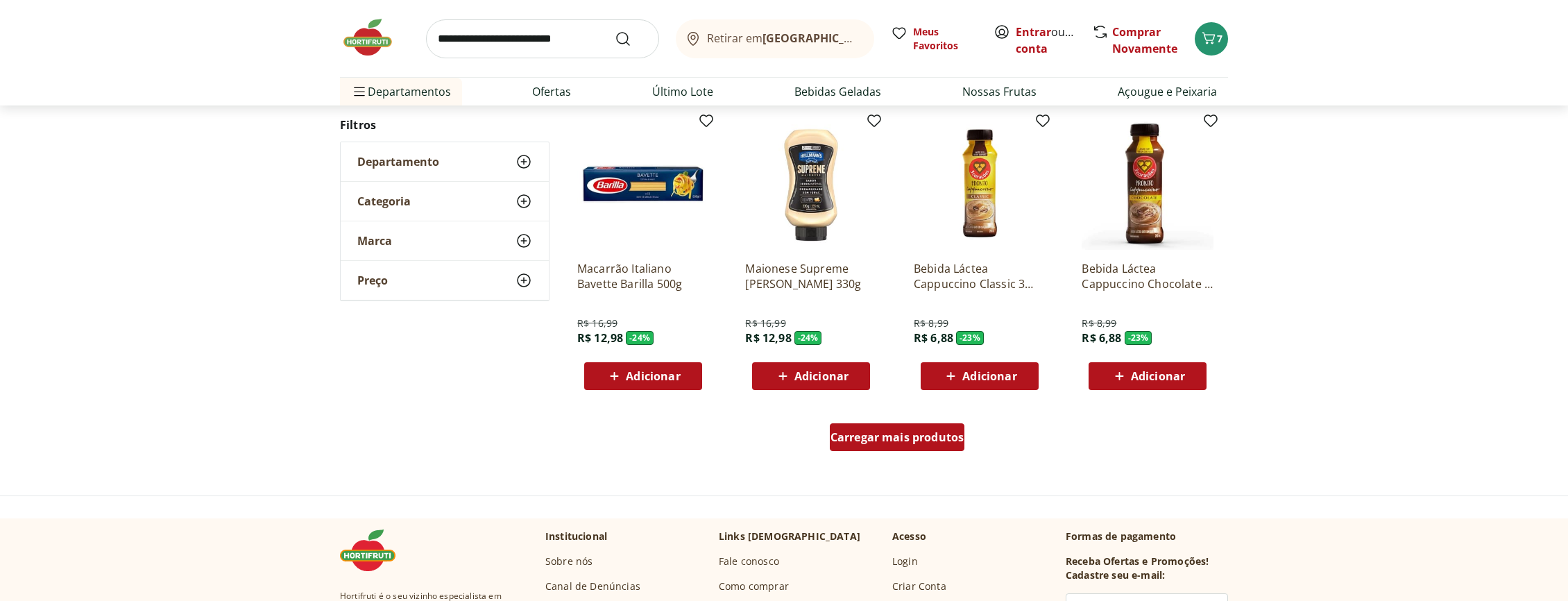
click at [906, 432] on span "Carregar mais produtos" at bounding box center [898, 437] width 134 height 11
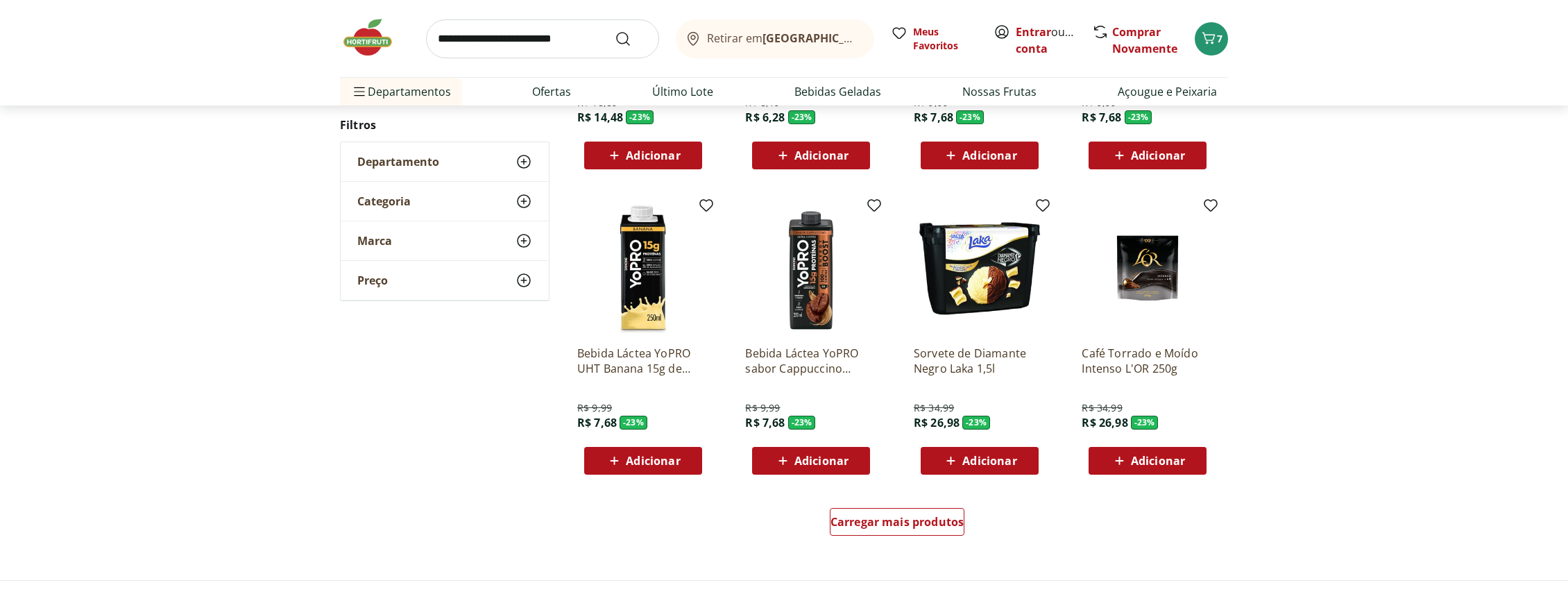
scroll to position [28758, 0]
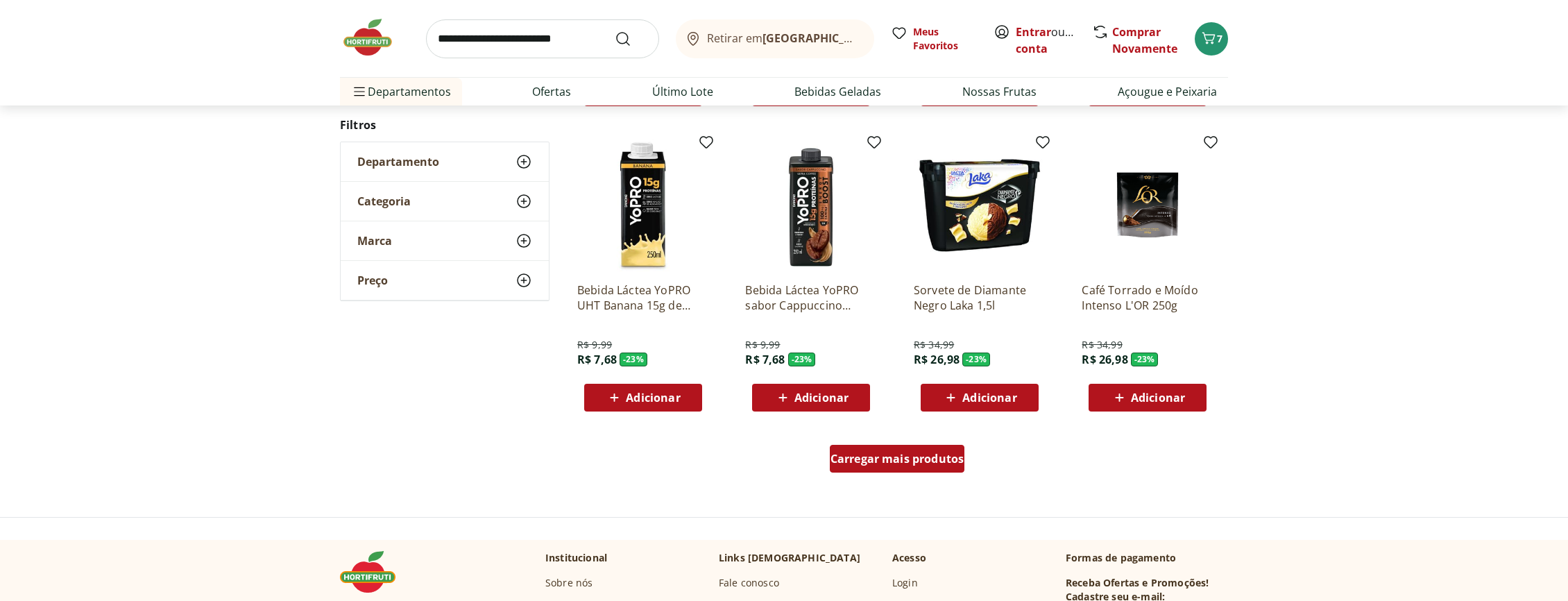
click at [891, 458] on span "Carregar mais produtos" at bounding box center [898, 458] width 134 height 11
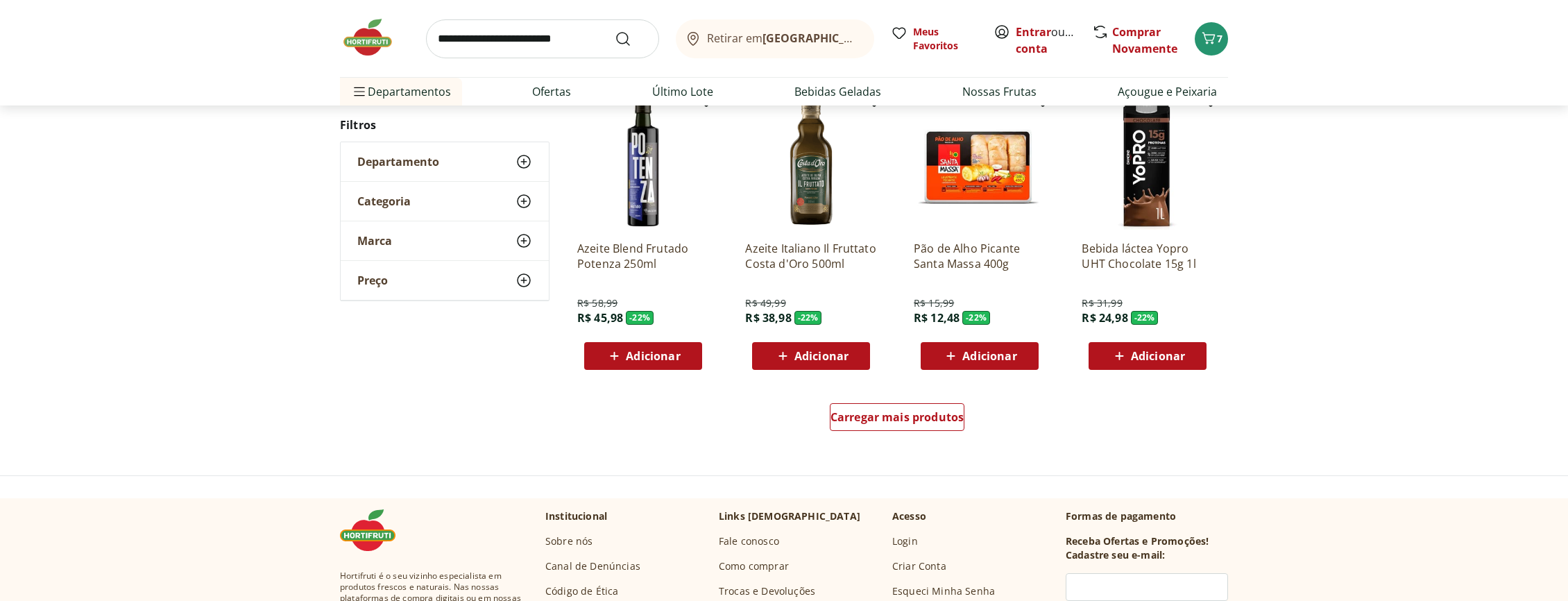
scroll to position [29767, 0]
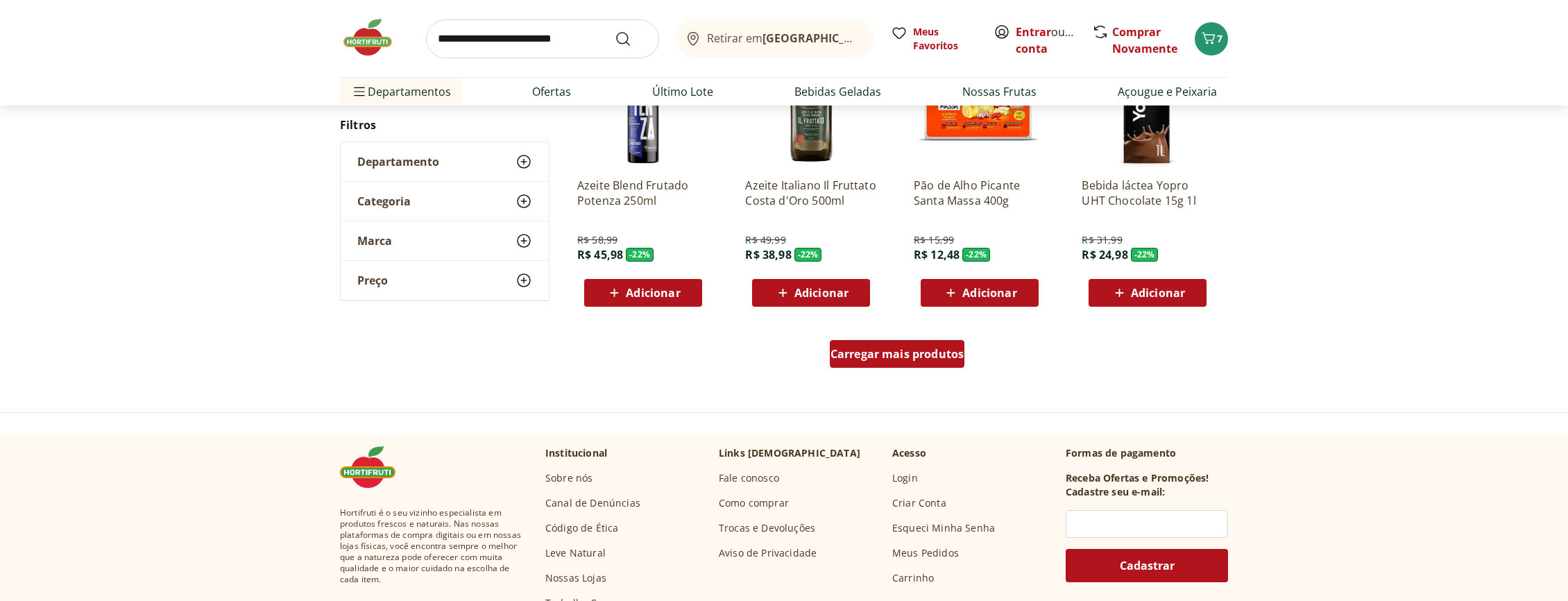
click at [859, 349] on span "Carregar mais produtos" at bounding box center [898, 354] width 134 height 11
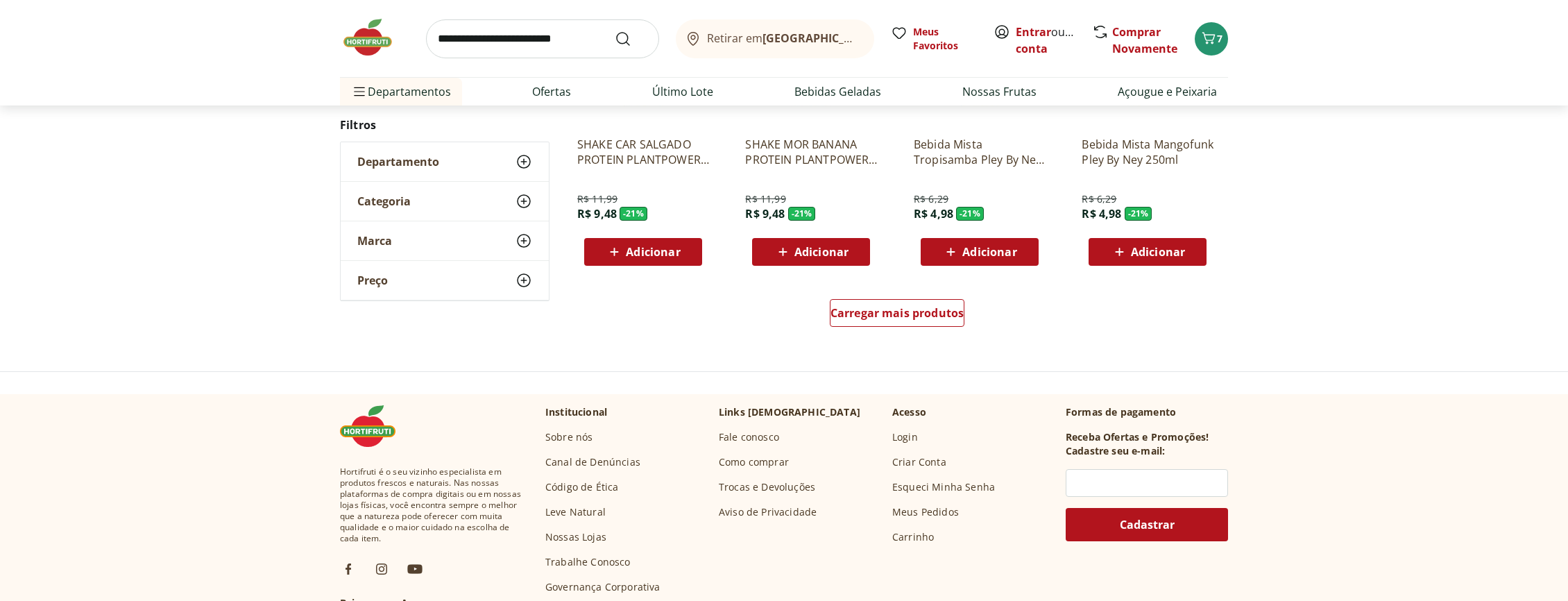
scroll to position [30776, 0]
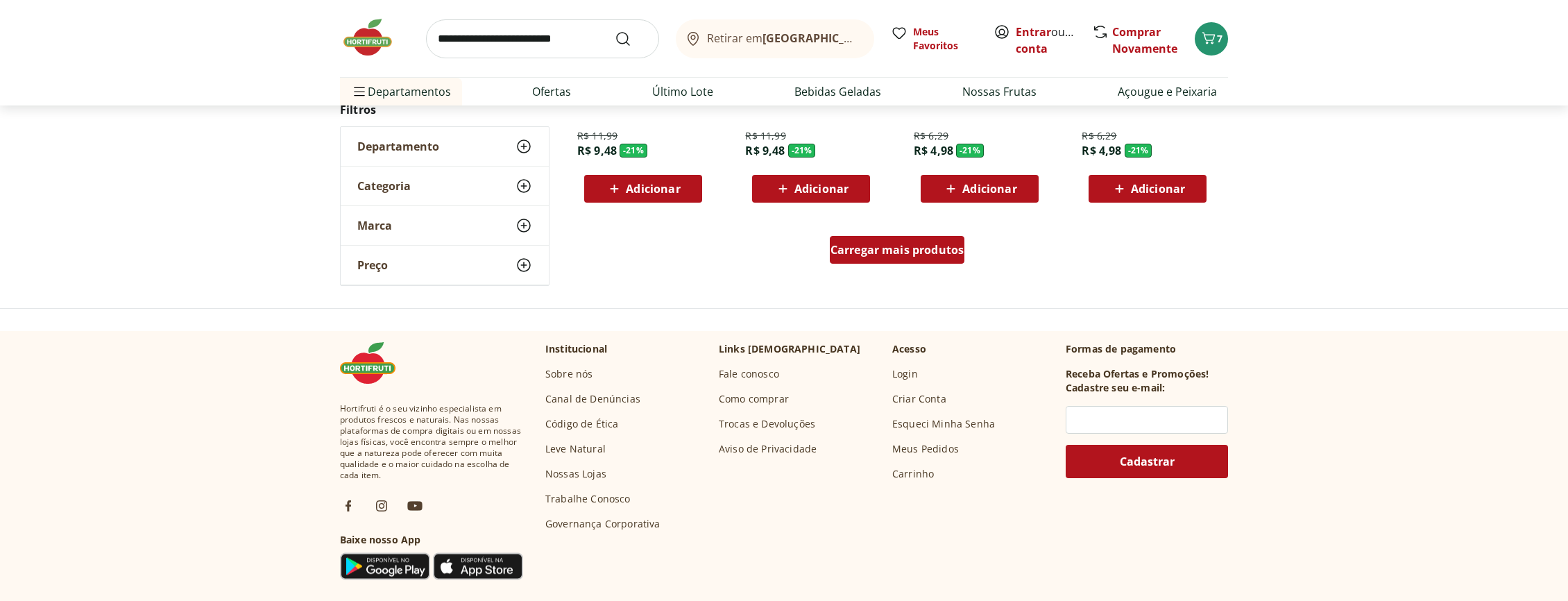
click at [907, 250] on span "Carregar mais produtos" at bounding box center [898, 249] width 134 height 11
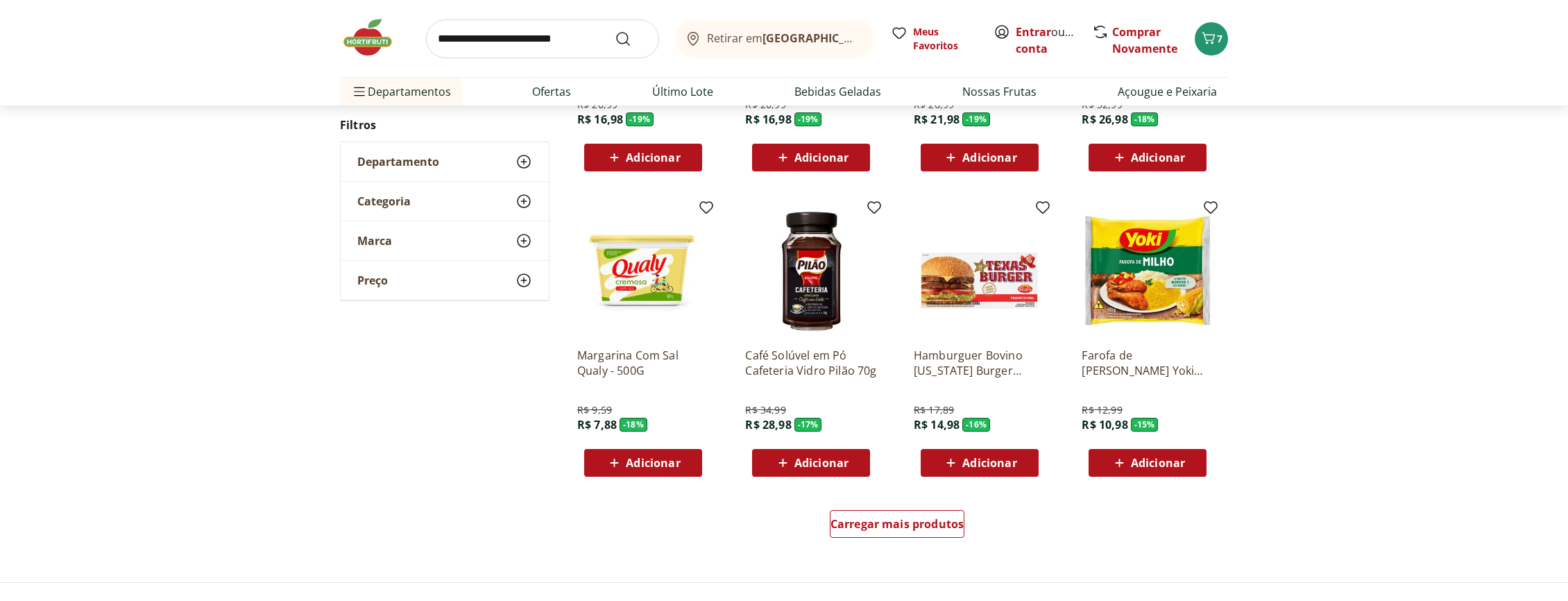
scroll to position [31280, 0]
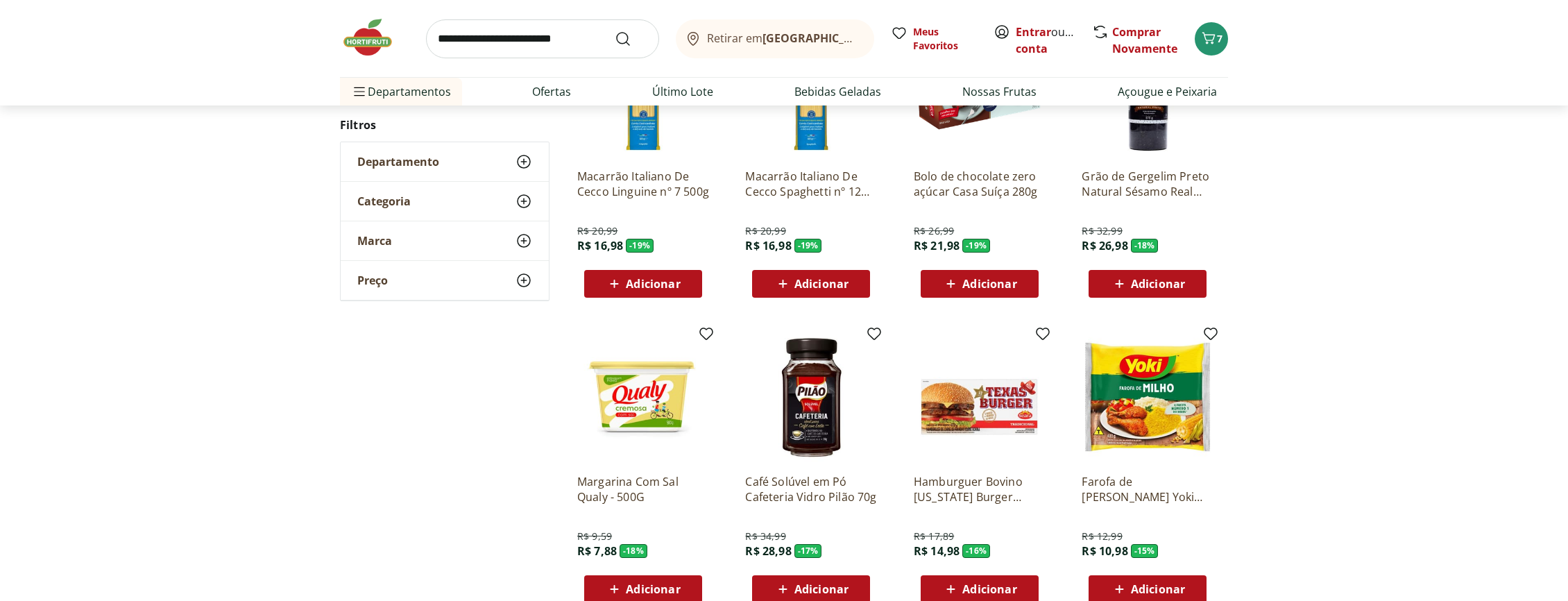
click at [810, 278] on span "Adicionar" at bounding box center [821, 284] width 54 height 11
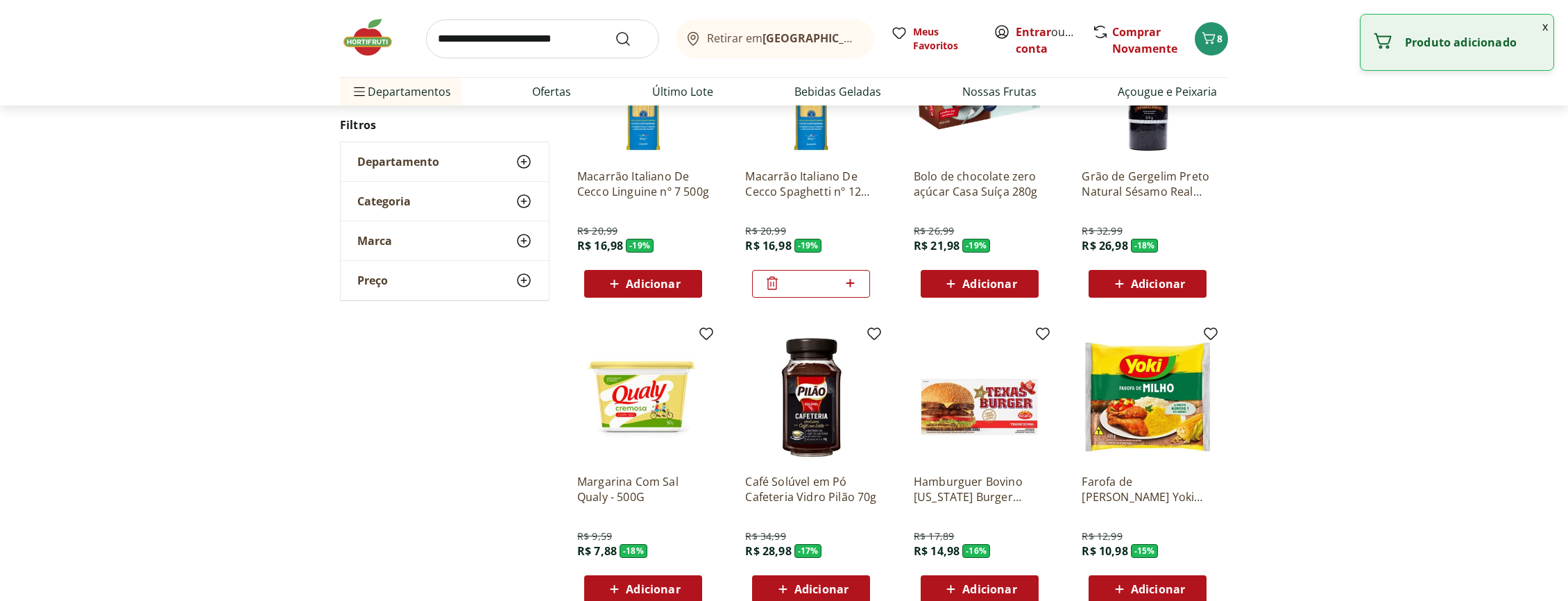
click at [632, 278] on span "Adicionar" at bounding box center [652, 284] width 54 height 11
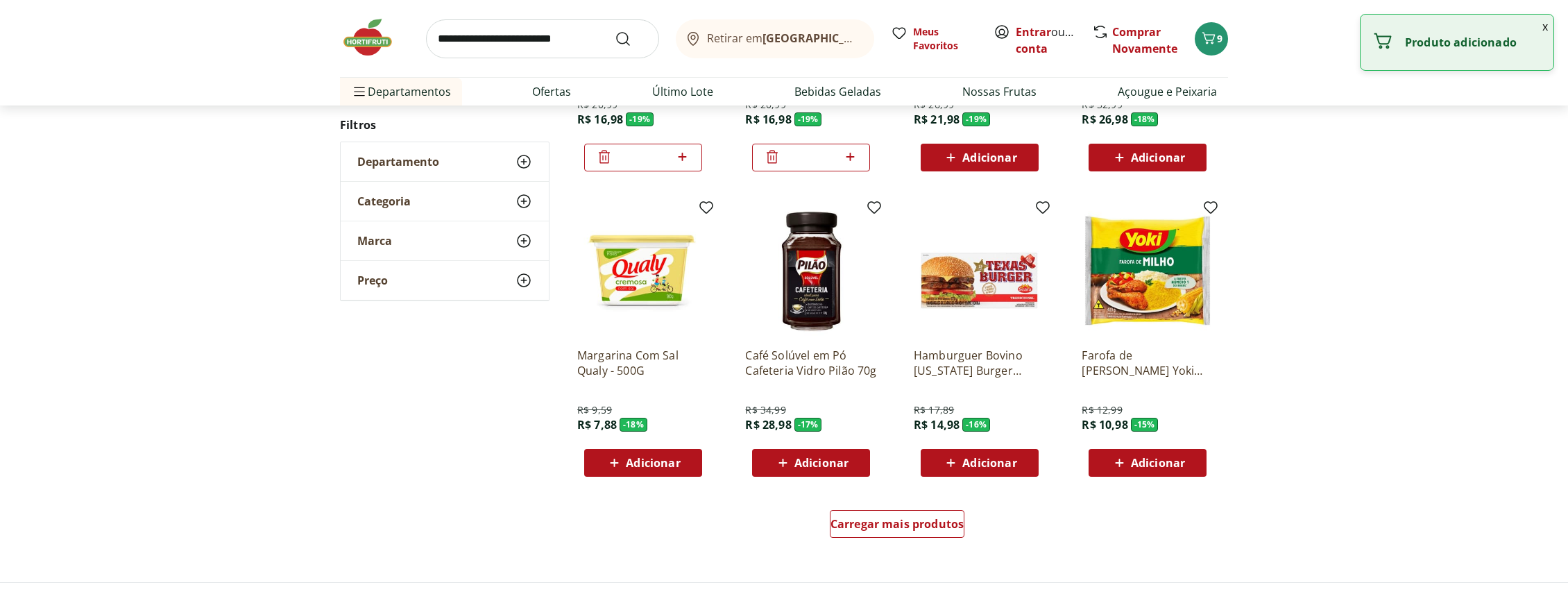
scroll to position [31470, 0]
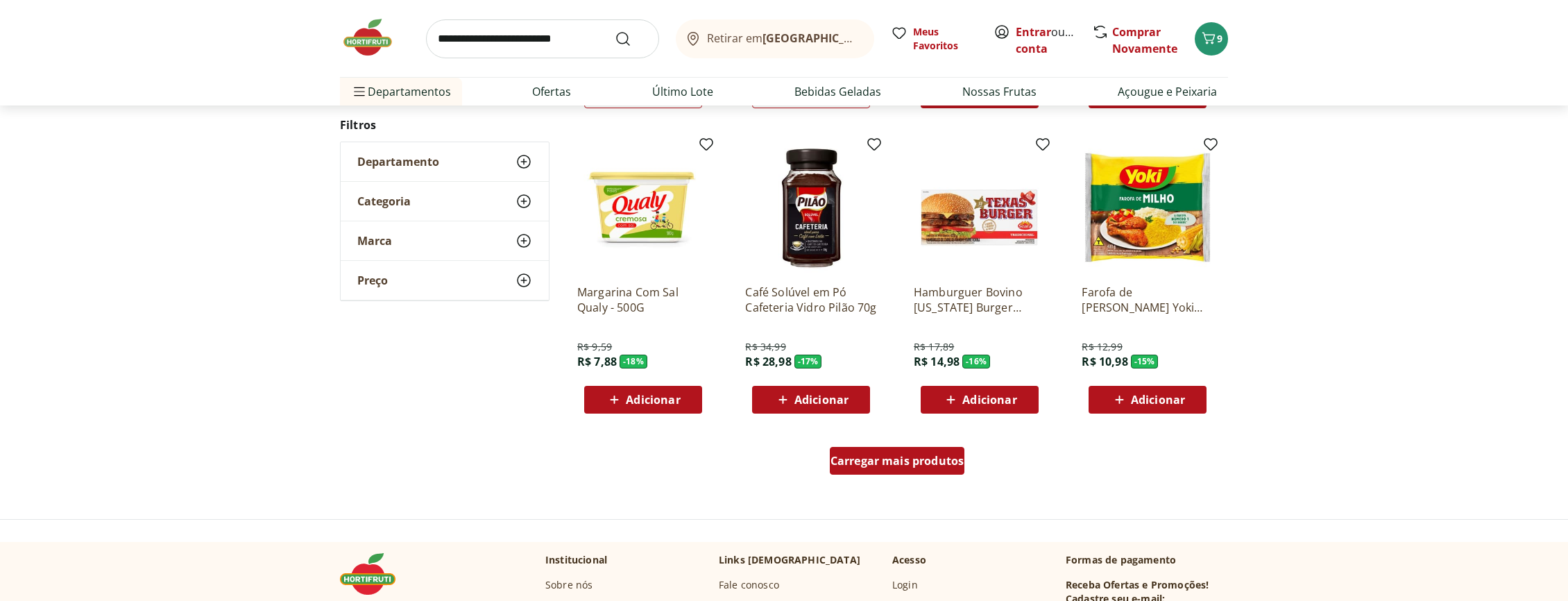
click at [898, 458] on span "Carregar mais produtos" at bounding box center [898, 460] width 134 height 11
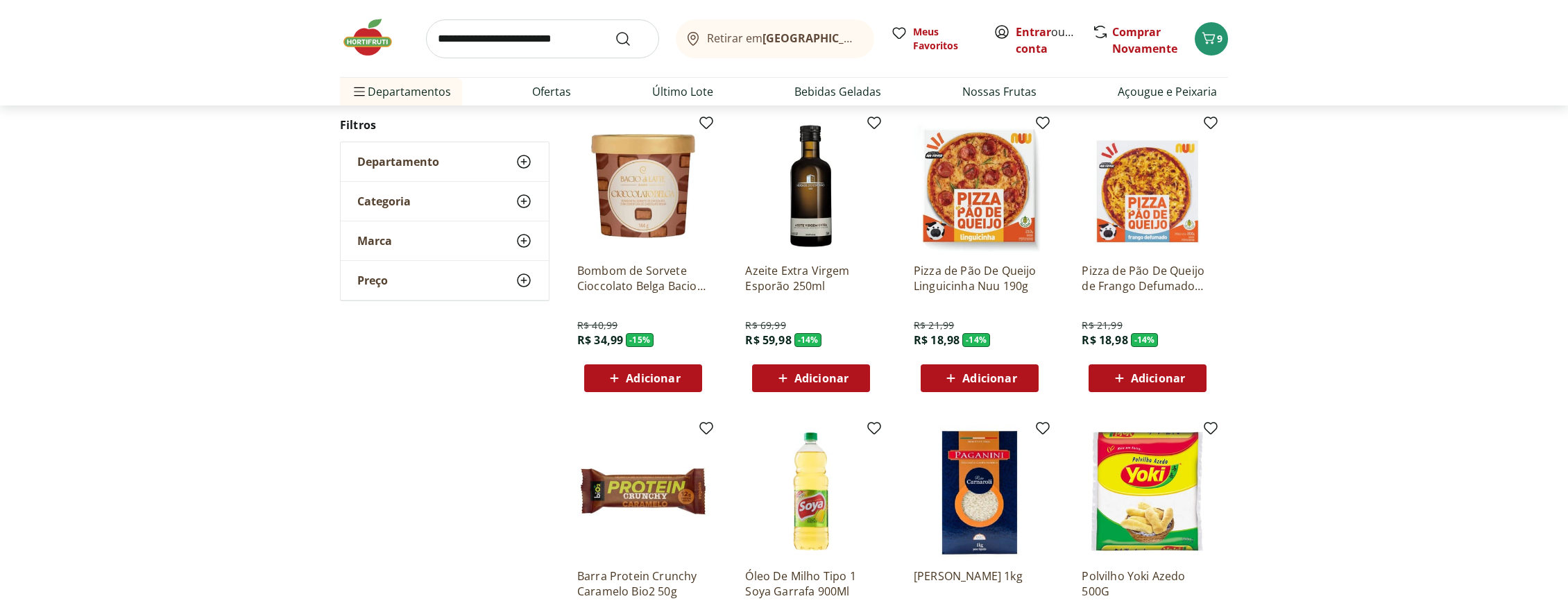
scroll to position [31911, 0]
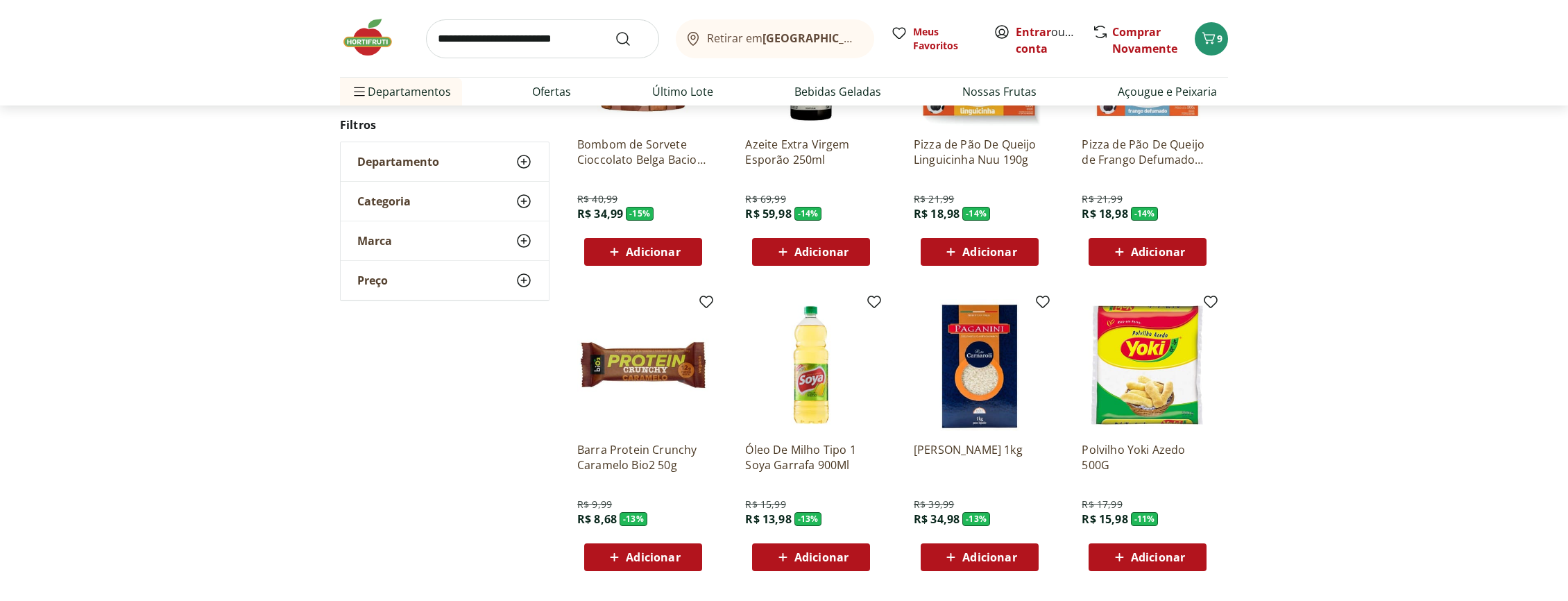
click at [978, 551] on span "Adicionar" at bounding box center [989, 556] width 54 height 11
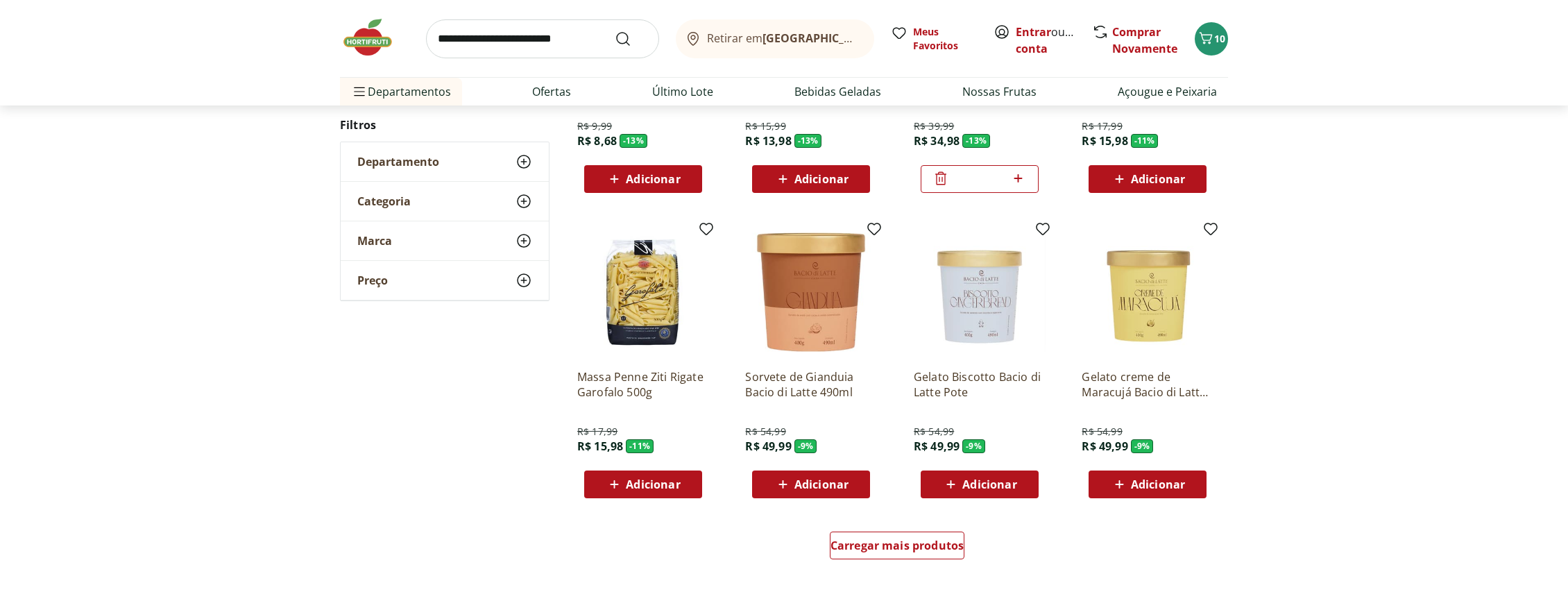
scroll to position [32353, 0]
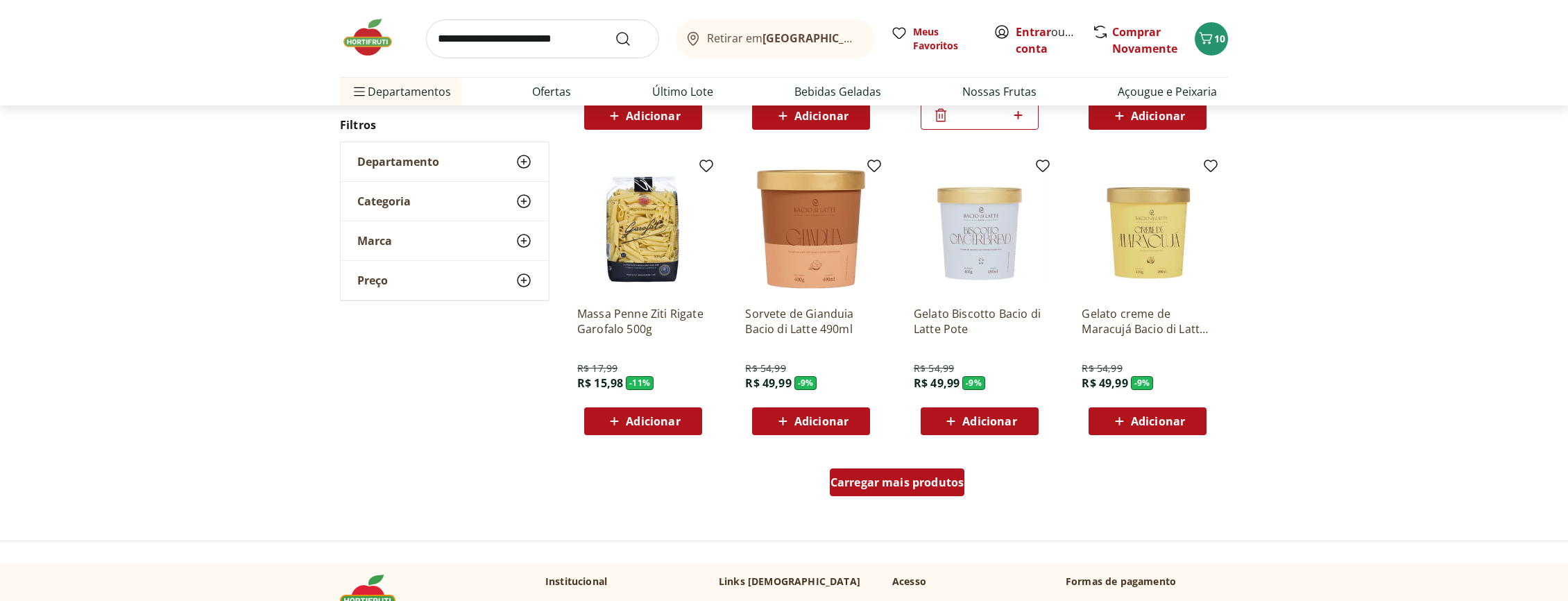
click at [944, 477] on span "Carregar mais produtos" at bounding box center [898, 482] width 134 height 11
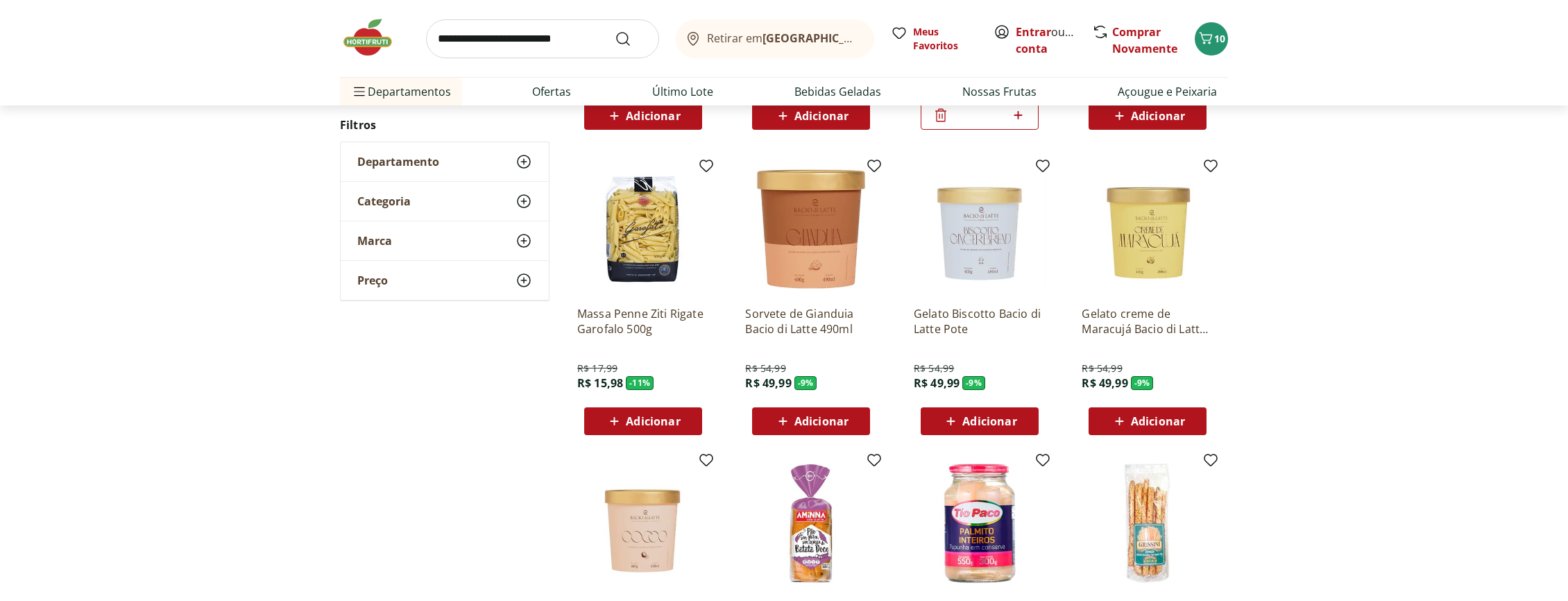
click at [630, 416] on span "Adicionar" at bounding box center [652, 421] width 54 height 11
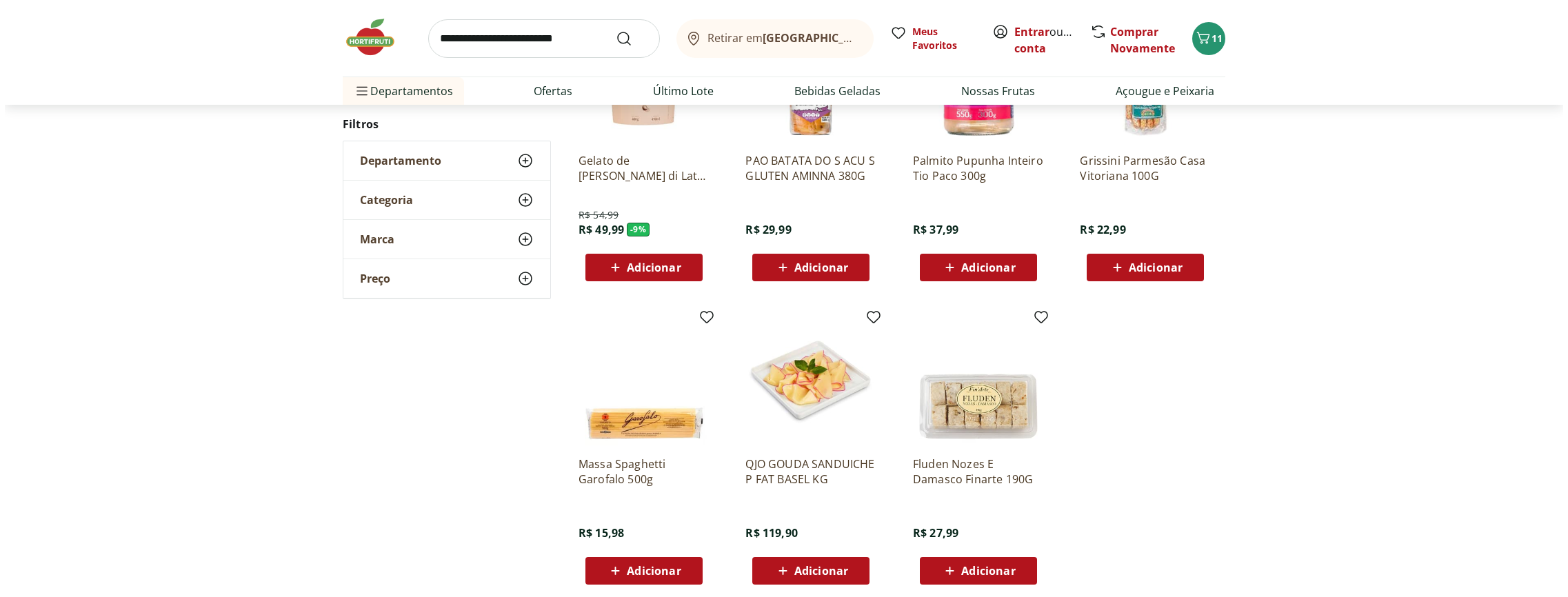
scroll to position [240, 0]
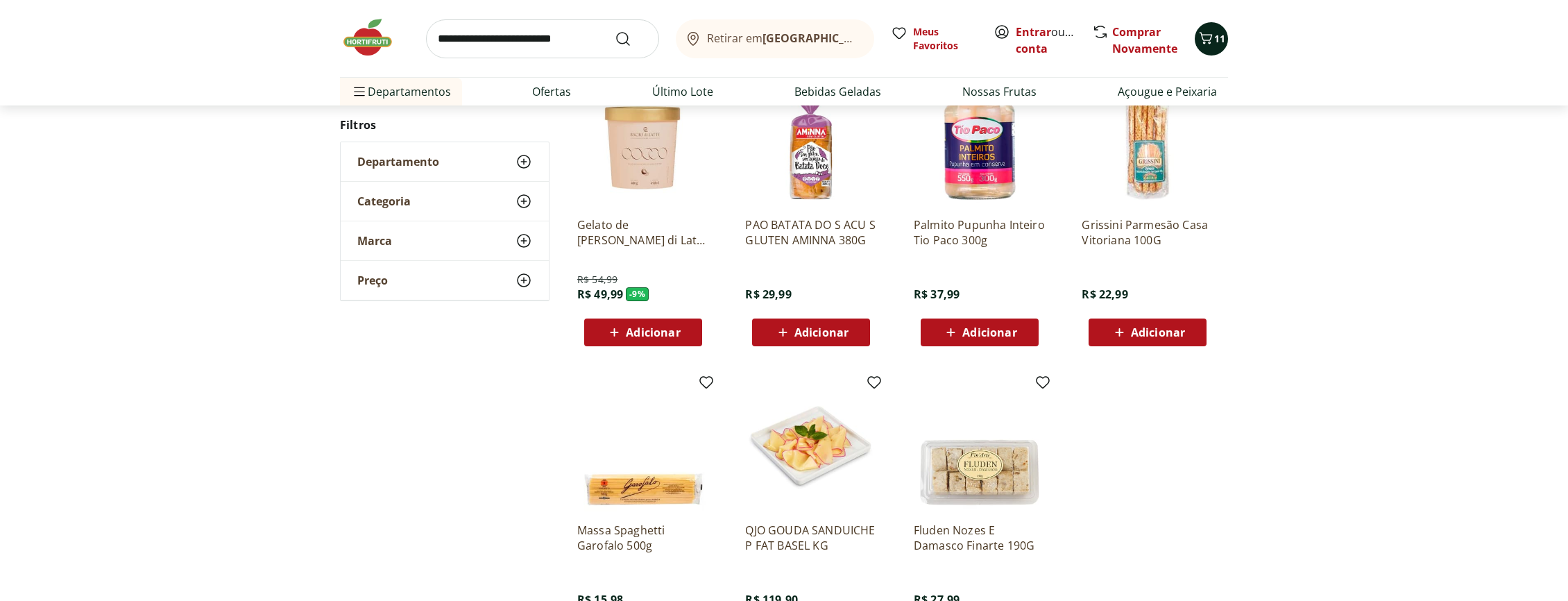
click at [1206, 31] on icon "Carrinho" at bounding box center [1206, 38] width 17 height 17
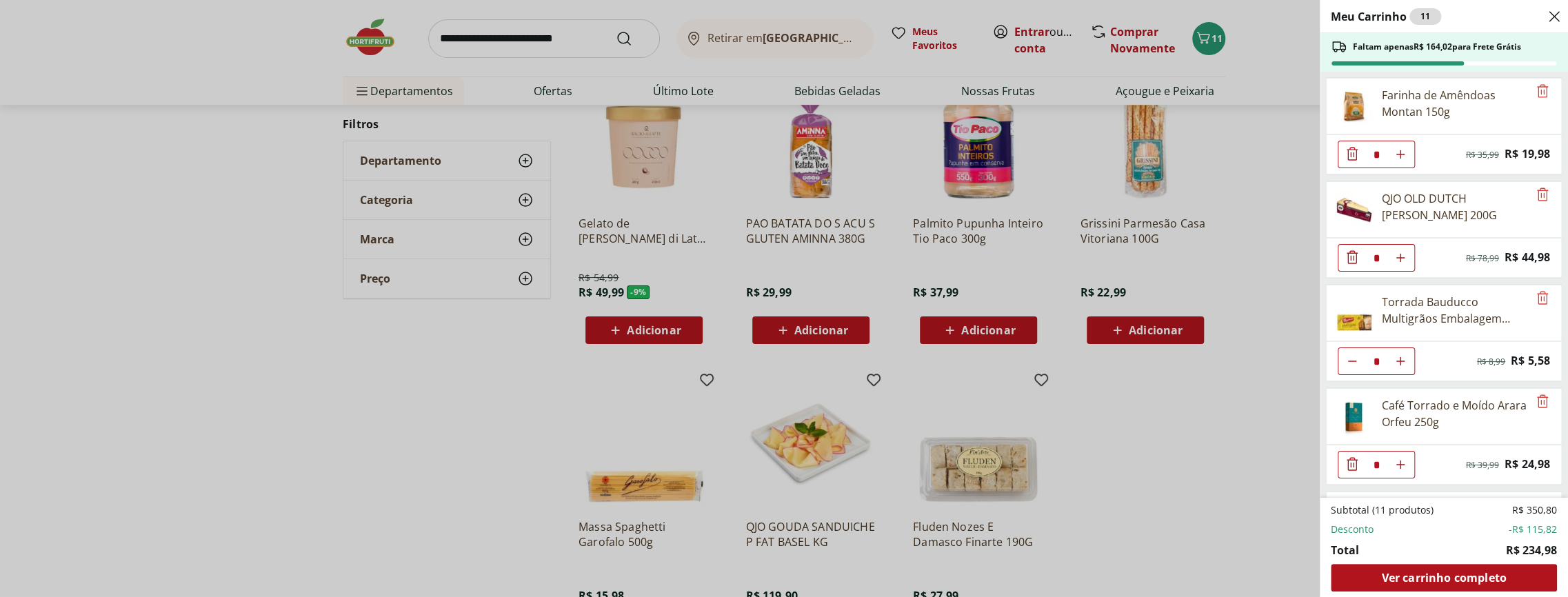
click at [1399, 459] on icon "Aumentar Quantidade" at bounding box center [1400, 464] width 11 height 11
type input "*"
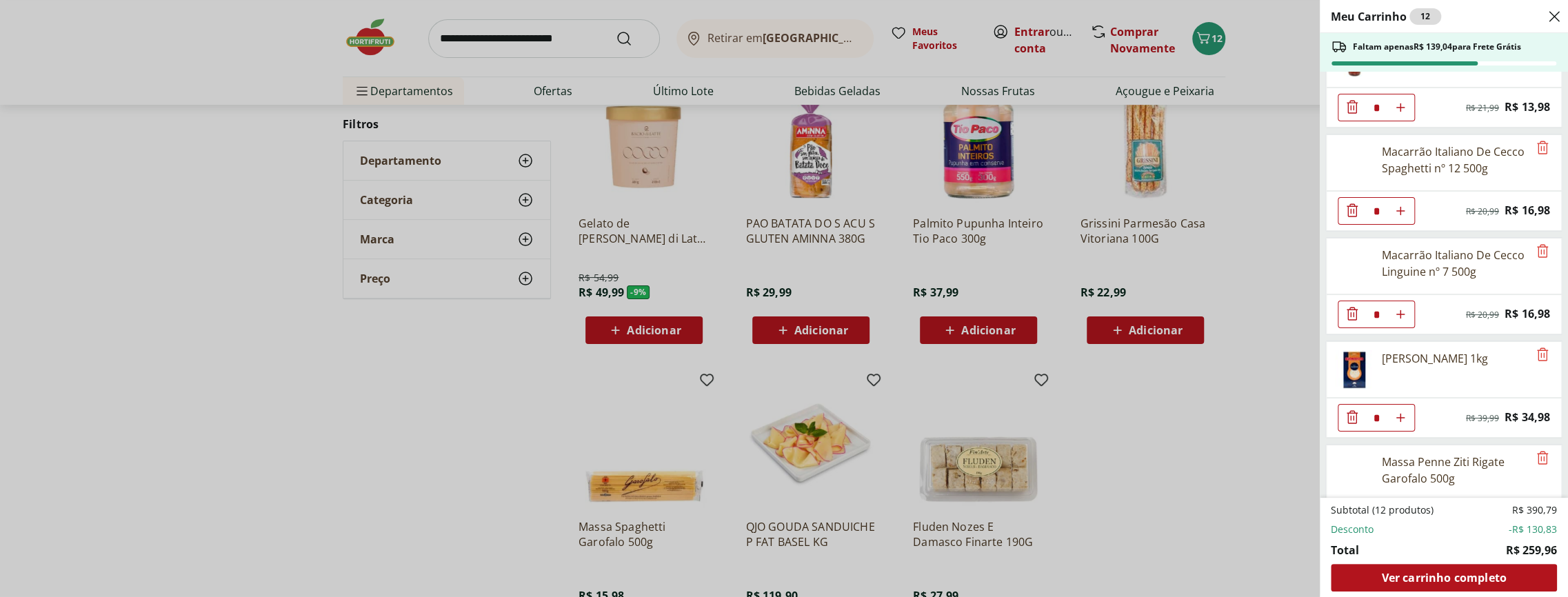
scroll to position [608, 0]
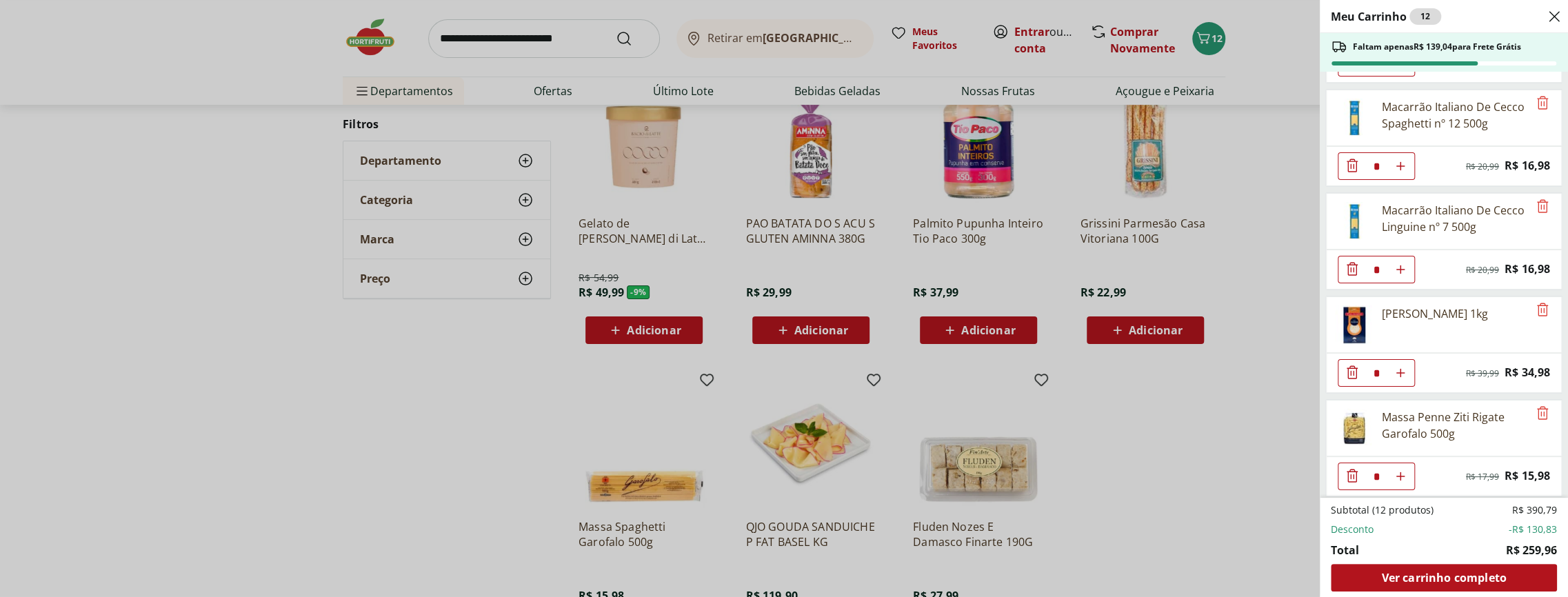
click at [1399, 368] on use "Aumentar Quantidade" at bounding box center [1400, 372] width 11 height 11
type input "*"
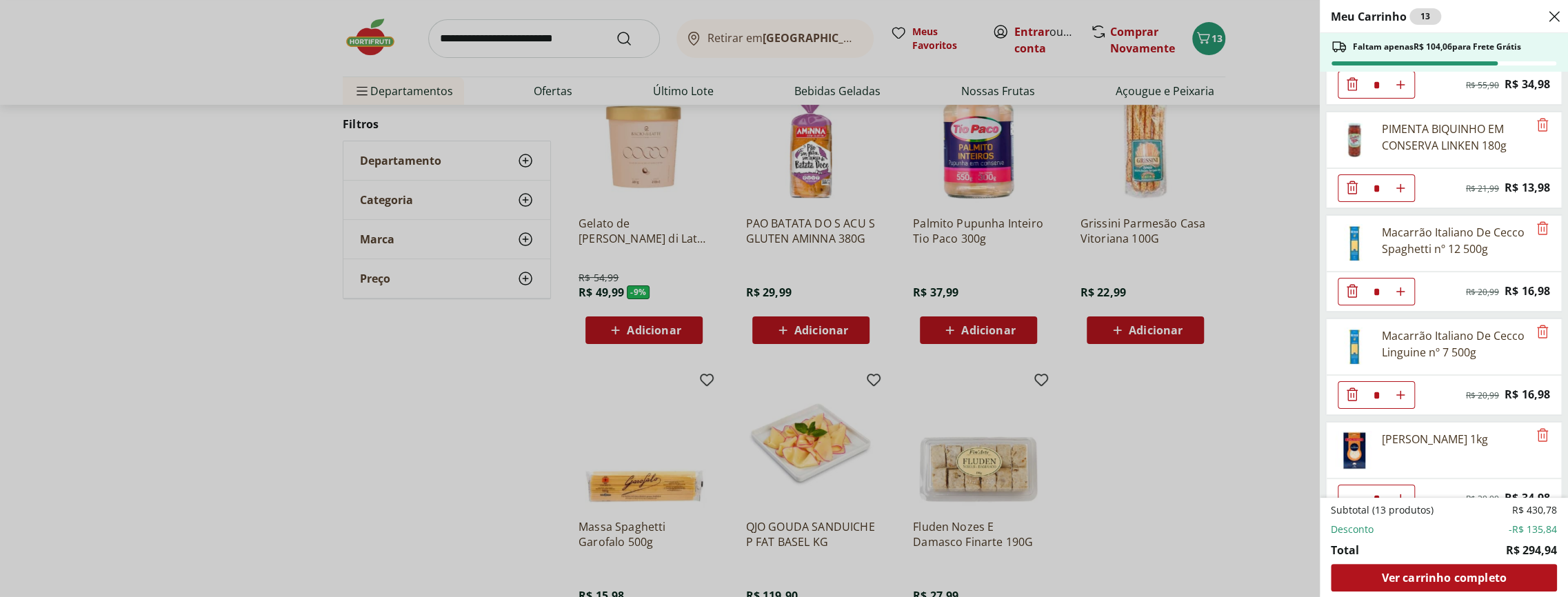
click at [1408, 288] on button "Aumentar Quantidade" at bounding box center [1400, 291] width 27 height 27
type input "*"
click at [1397, 184] on icon "Aumentar Quantidade" at bounding box center [1400, 188] width 11 height 11
type input "*"
click at [1445, 579] on span "Ver carrinho completo" at bounding box center [1443, 577] width 125 height 11
